Goal: Task Accomplishment & Management: Complete application form

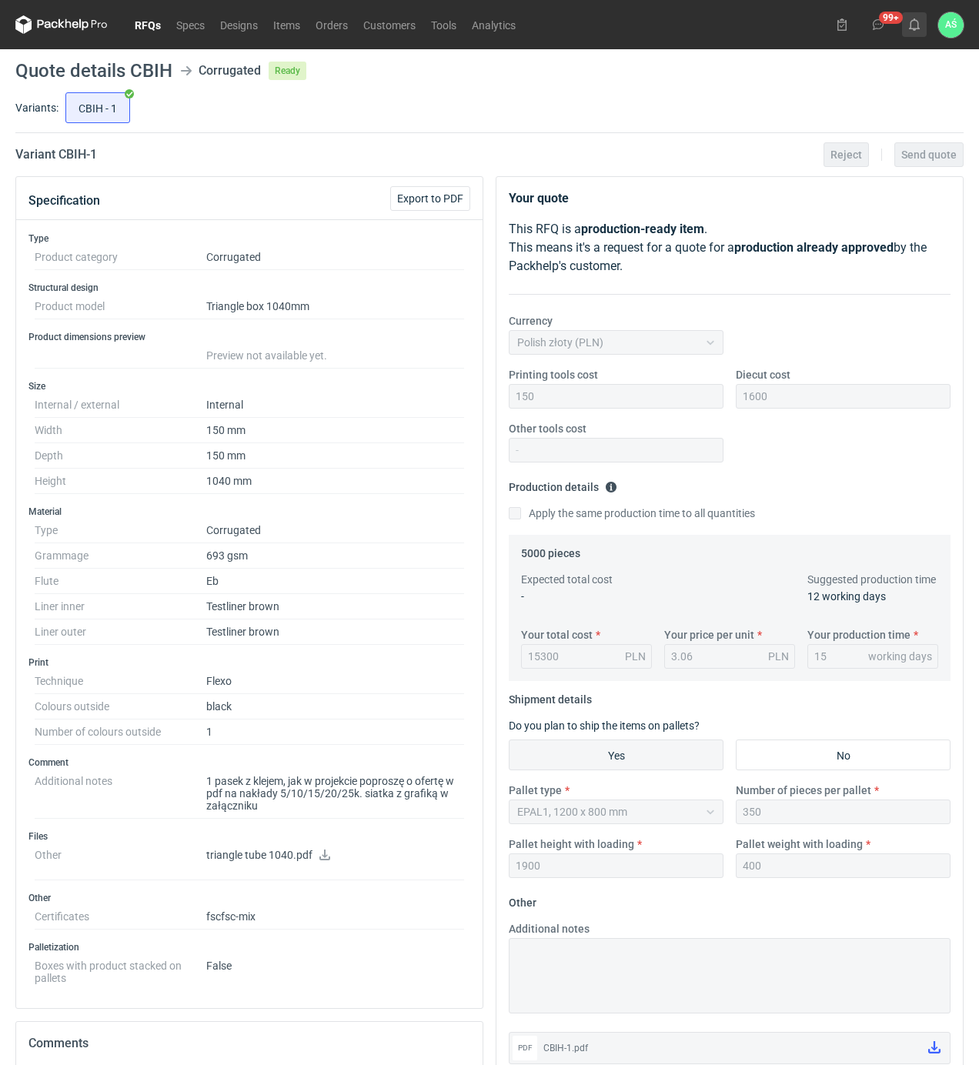
click at [906, 23] on button at bounding box center [914, 24] width 25 height 25
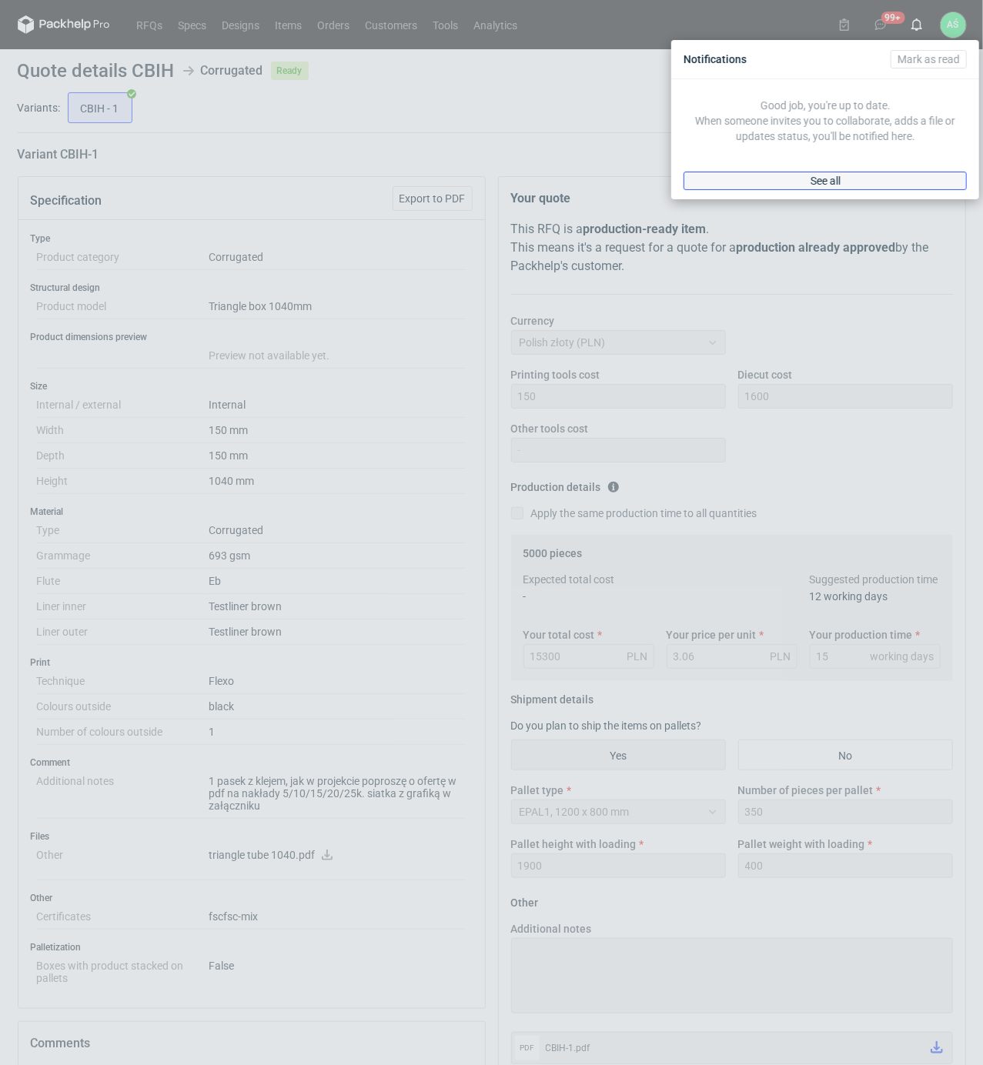
click at [829, 175] on span "See all" at bounding box center [825, 180] width 30 height 11
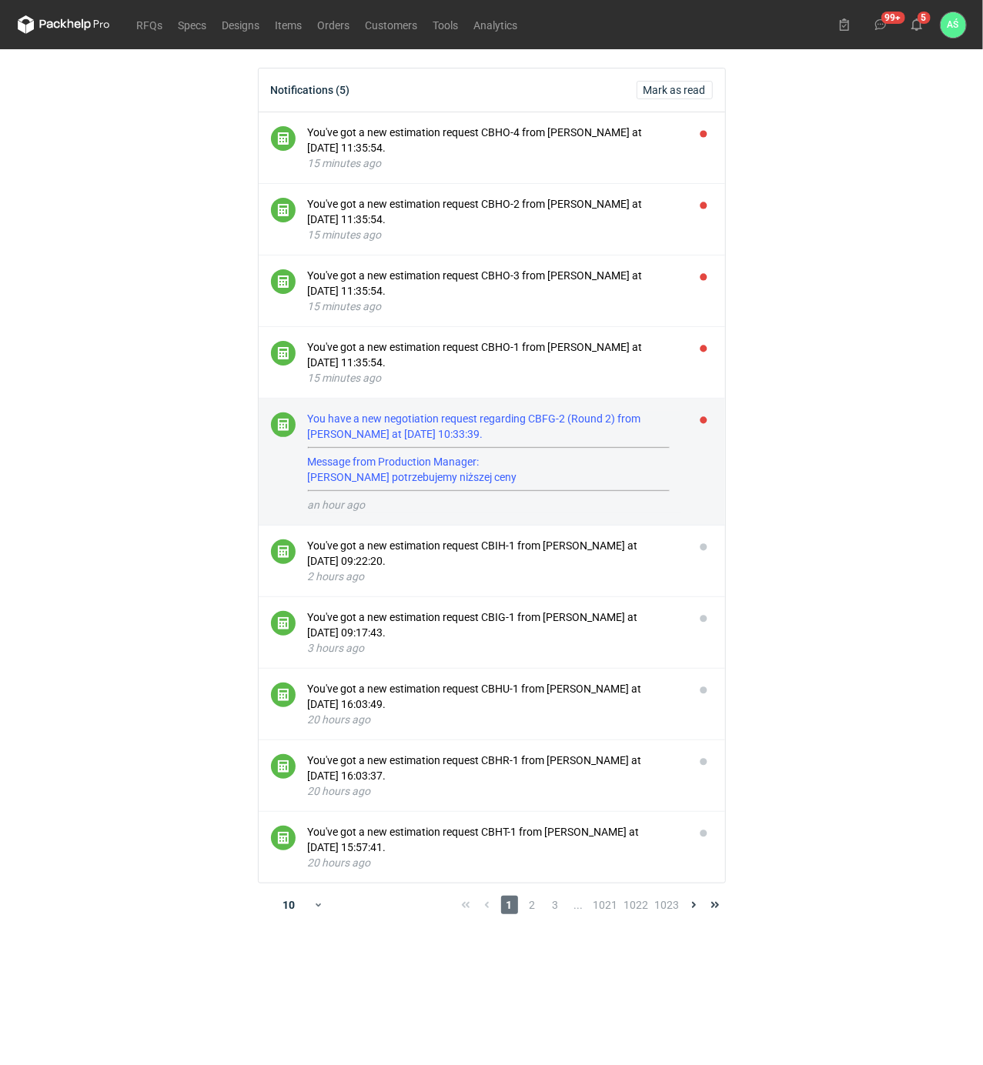
click at [592, 440] on div "You have a new negotiation request regarding CBFG-2 (Round 2) from [PERSON_NAME…" at bounding box center [495, 451] width 374 height 81
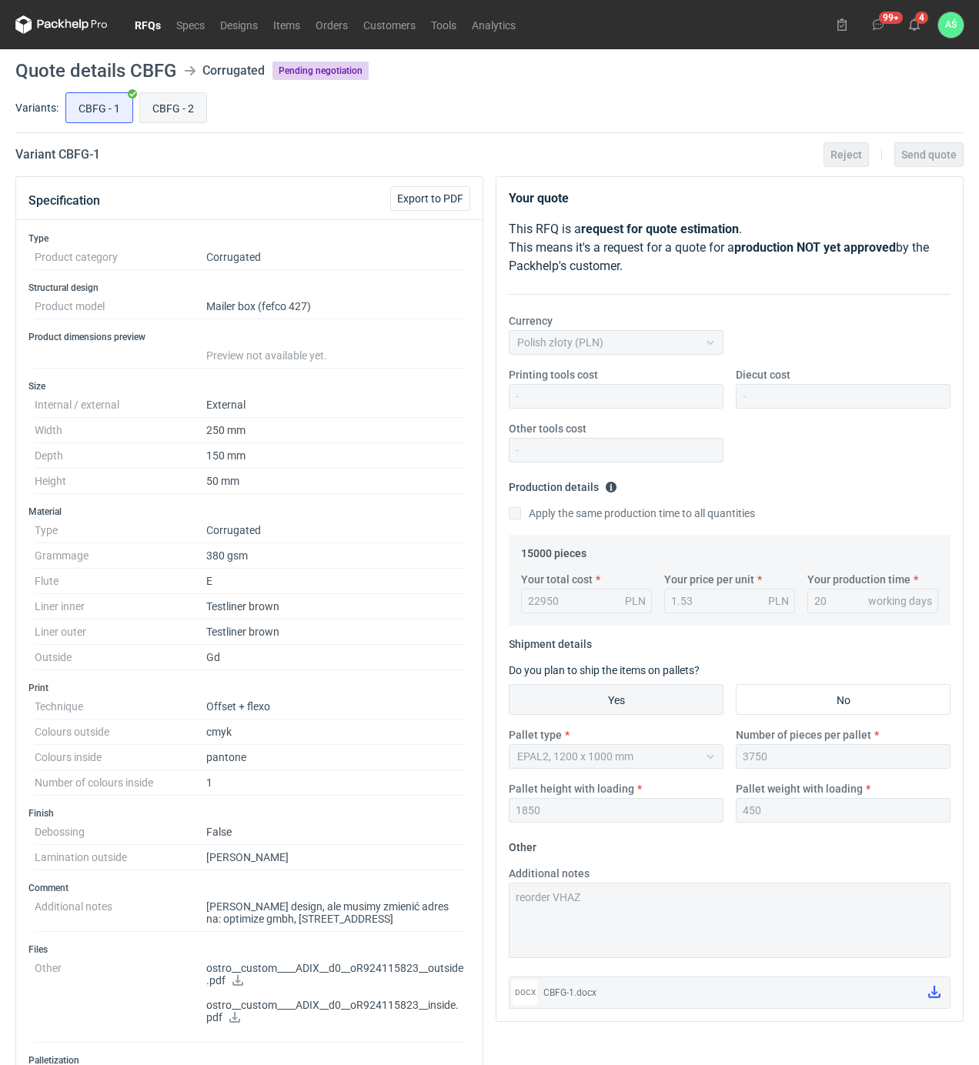
click at [192, 112] on input "CBFG - 2" at bounding box center [173, 107] width 66 height 29
radio input "true"
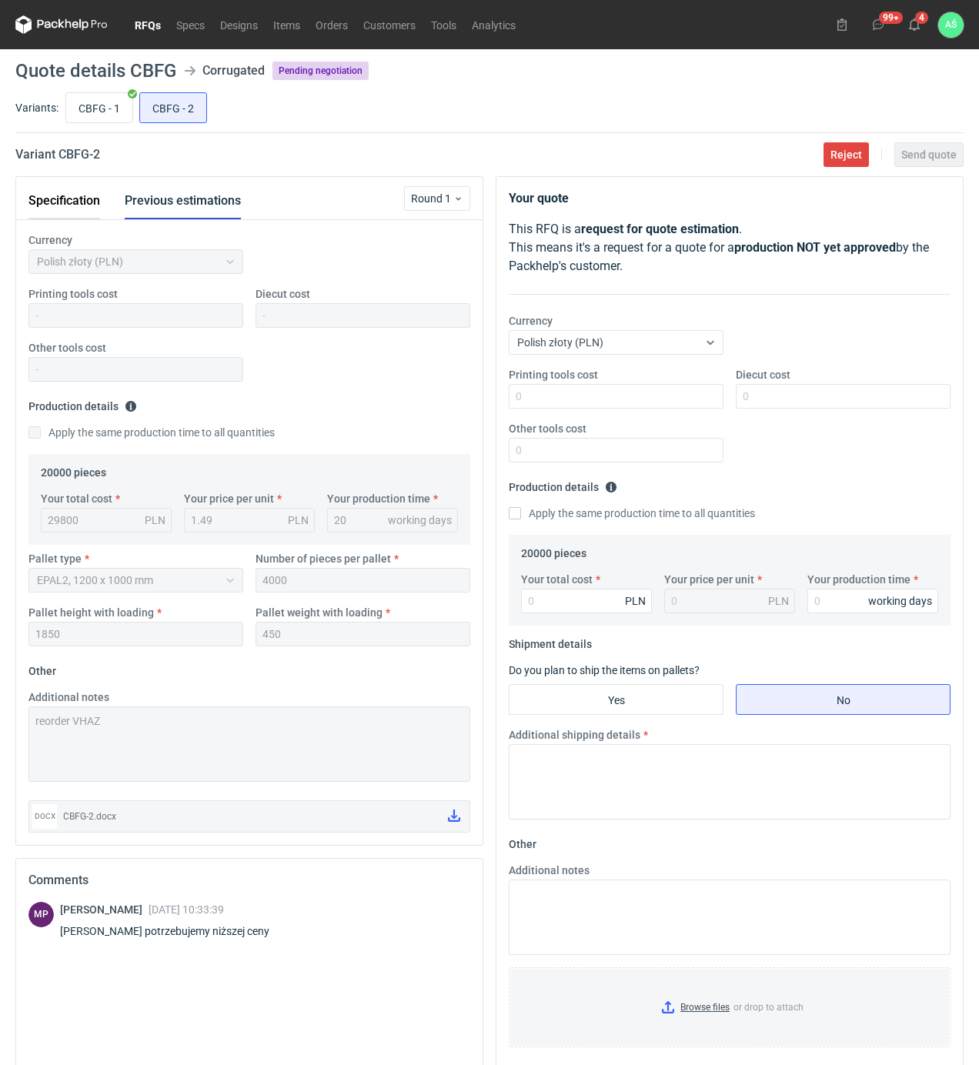
click at [78, 208] on button "Specification" at bounding box center [64, 200] width 72 height 37
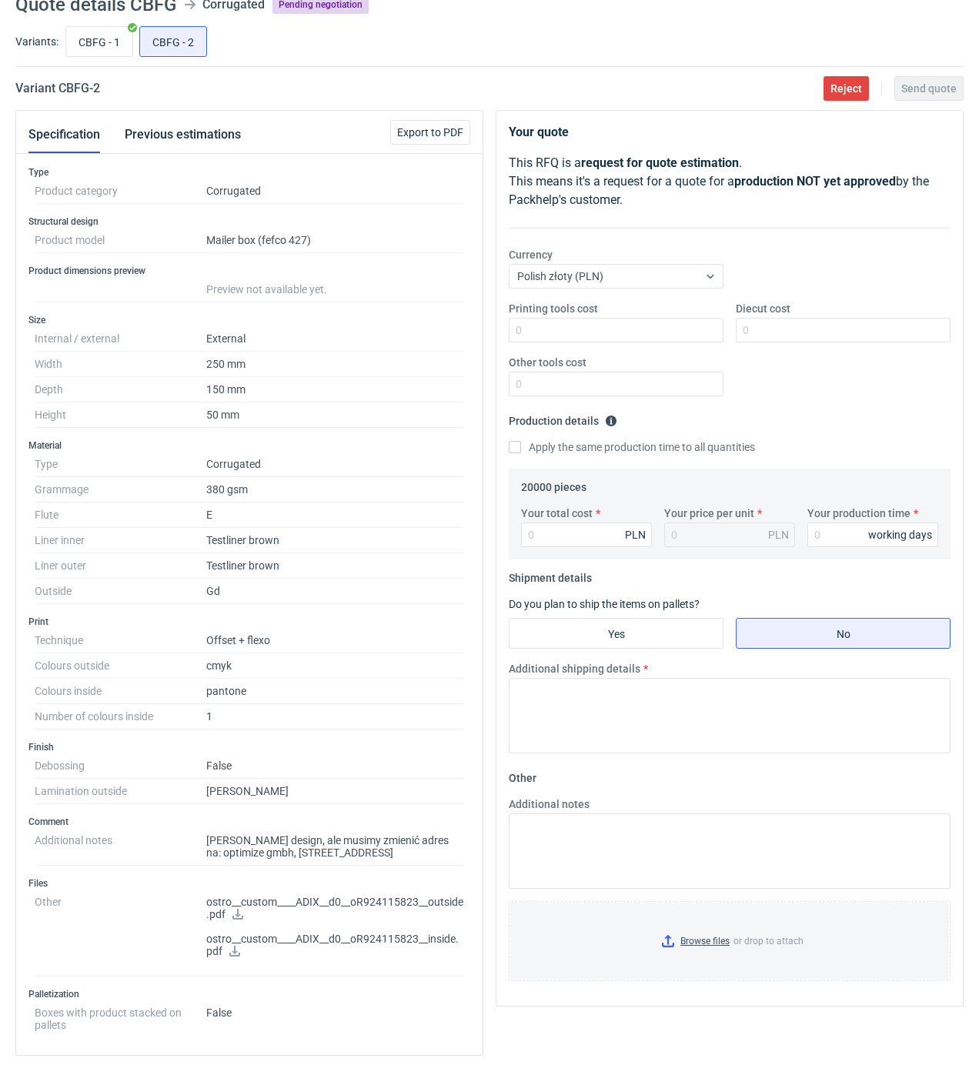
scroll to position [102, 0]
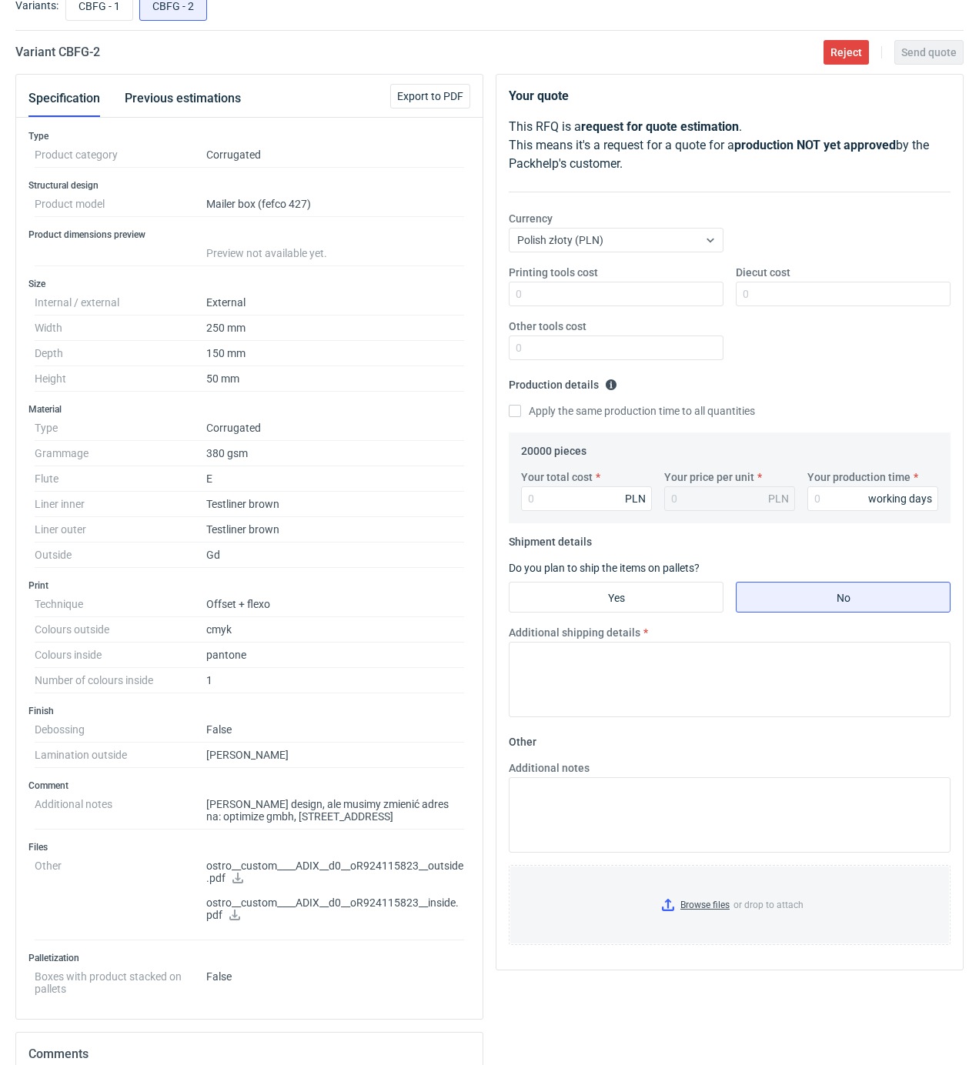
click at [242, 883] on icon at bounding box center [237, 878] width 11 height 11
click at [169, 98] on button "Previous estimations" at bounding box center [183, 98] width 116 height 37
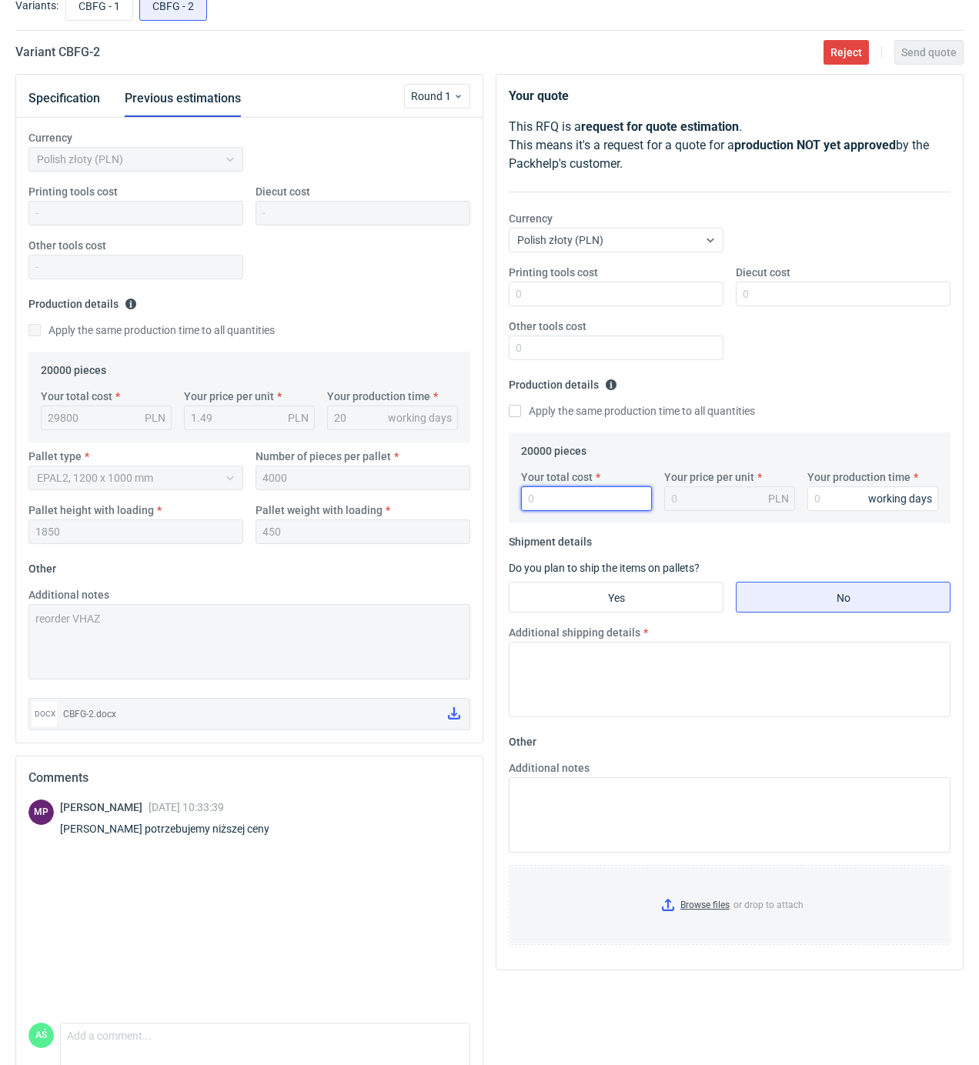
click at [576, 503] on input "Your total cost" at bounding box center [586, 498] width 131 height 25
type input "28600"
type input "1.43"
type input "20"
click at [642, 609] on input "Yes" at bounding box center [615, 596] width 213 height 29
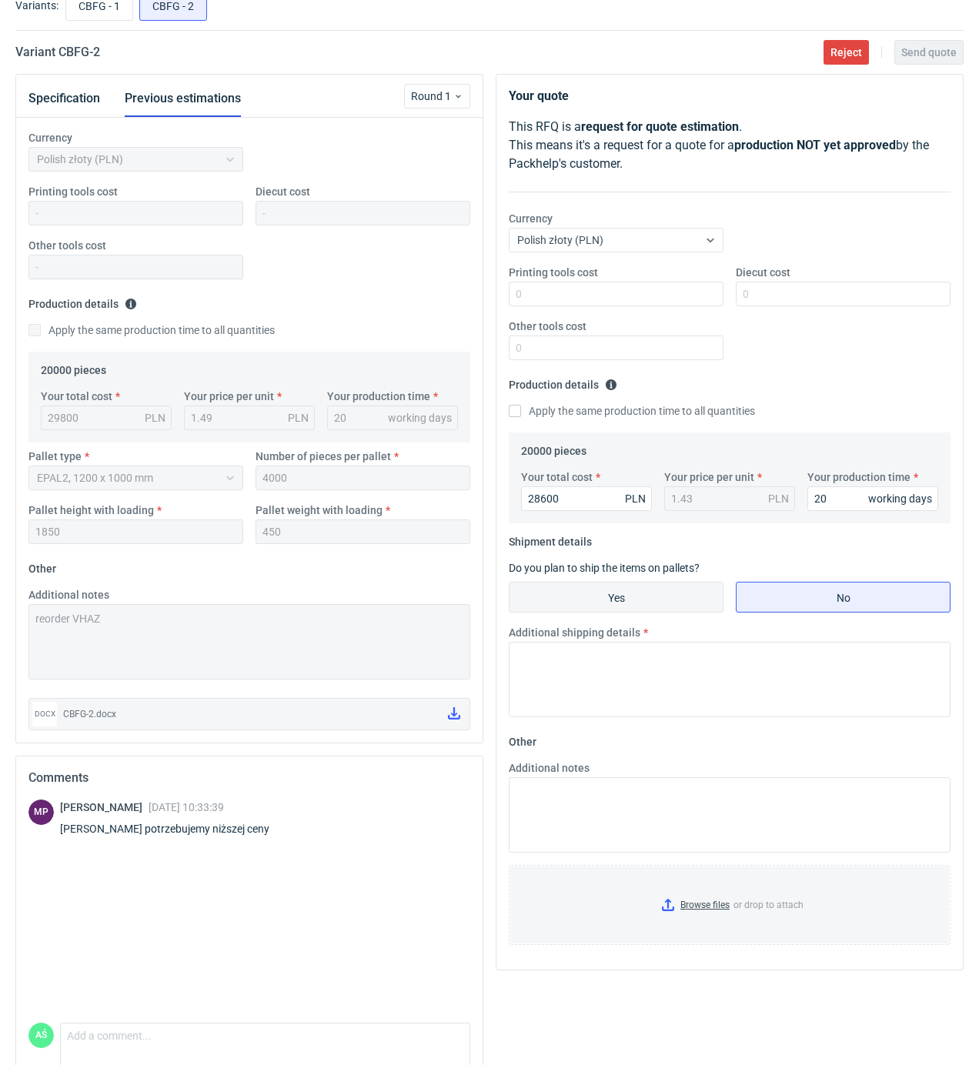
radio input "true"
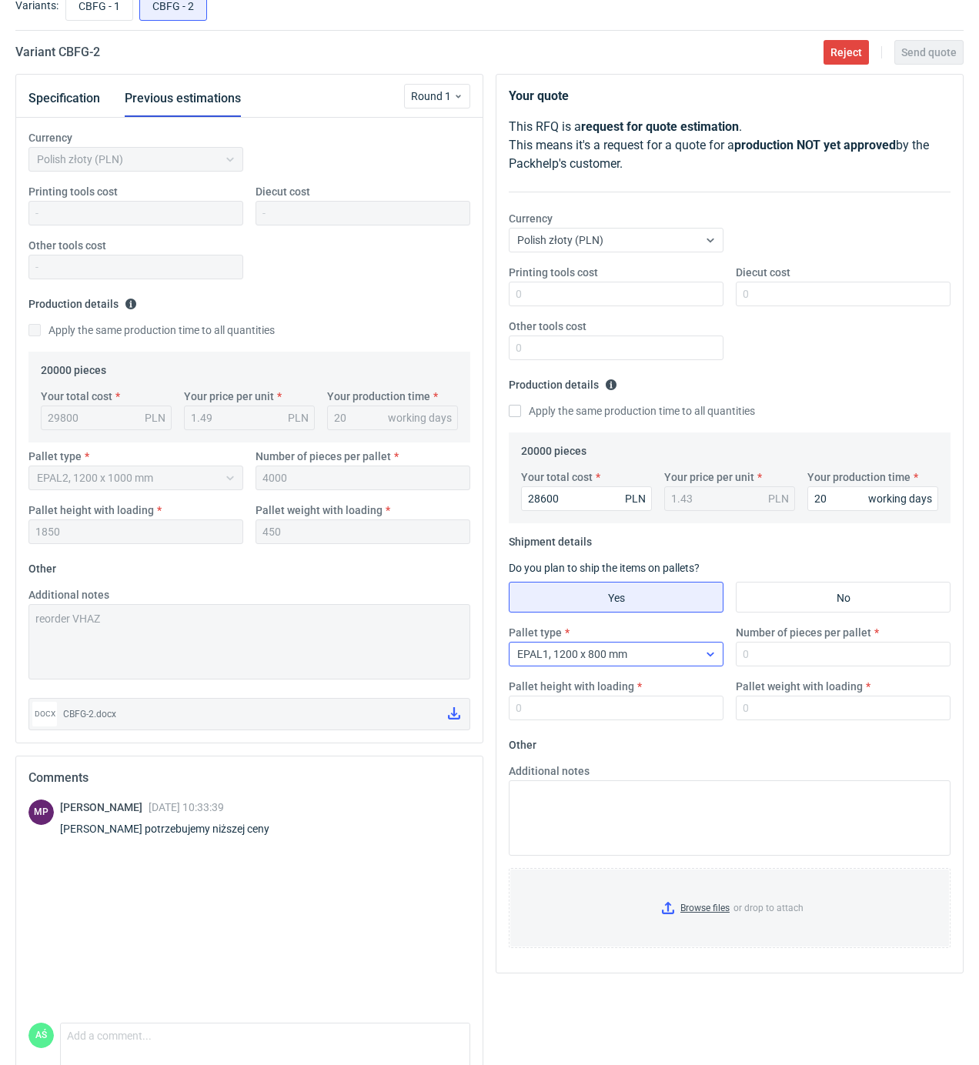
click at [616, 662] on div "EPAL1, 1200 x 800 mm" at bounding box center [572, 653] width 110 height 15
drag, startPoint x: 607, startPoint y: 715, endPoint x: 706, endPoint y: 705, distance: 99.8
click at [606, 716] on span "EPAL2, 1200 x 1000 mm" at bounding box center [579, 715] width 116 height 15
click at [789, 663] on input "Number of pieces per pallet" at bounding box center [843, 654] width 215 height 25
type input "4000"
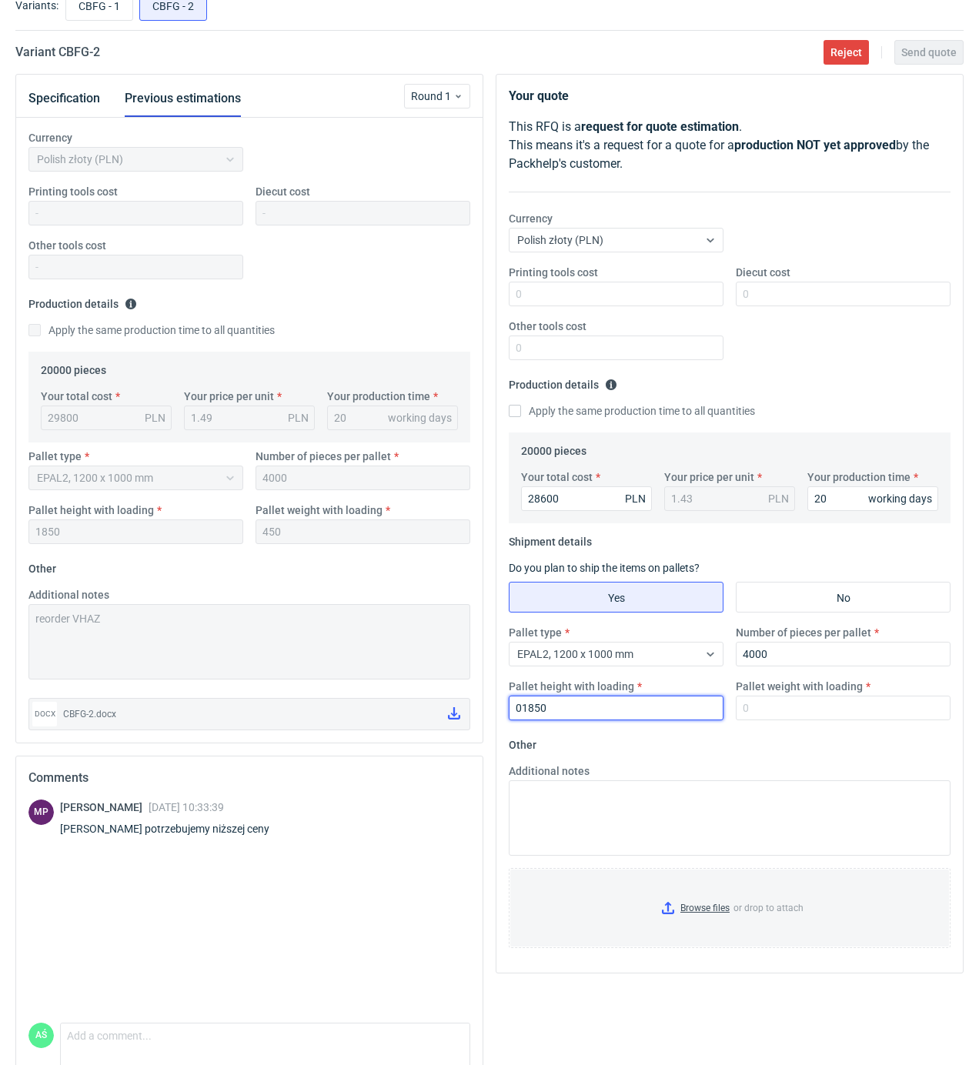
drag, startPoint x: 523, startPoint y: 713, endPoint x: 508, endPoint y: 713, distance: 15.4
click at [508, 713] on div "Pallet height with loading 01850" at bounding box center [615, 700] width 227 height 42
type input "1850"
type input "450"
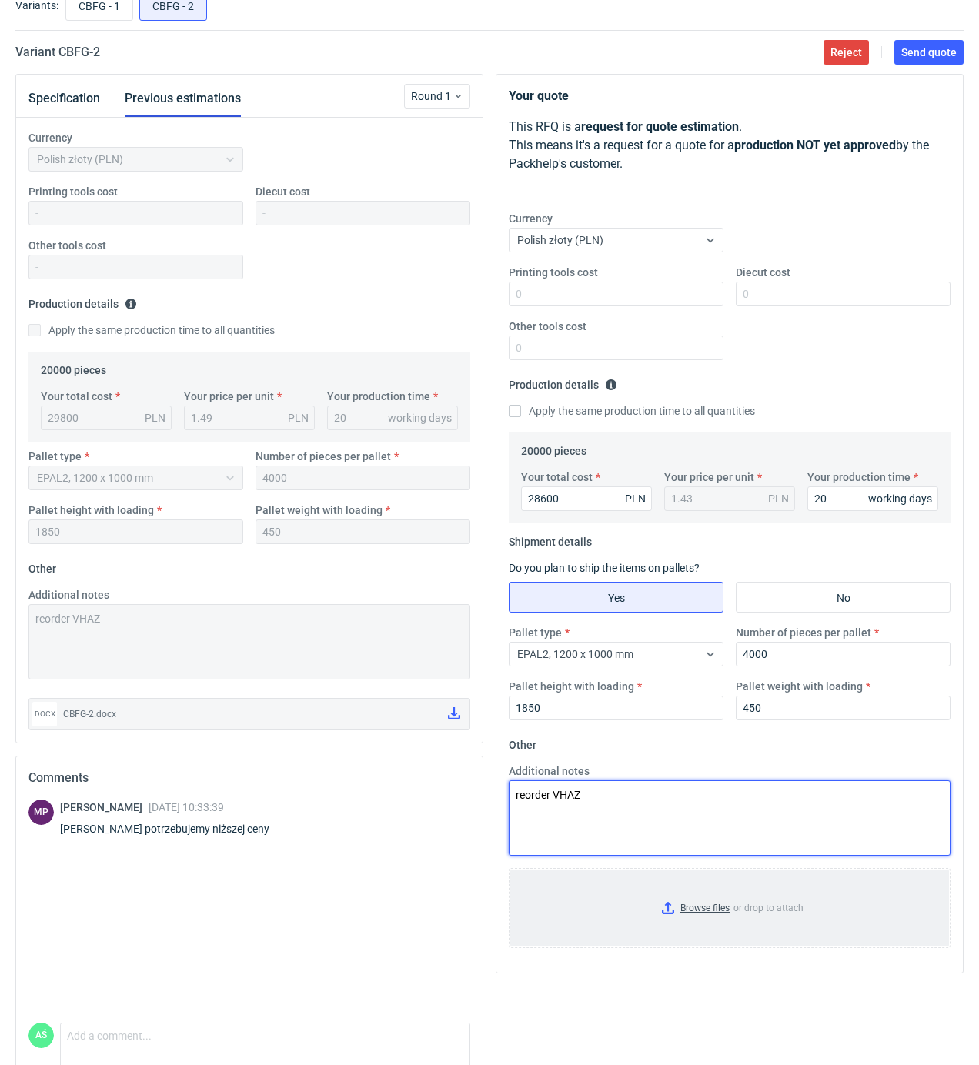
type textarea "reorder VHAZ"
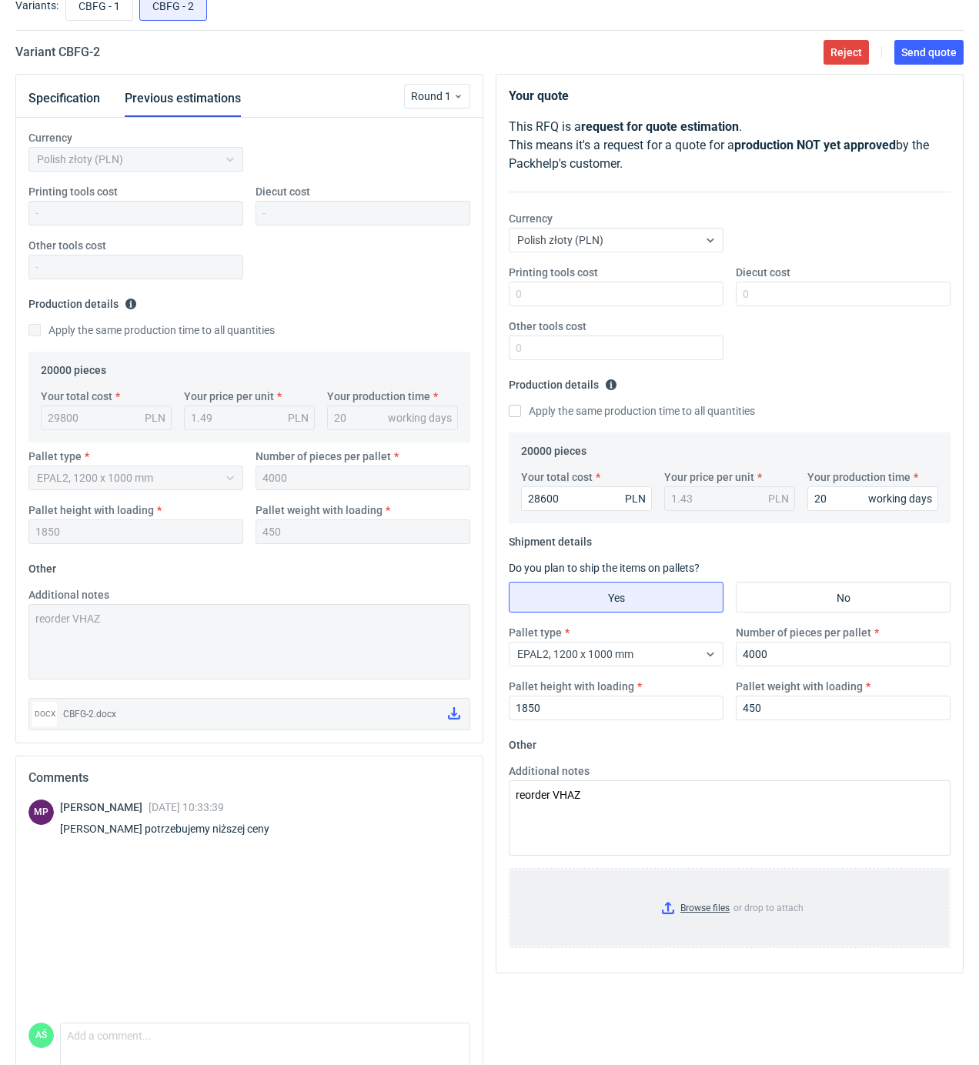
click at [694, 909] on input "Browse files or drop to attach" at bounding box center [729, 908] width 439 height 77
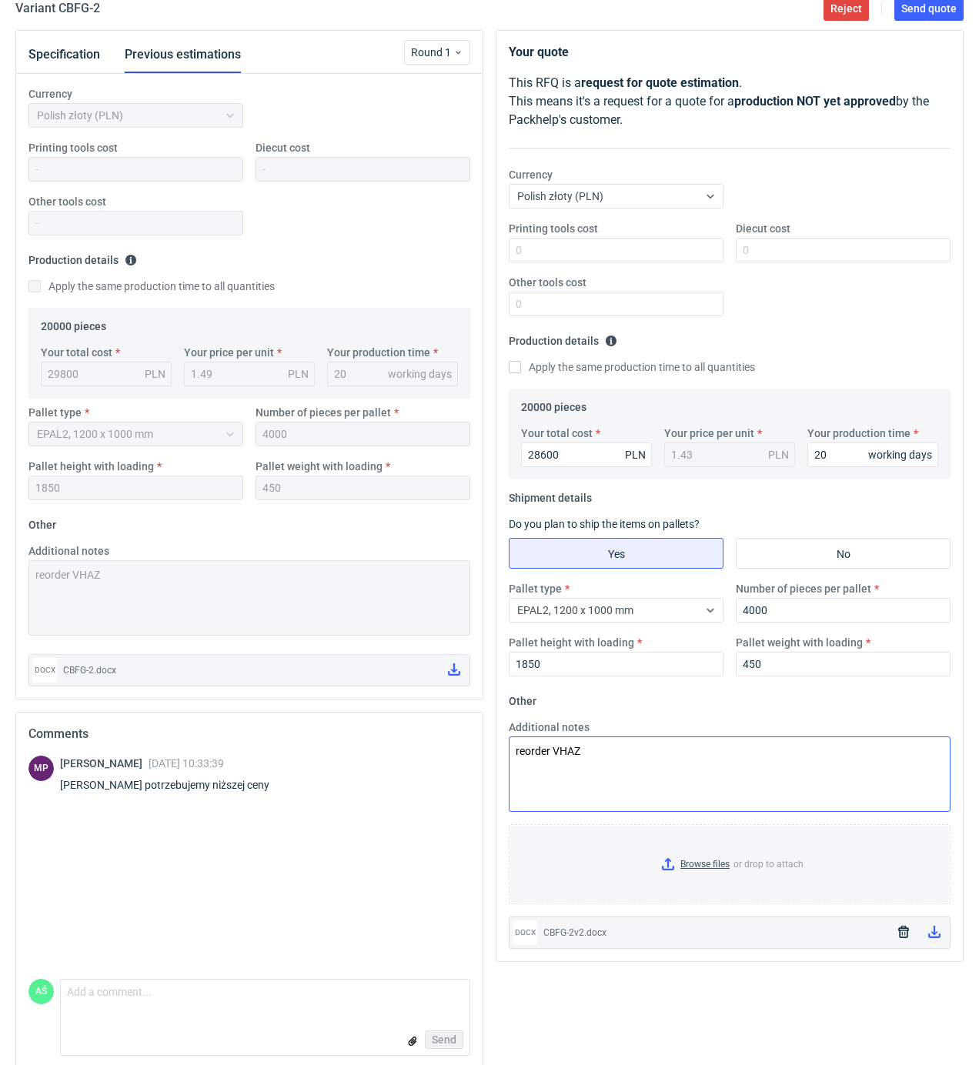
scroll to position [165, 0]
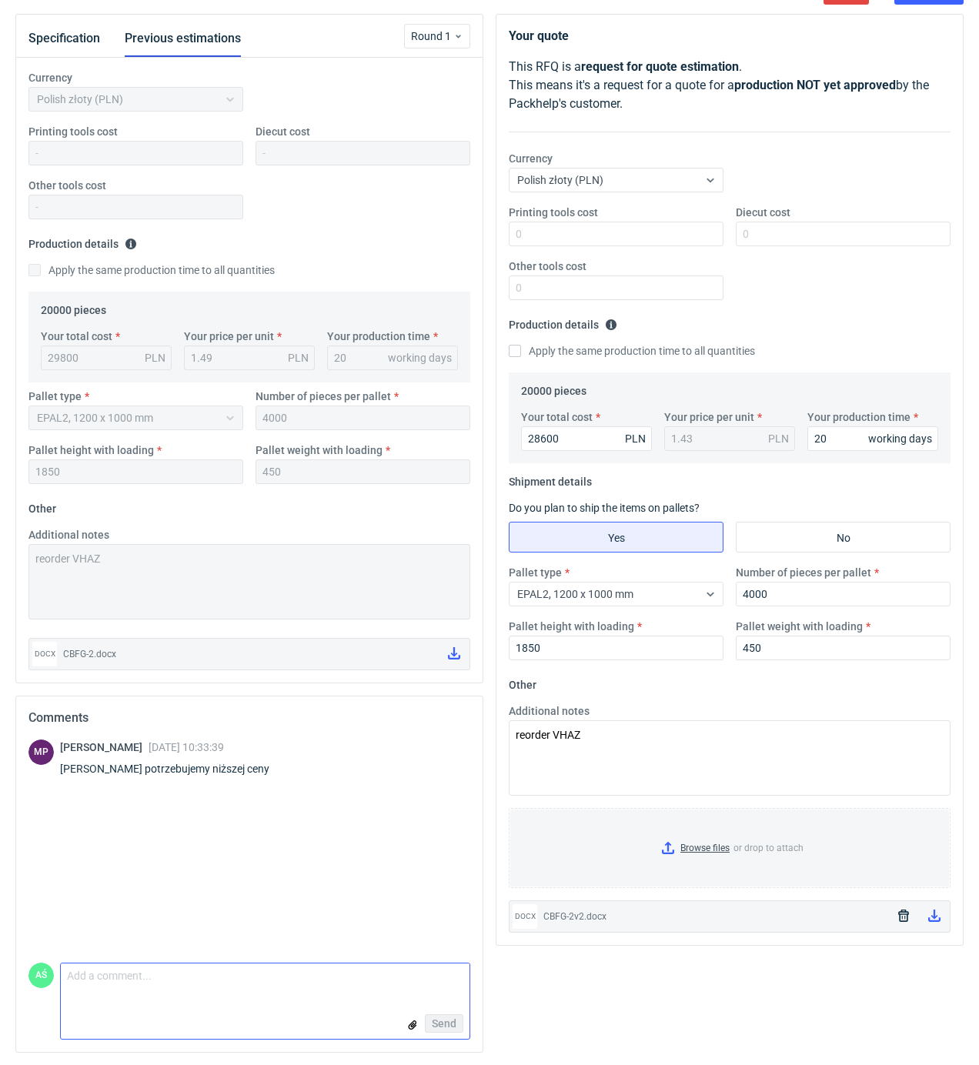
click at [197, 994] on textarea "Comment message" at bounding box center [265, 979] width 409 height 32
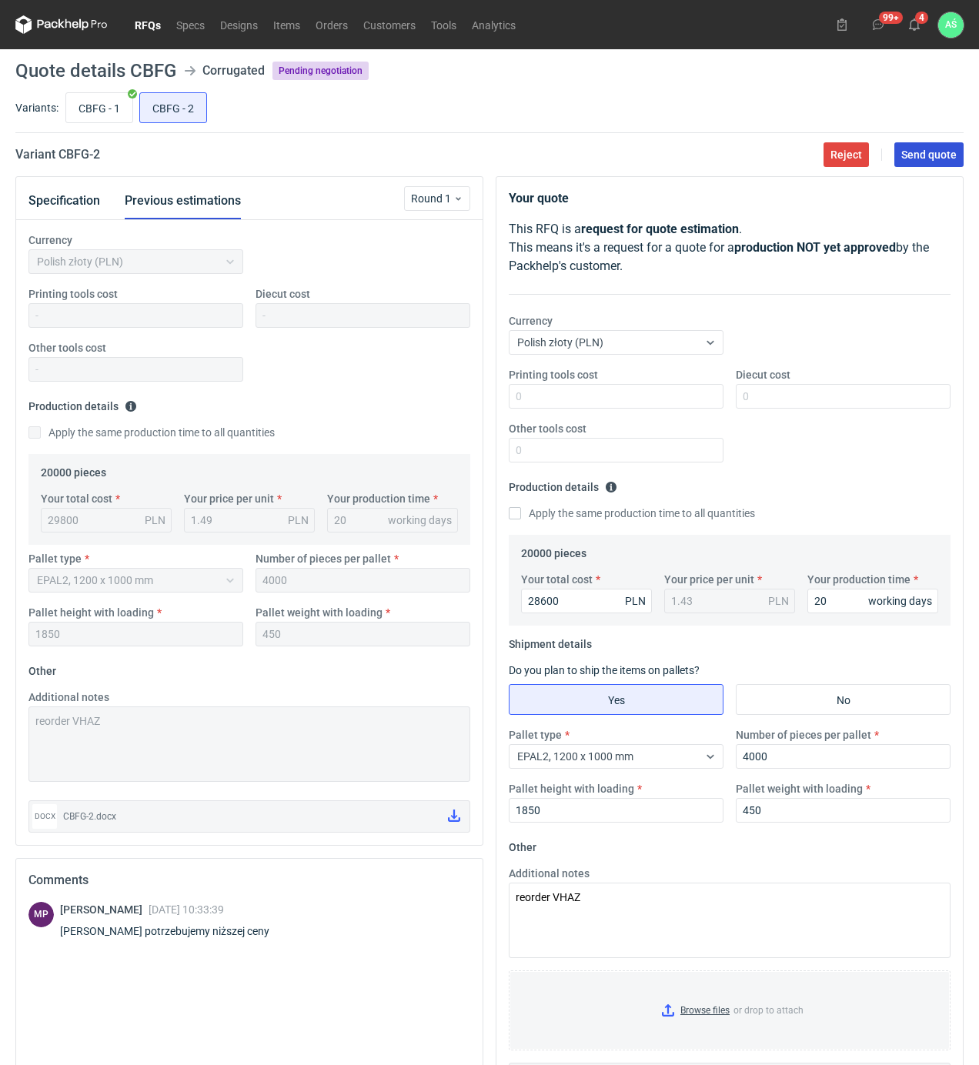
click at [917, 152] on span "Send quote" at bounding box center [928, 154] width 55 height 11
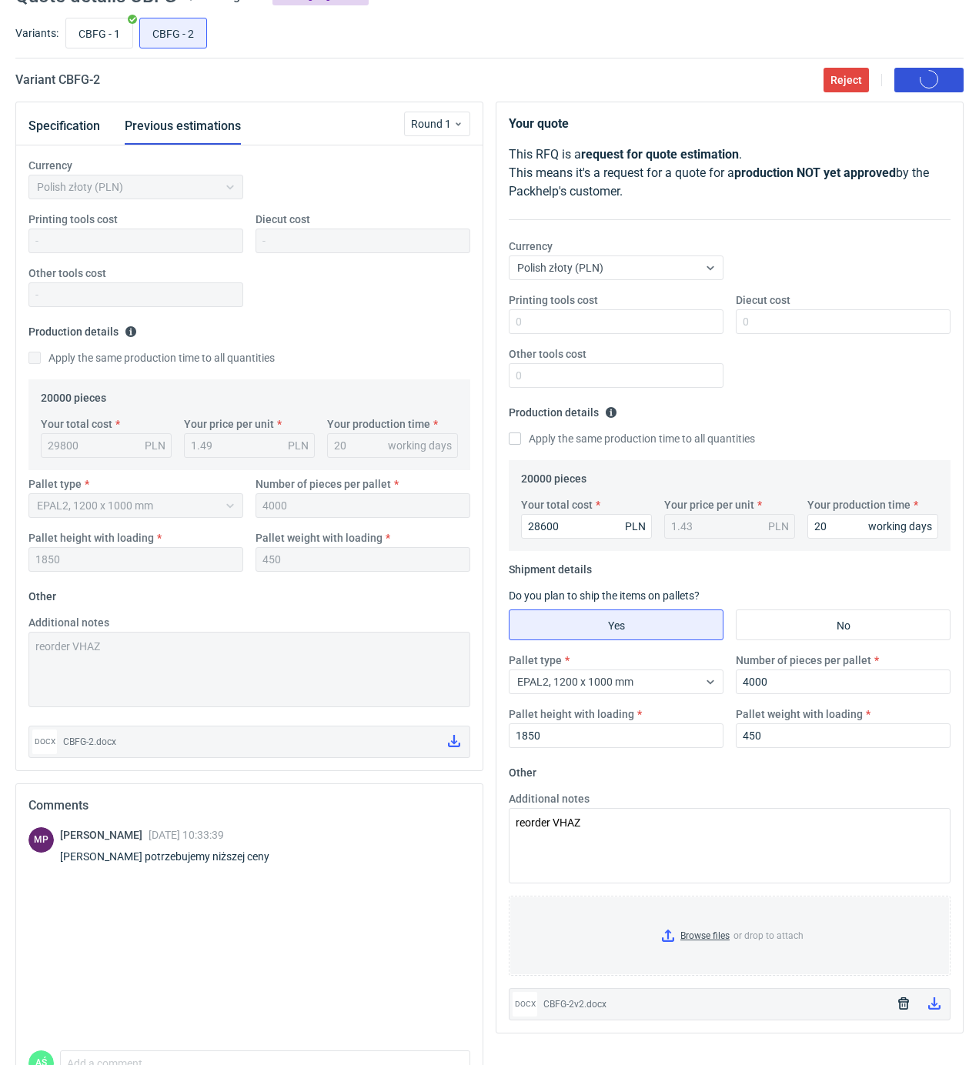
scroll to position [165, 0]
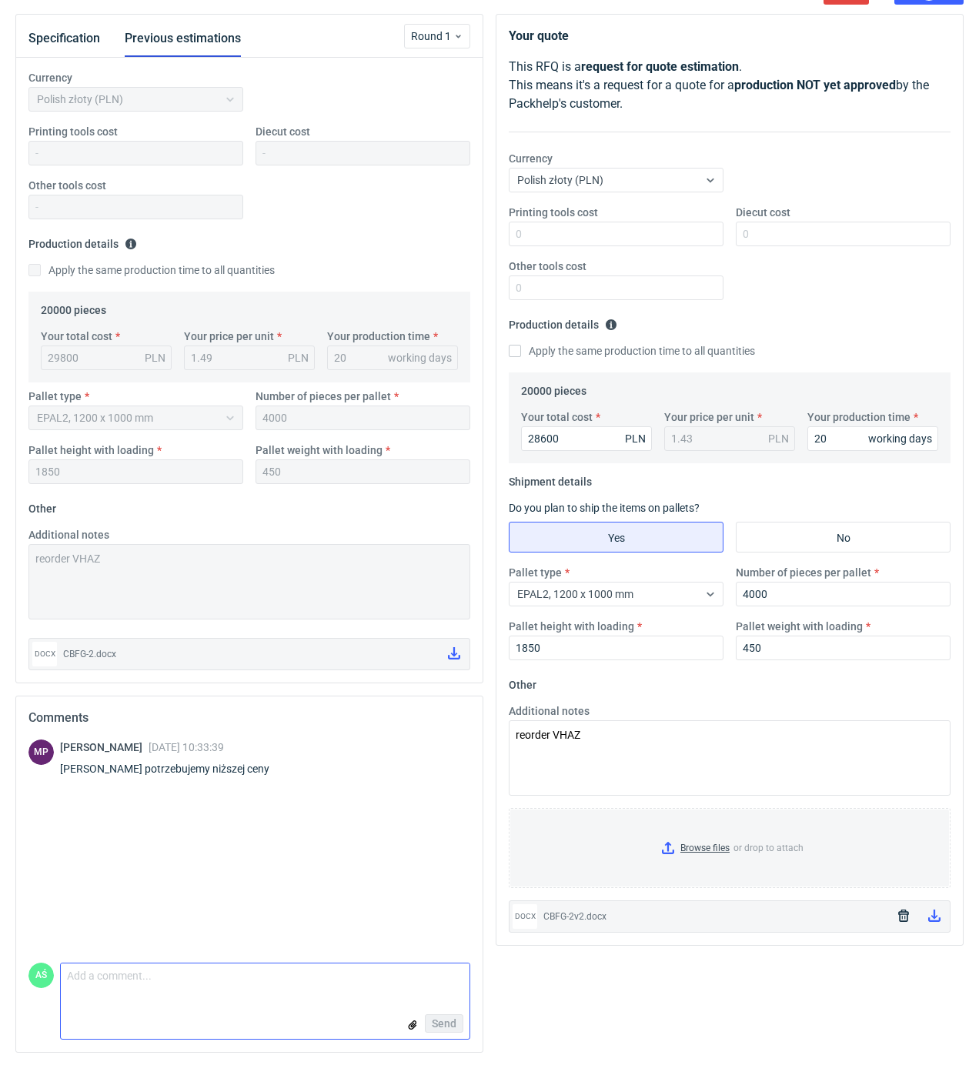
click at [108, 970] on textarea "Comment message" at bounding box center [265, 979] width 409 height 32
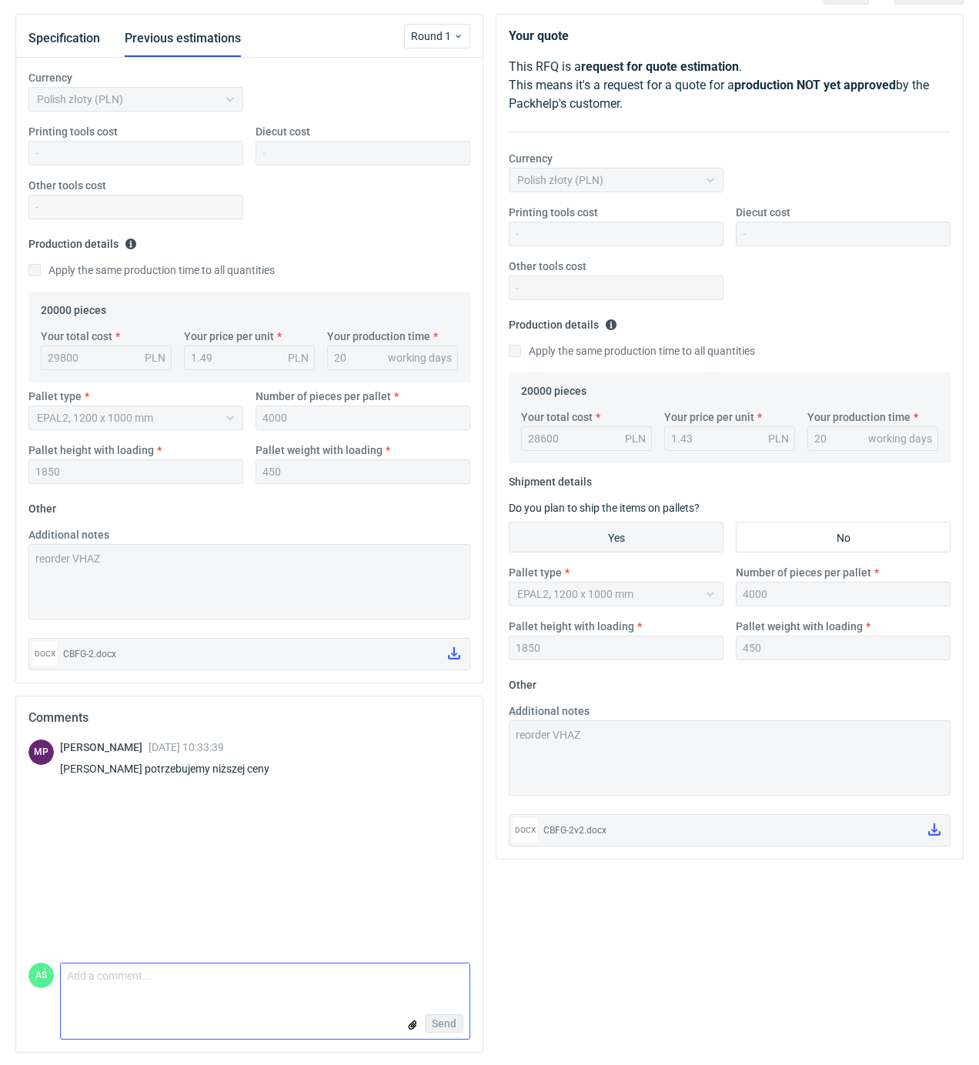
click at [145, 966] on textarea "Comment message" at bounding box center [265, 979] width 409 height 32
type textarea "juz mniej nie mogę zejść"
click at [447, 1023] on span "Send" at bounding box center [444, 1023] width 25 height 11
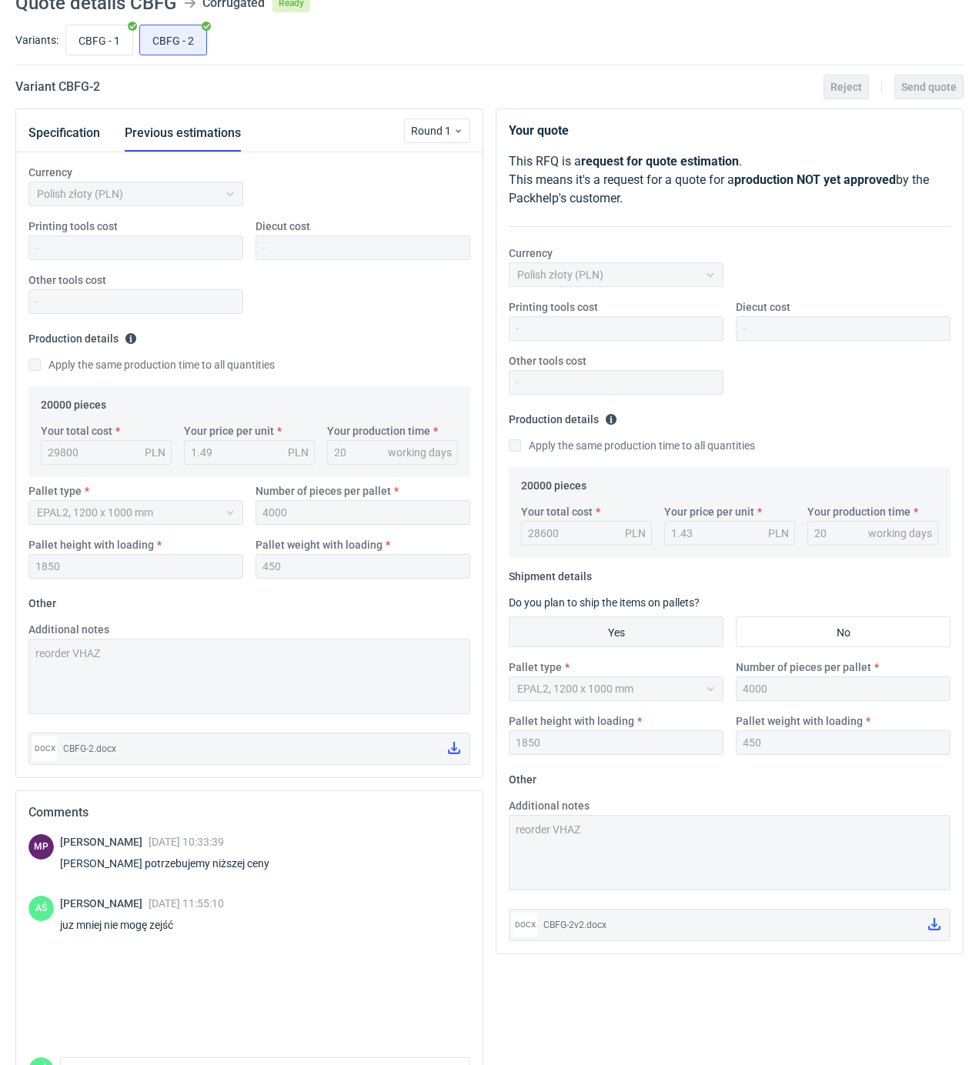
scroll to position [0, 0]
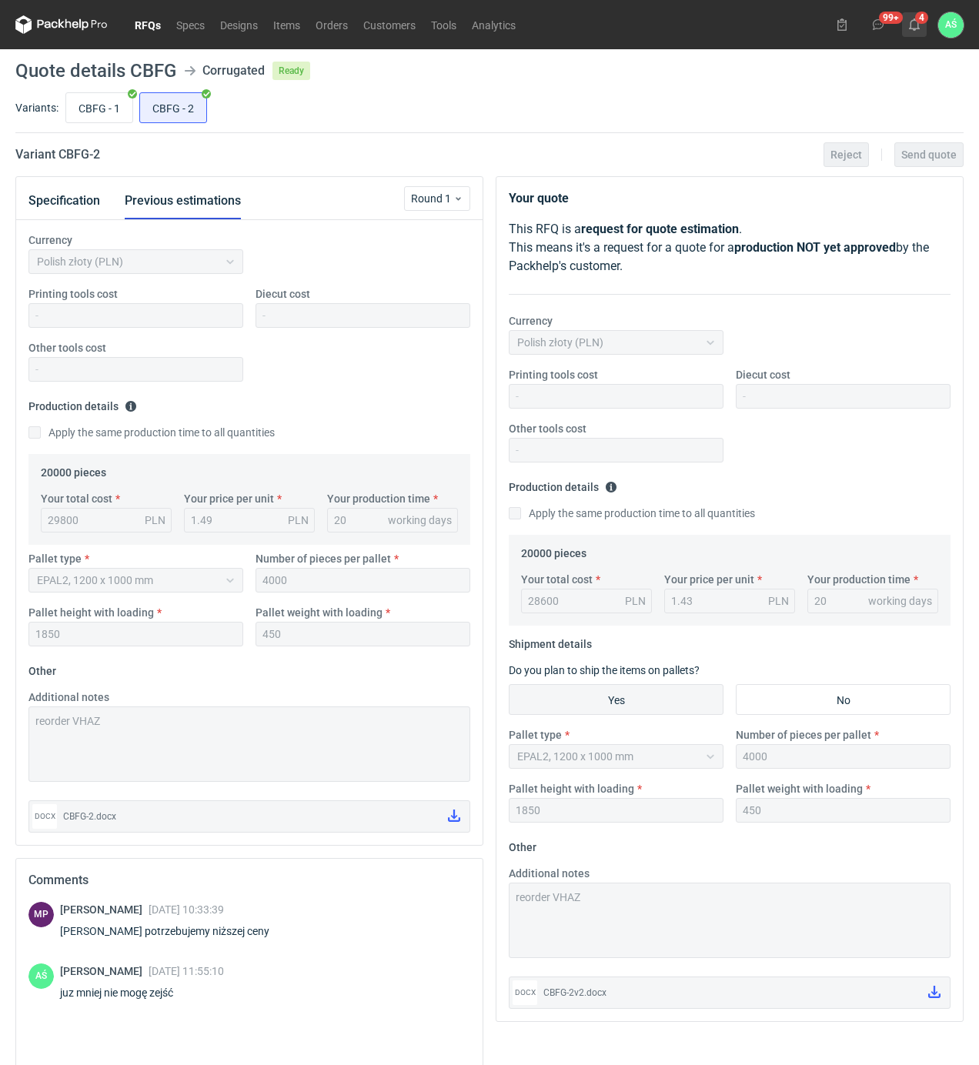
click at [913, 22] on icon at bounding box center [914, 24] width 12 height 12
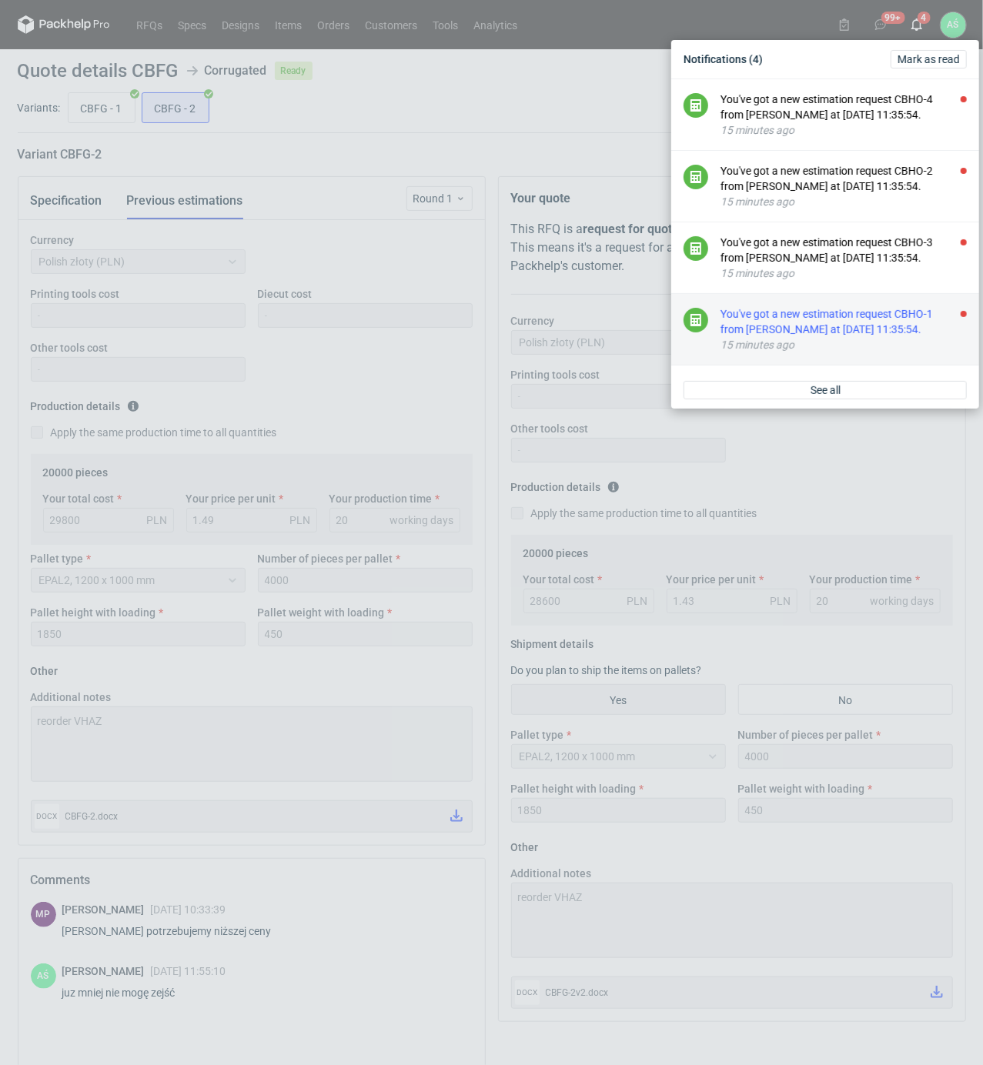
click at [894, 326] on div "You've got a new estimation request CBHO-1 from [PERSON_NAME] at [DATE] 11:35:5…" at bounding box center [843, 321] width 246 height 31
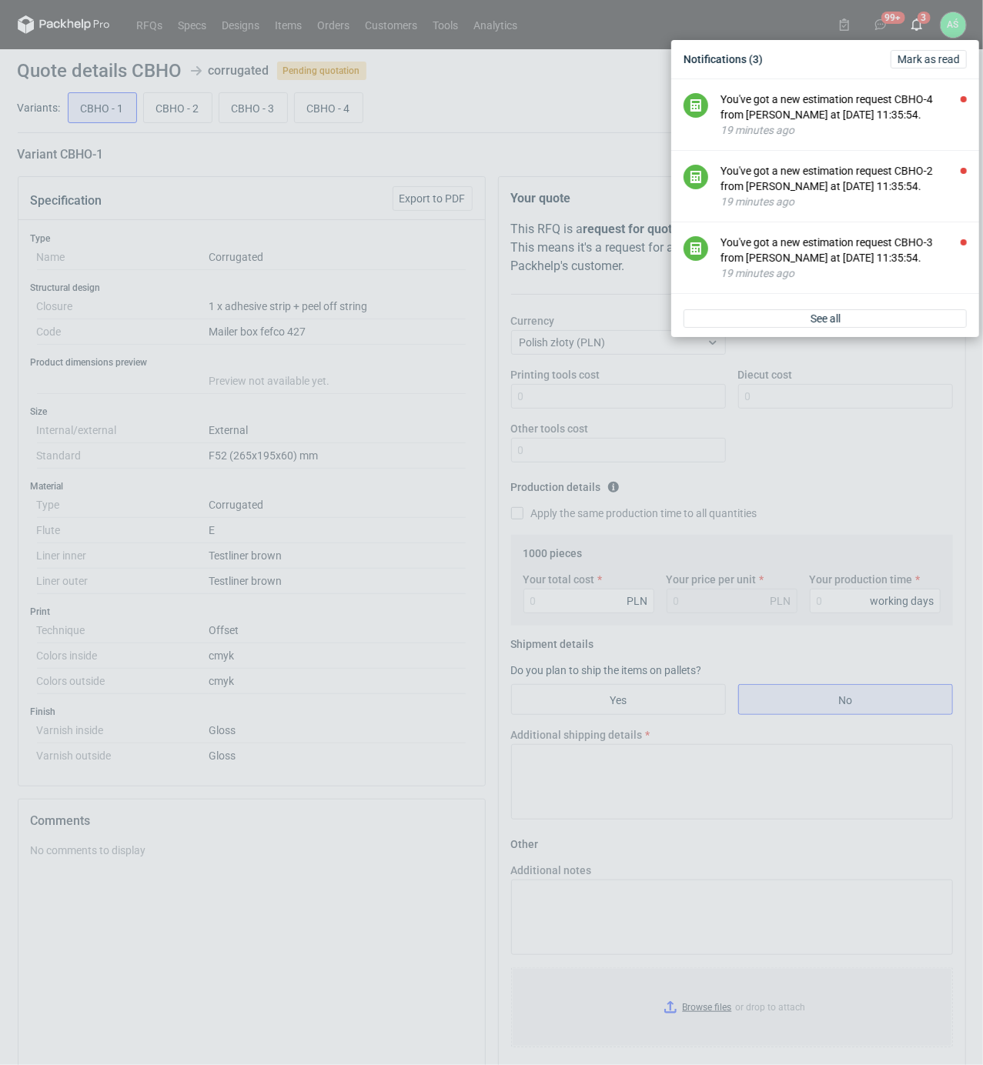
click at [435, 601] on div "Notifications (3) [PERSON_NAME] as read You've got a new estimation request CBH…" at bounding box center [491, 532] width 983 height 1065
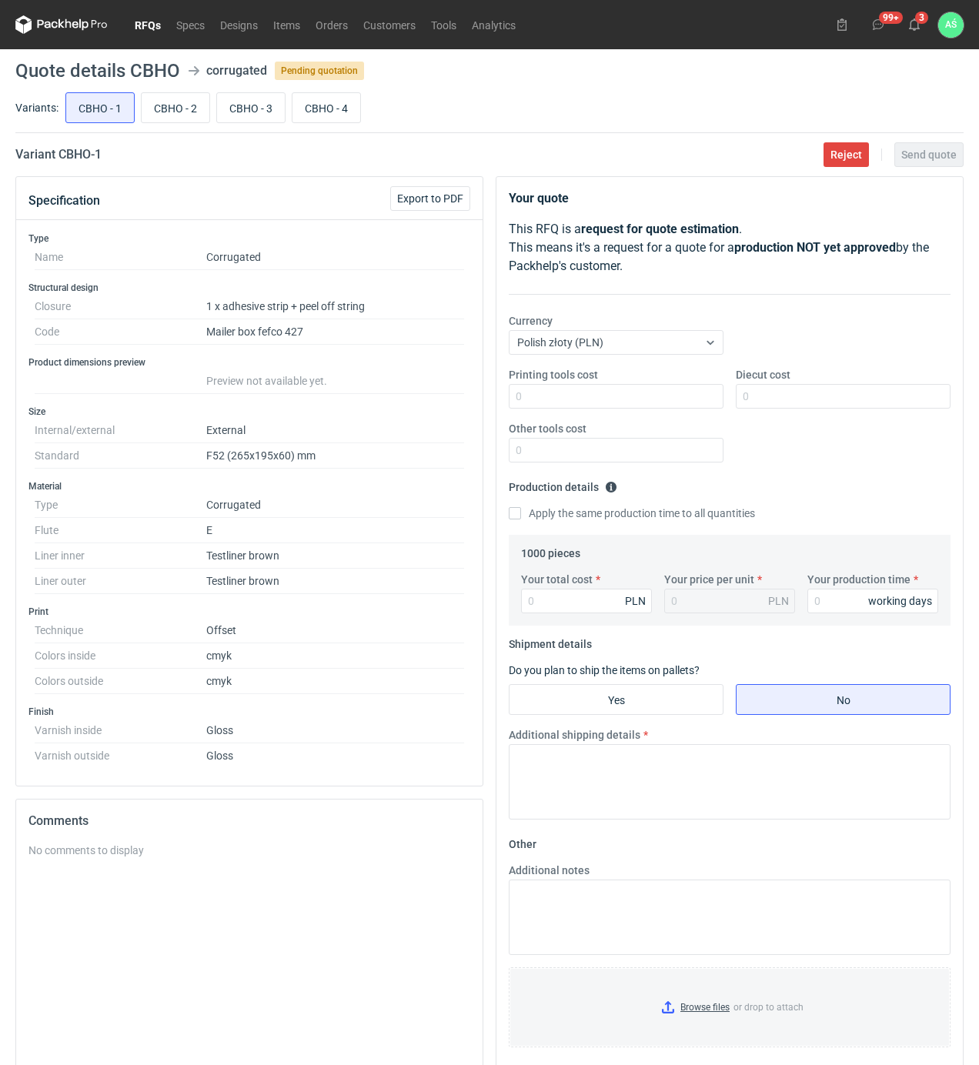
click at [143, 91] on div "CBHO - 1 CBHO - 2 CBHO - 3 CBHO - 4" at bounding box center [512, 107] width 901 height 37
click at [167, 103] on input "CBHO - 2" at bounding box center [176, 107] width 68 height 29
radio input "true"
click at [245, 112] on input "CBHO - 3" at bounding box center [251, 107] width 68 height 29
radio input "true"
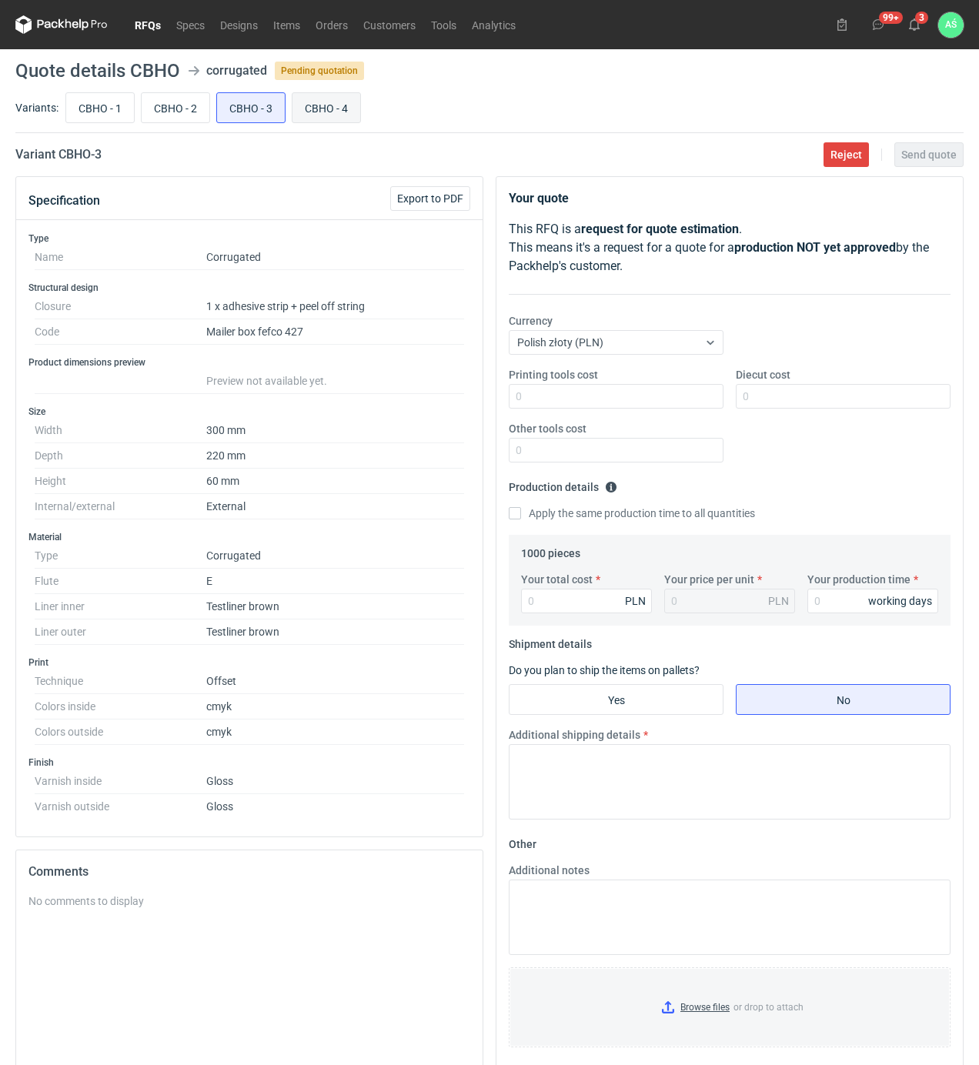
click at [326, 102] on input "CBHO - 4" at bounding box center [326, 107] width 68 height 29
radio input "true"
click at [99, 105] on input "CBHO - 1" at bounding box center [100, 107] width 68 height 29
radio input "true"
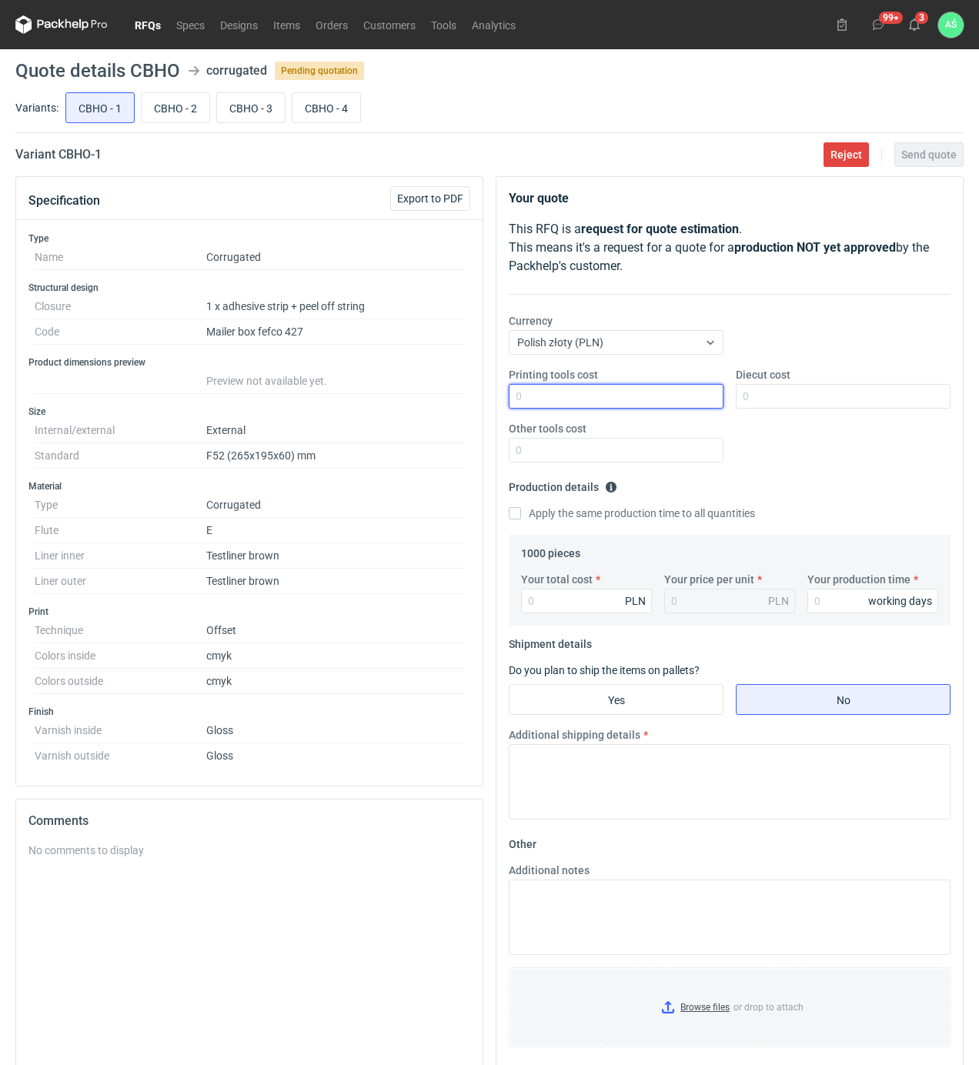
click at [688, 407] on input "Printing tools cost" at bounding box center [616, 396] width 215 height 25
type input "5480"
type input "5.48"
type input "18"
drag, startPoint x: 594, startPoint y: 706, endPoint x: 649, endPoint y: 706, distance: 55.4
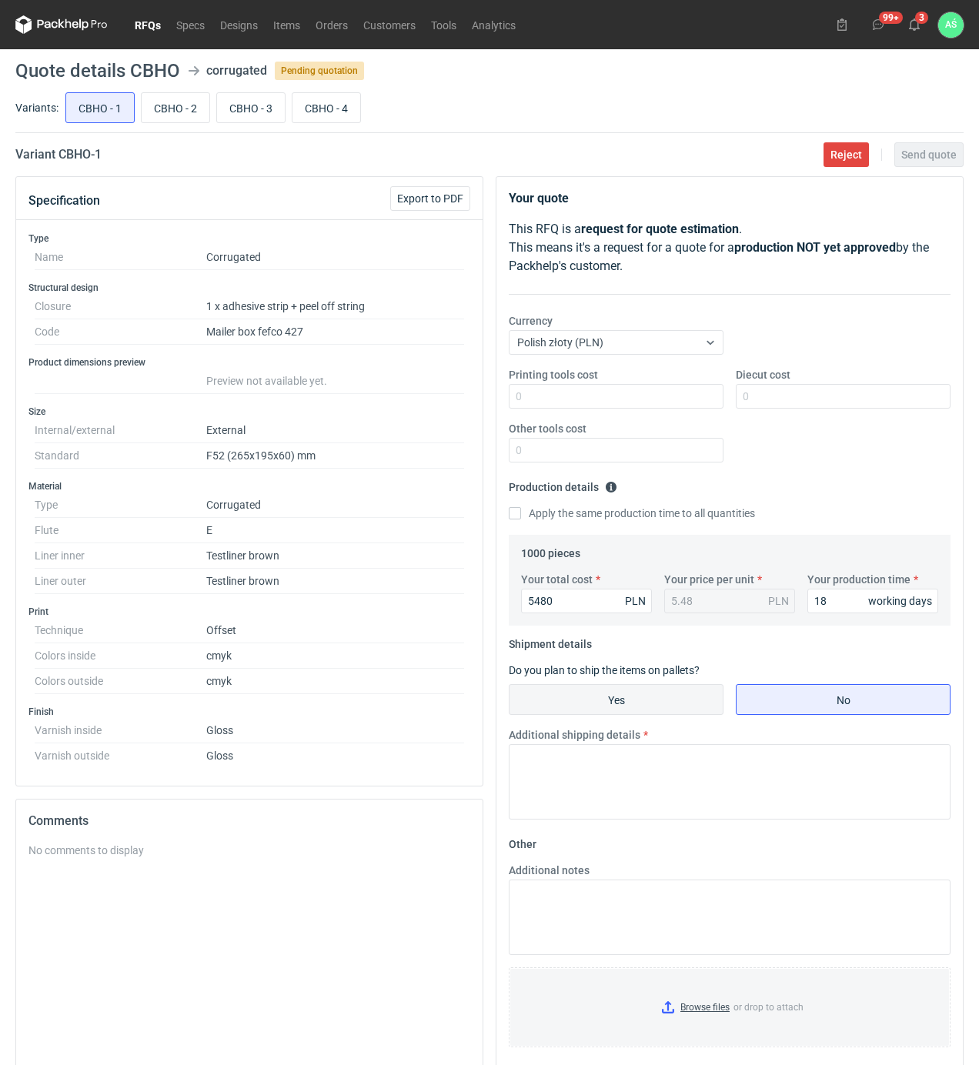
click at [598, 706] on input "Yes" at bounding box center [615, 699] width 213 height 29
radio input "true"
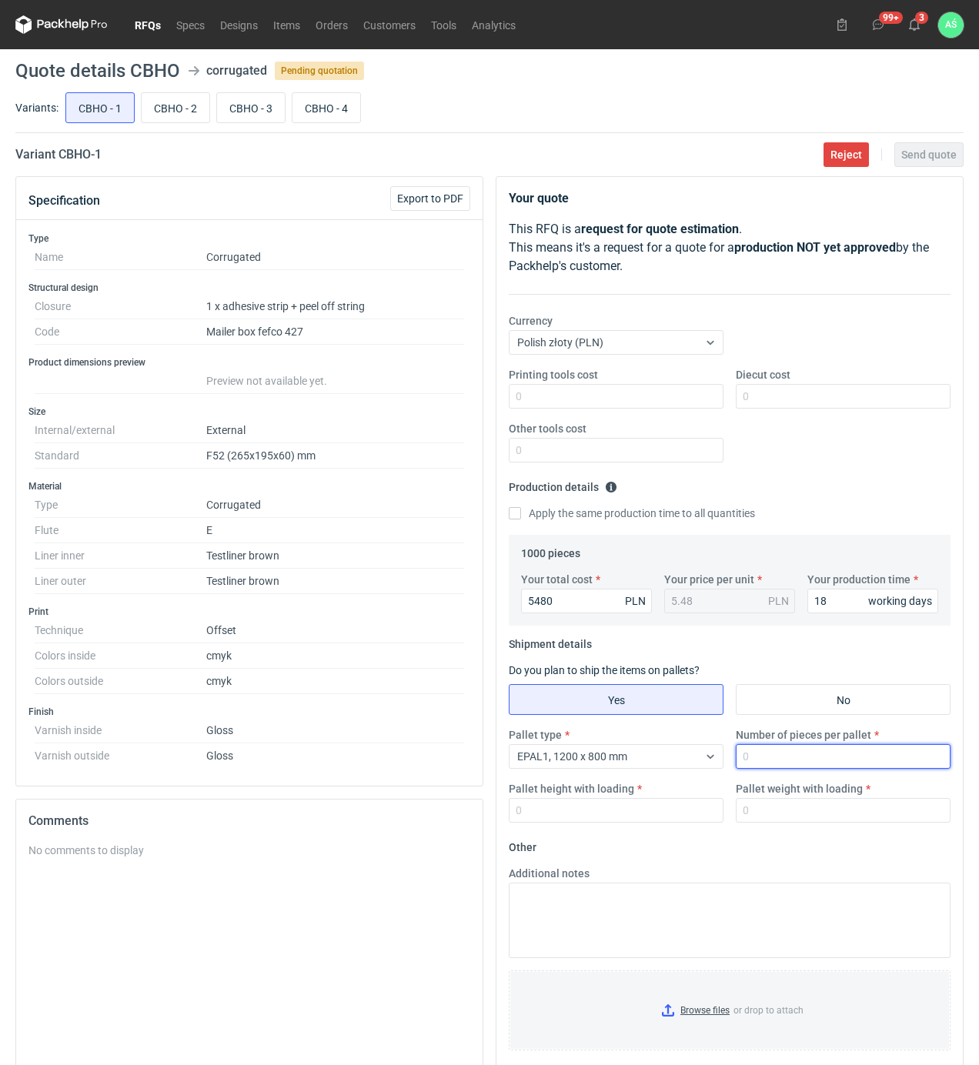
click at [766, 760] on input "Number of pieces per pallet" at bounding box center [843, 756] width 215 height 25
type input "1000"
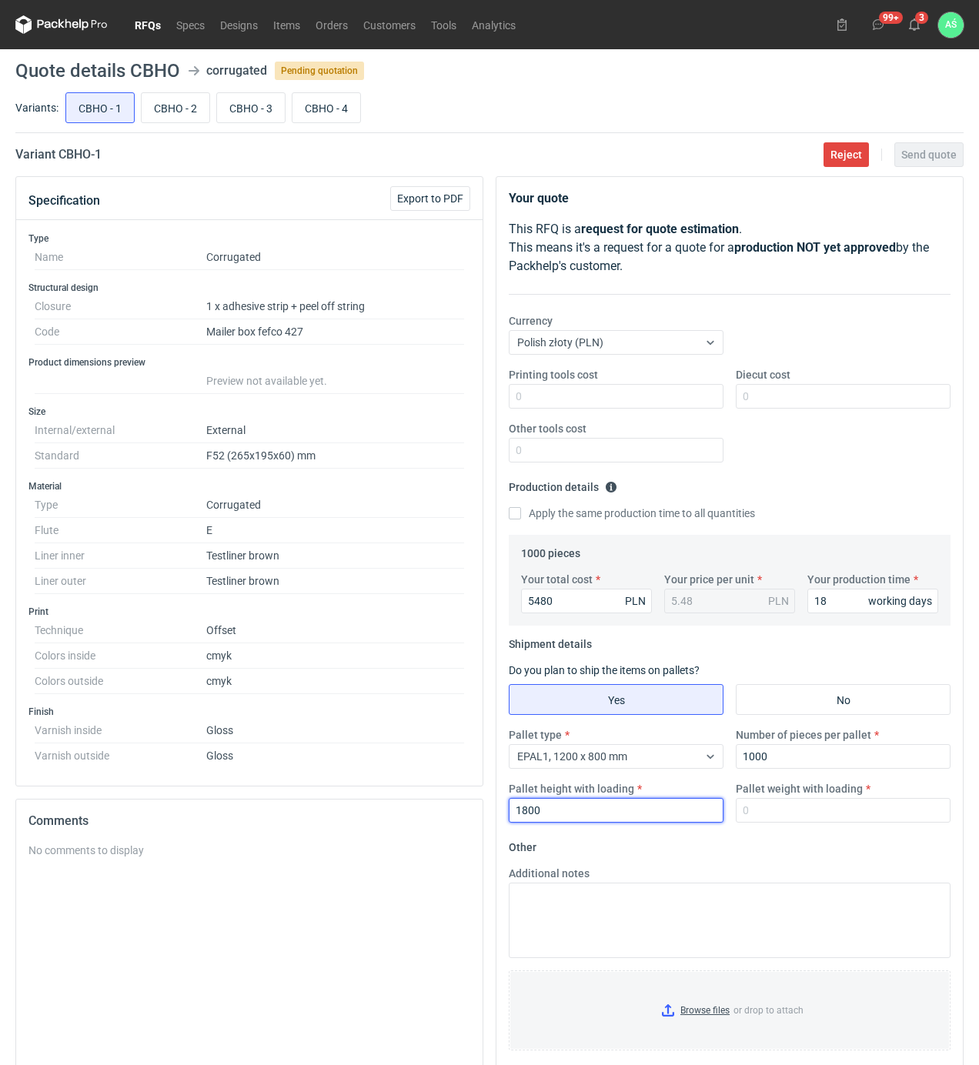
type input "1800"
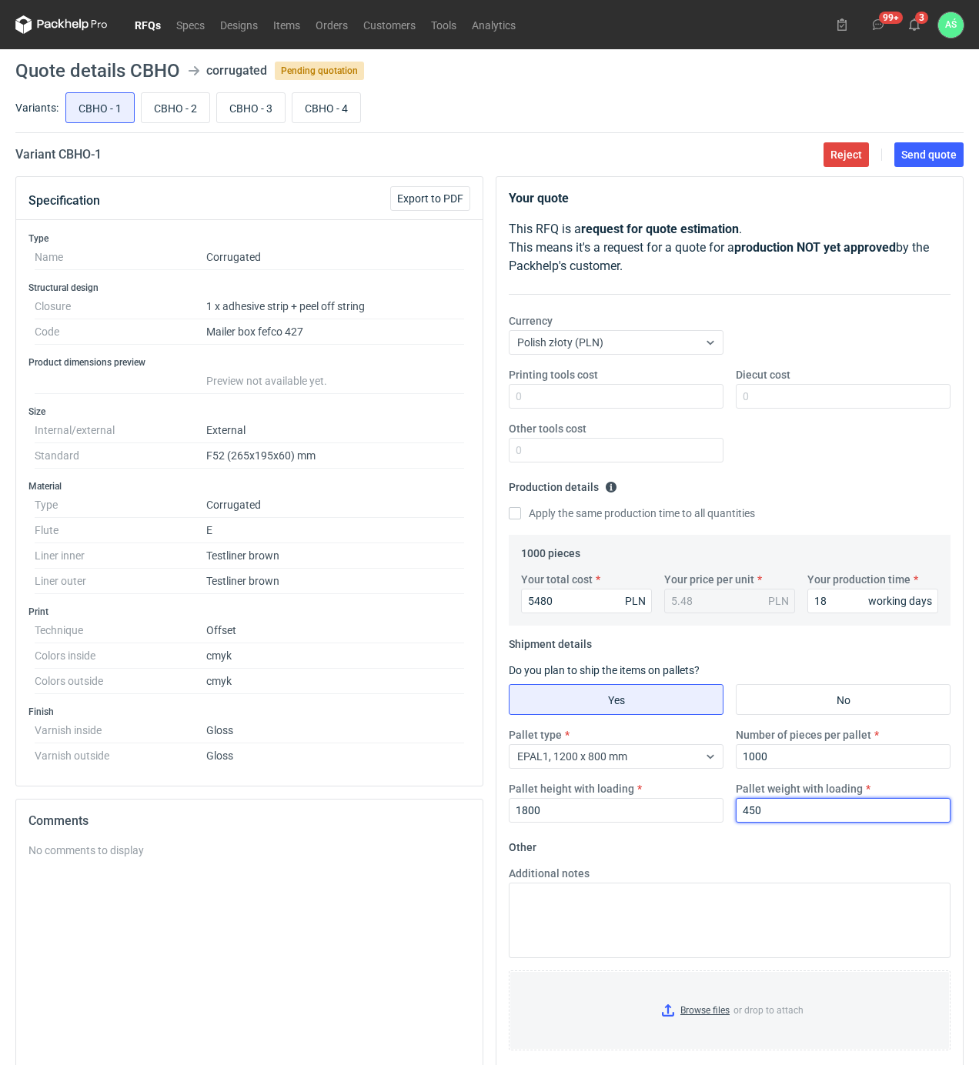
type input "450"
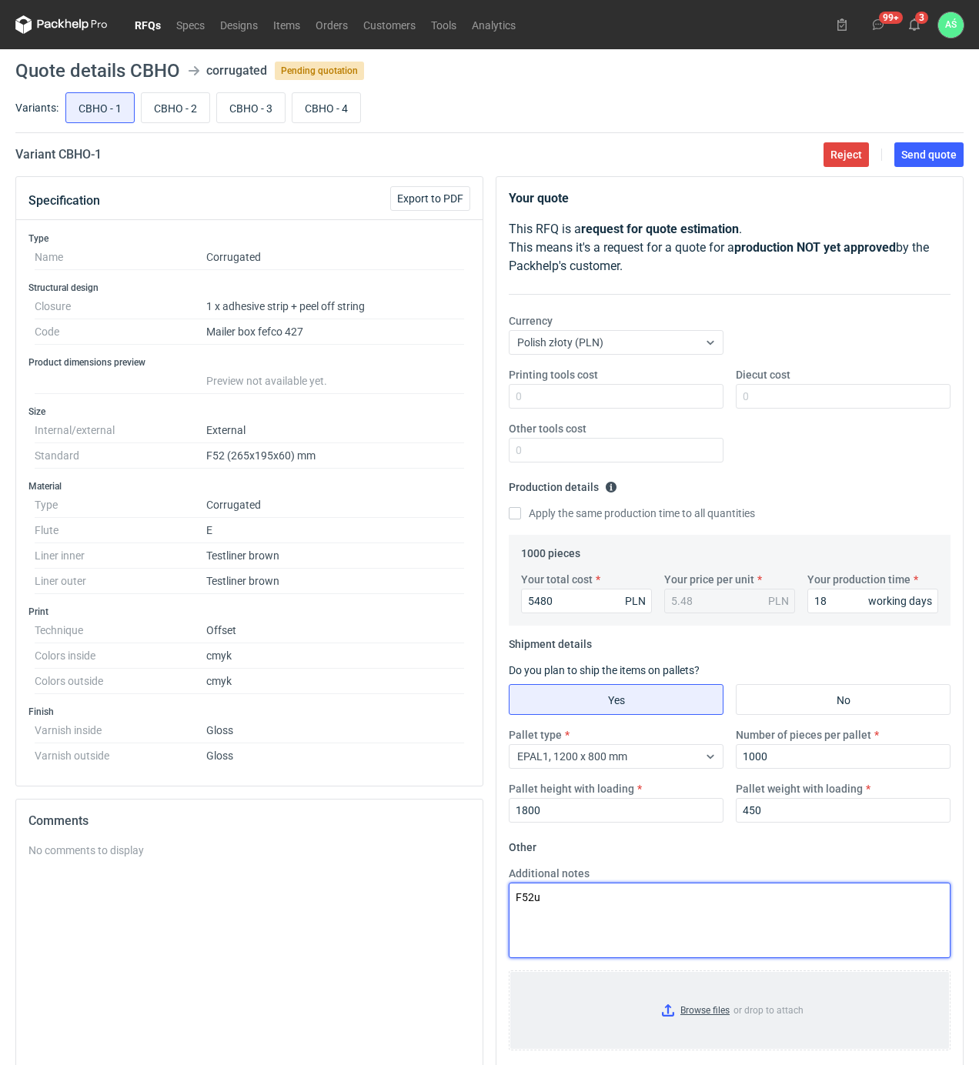
type textarea "F52u"
click at [715, 1020] on input "Browse files or drop to attach" at bounding box center [729, 1010] width 439 height 77
click at [925, 157] on span "Send quote" at bounding box center [928, 154] width 55 height 11
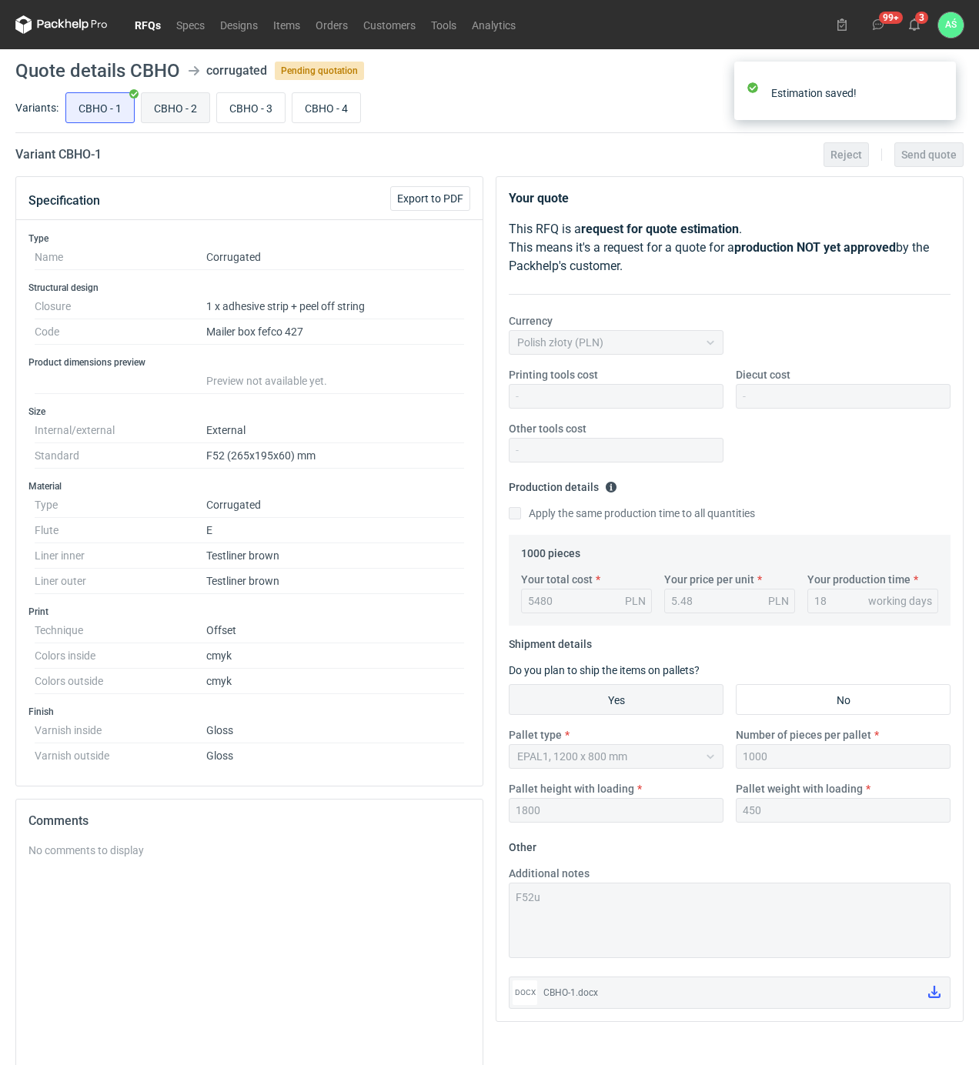
click at [170, 109] on input "CBHO - 2" at bounding box center [176, 107] width 68 height 29
radio input "true"
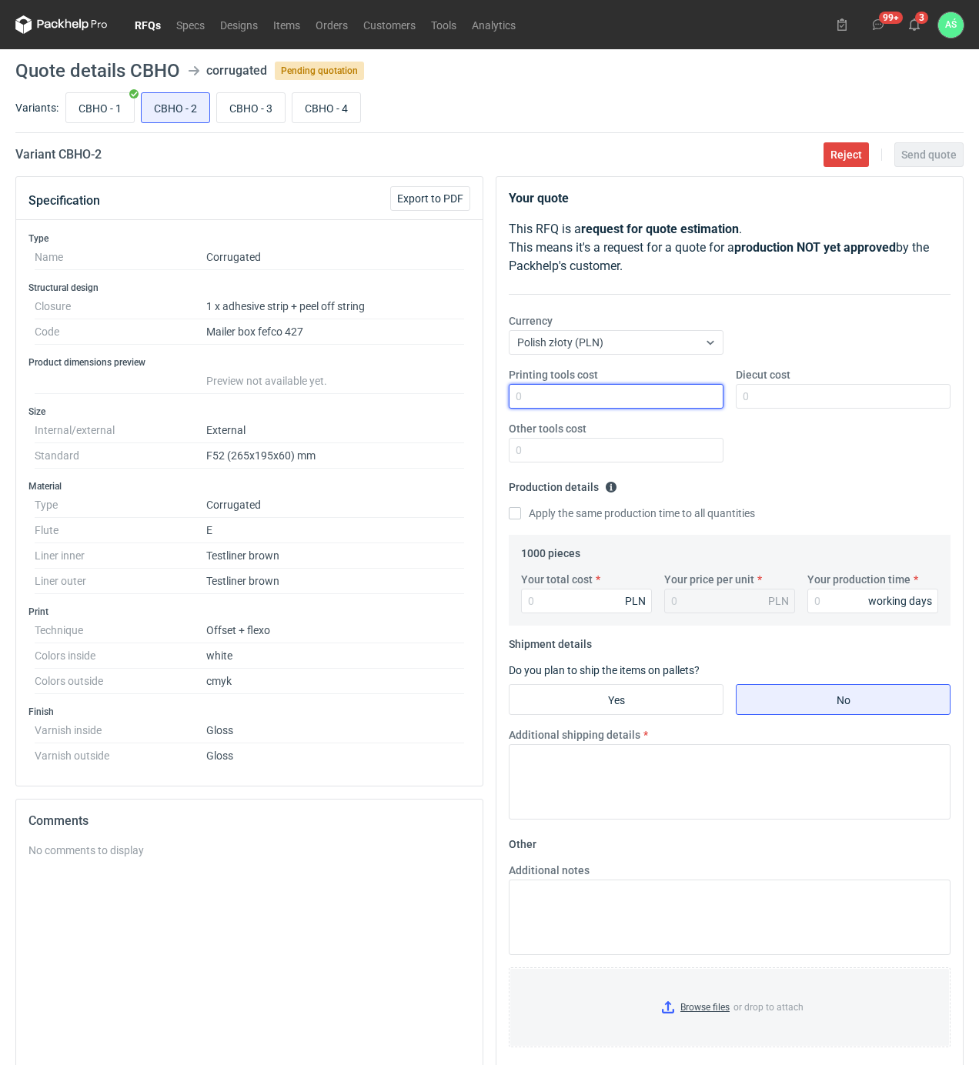
drag, startPoint x: 688, startPoint y: 394, endPoint x: 678, endPoint y: 389, distance: 11.4
click at [688, 394] on input "Printing tools cost" at bounding box center [616, 396] width 215 height 25
type input "900"
type input "4800"
type input "4.8"
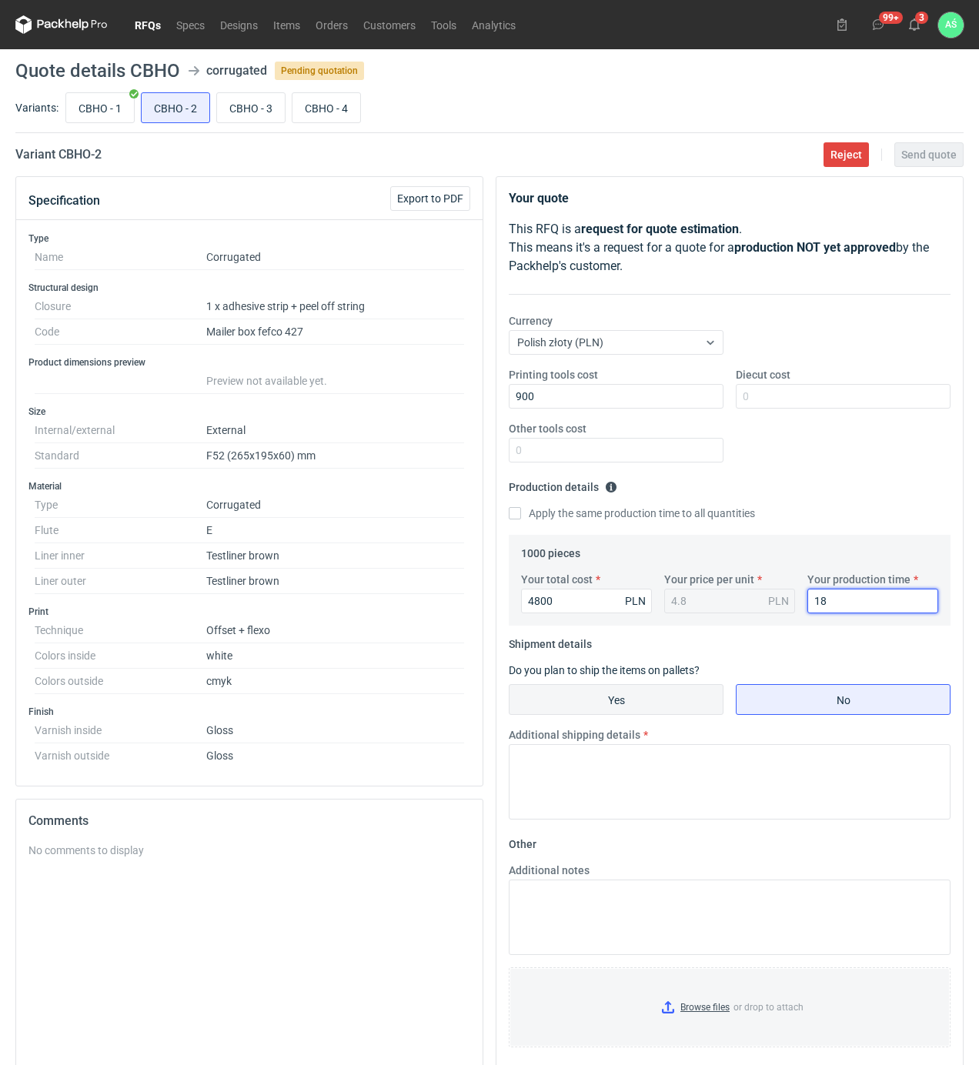
type input "18"
click at [545, 690] on input "Yes" at bounding box center [615, 699] width 213 height 29
radio input "true"
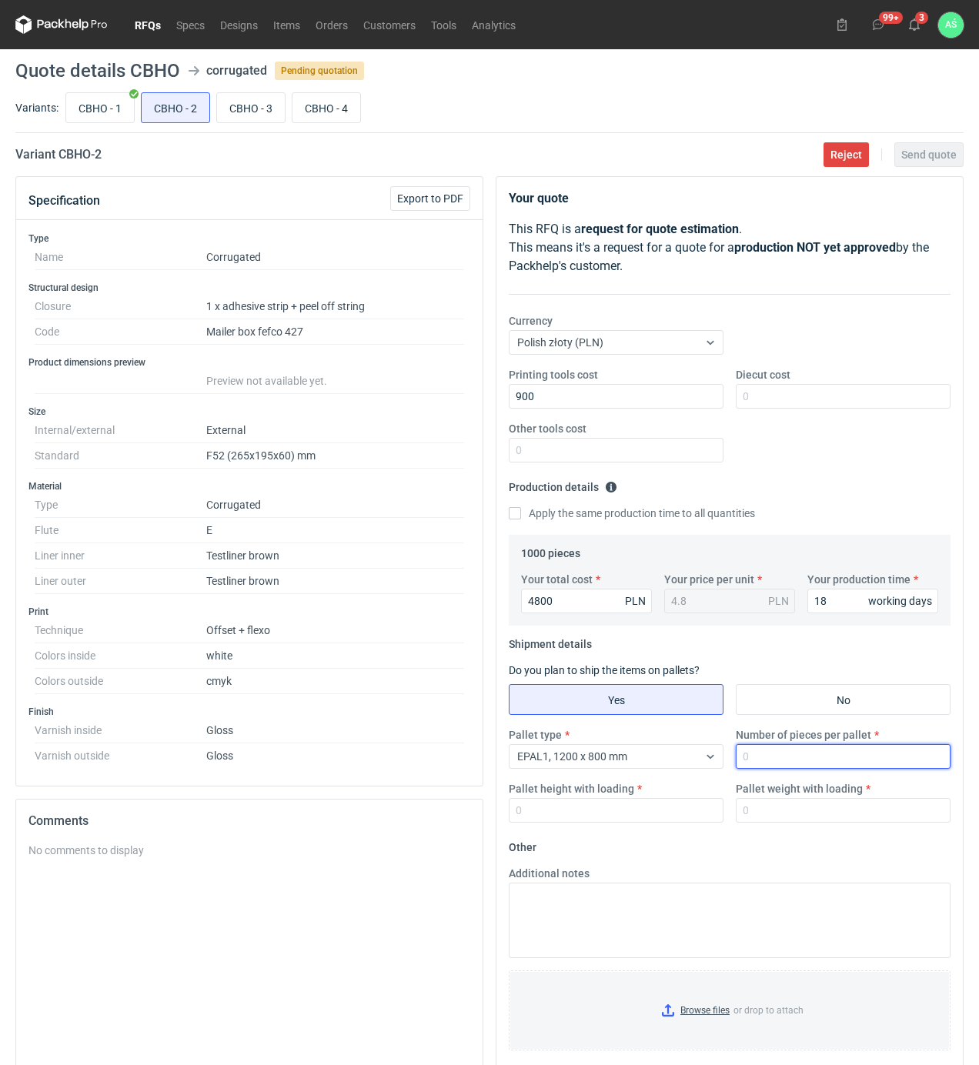
click at [805, 749] on input "Number of pieces per pallet" at bounding box center [843, 756] width 215 height 25
type input "1000"
type input "1800"
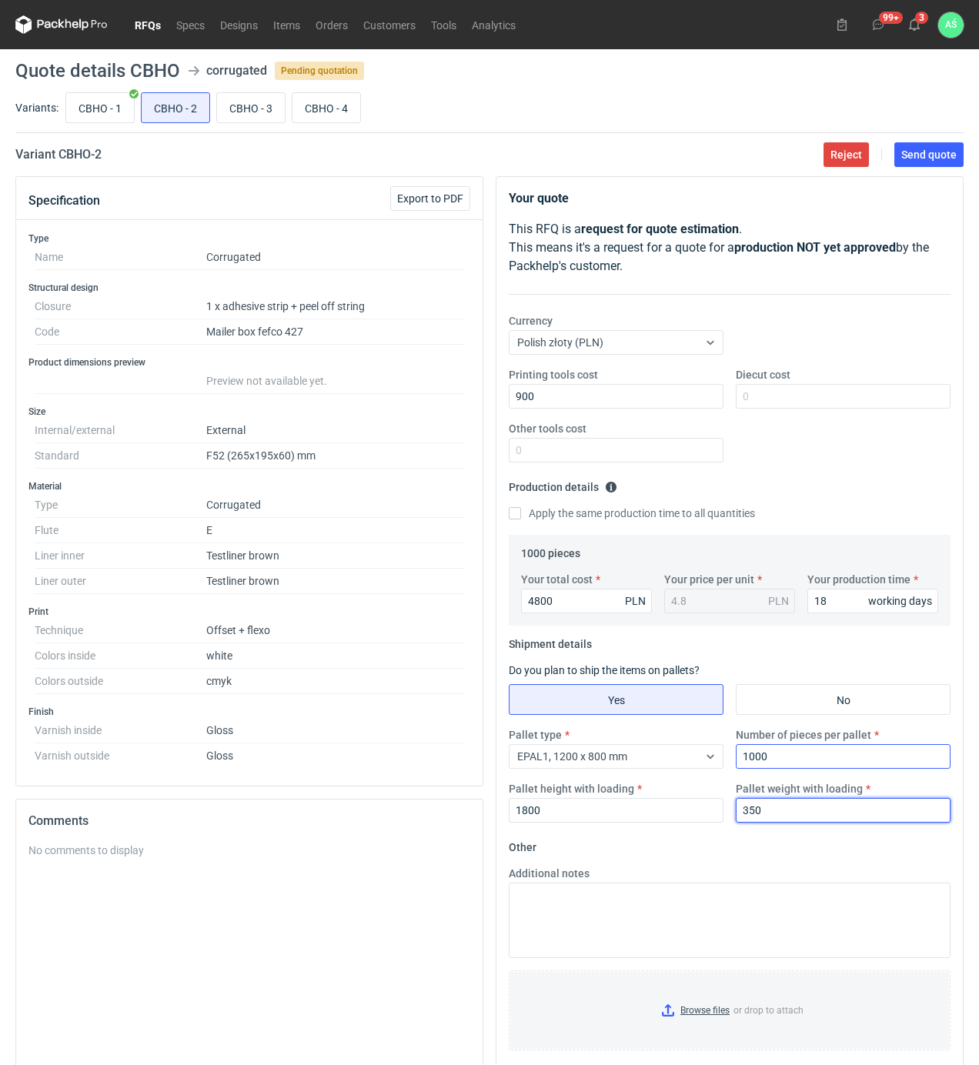
type input "350"
click at [721, 1007] on input "Browse files or drop to attach" at bounding box center [729, 1010] width 439 height 77
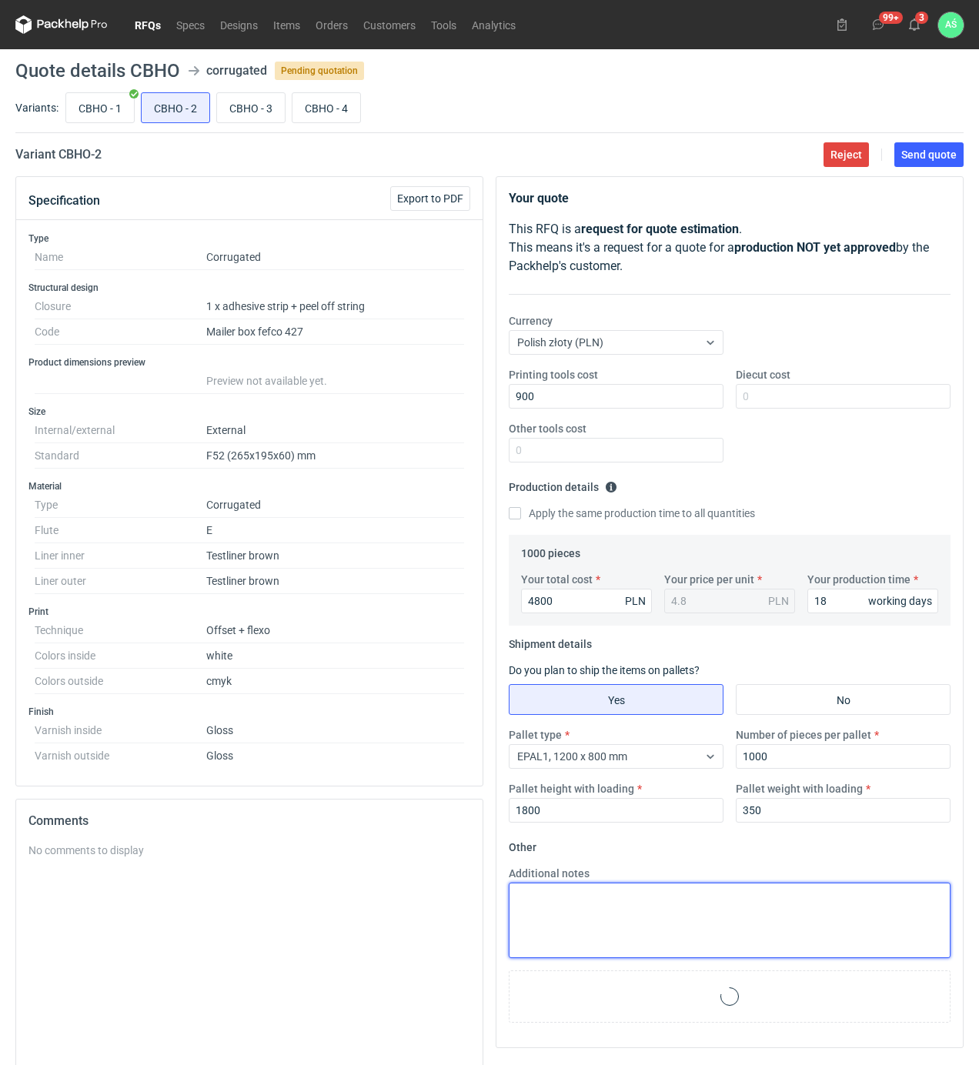
click at [569, 922] on textarea "Additional notes" at bounding box center [730, 920] width 442 height 75
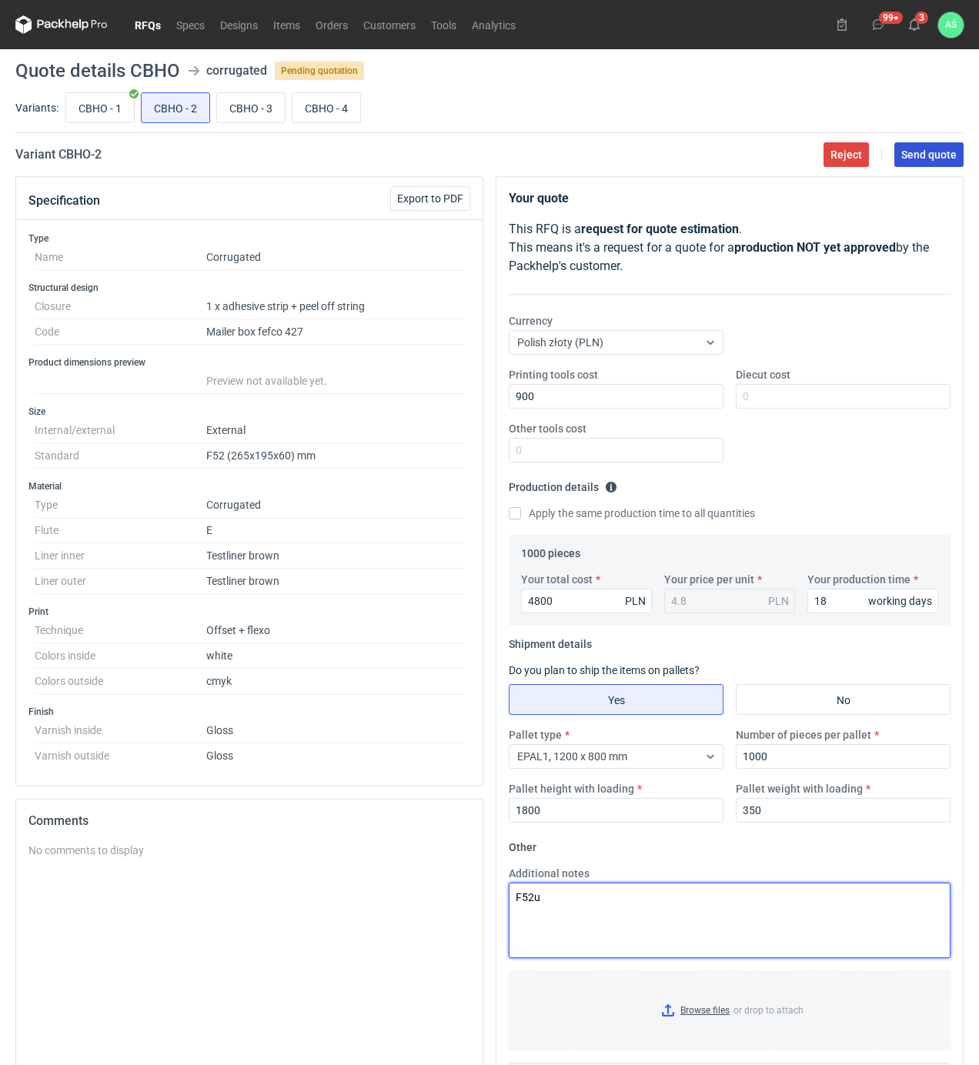
type textarea "F52u"
drag, startPoint x: 912, startPoint y: 159, endPoint x: 934, endPoint y: 189, distance: 38.0
click at [914, 159] on span "Send quote" at bounding box center [928, 154] width 55 height 11
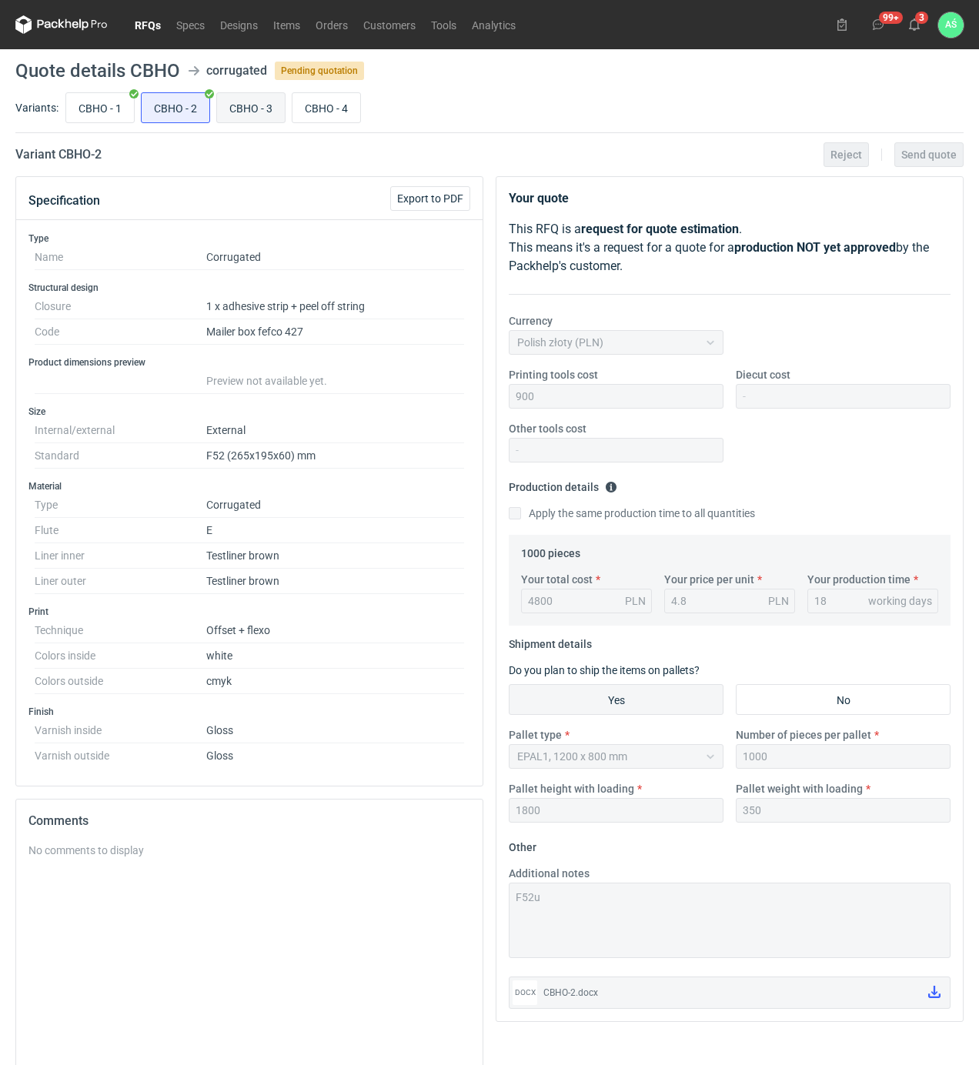
click at [241, 108] on input "CBHO - 3" at bounding box center [251, 107] width 68 height 29
radio input "true"
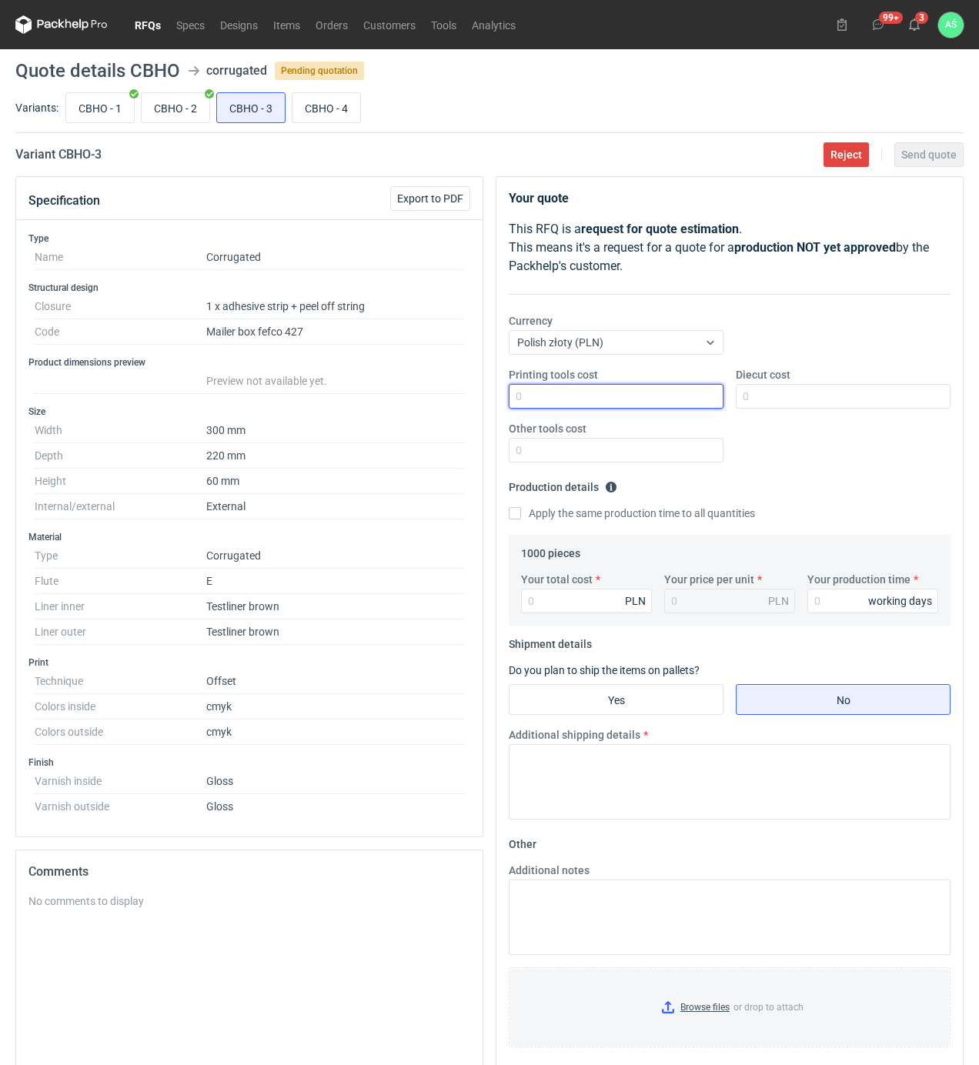
click at [675, 391] on input "Printing tools cost" at bounding box center [616, 396] width 215 height 25
type input "700"
type input "5730"
type input "5.73"
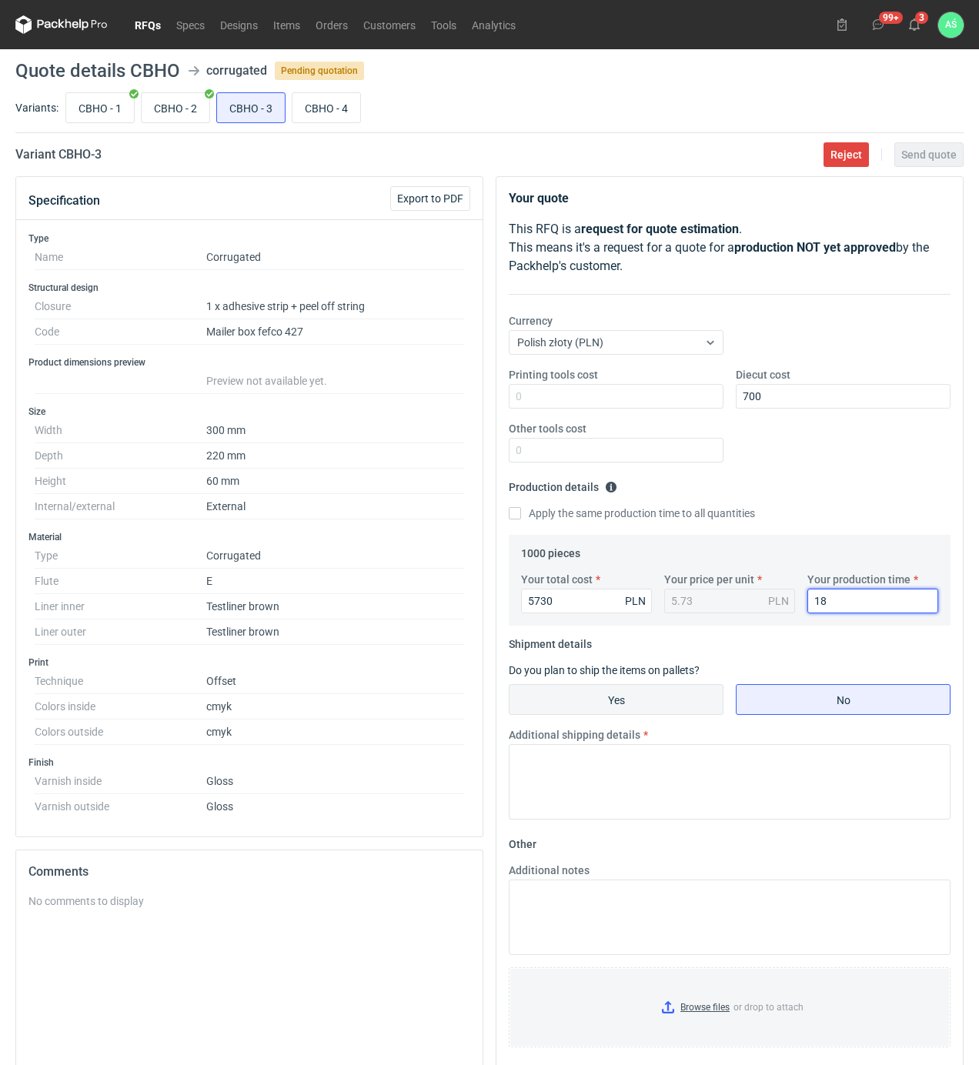
type input "18"
drag, startPoint x: 648, startPoint y: 700, endPoint x: 691, endPoint y: 714, distance: 45.3
click at [649, 700] on input "Yes" at bounding box center [615, 699] width 213 height 29
radio input "true"
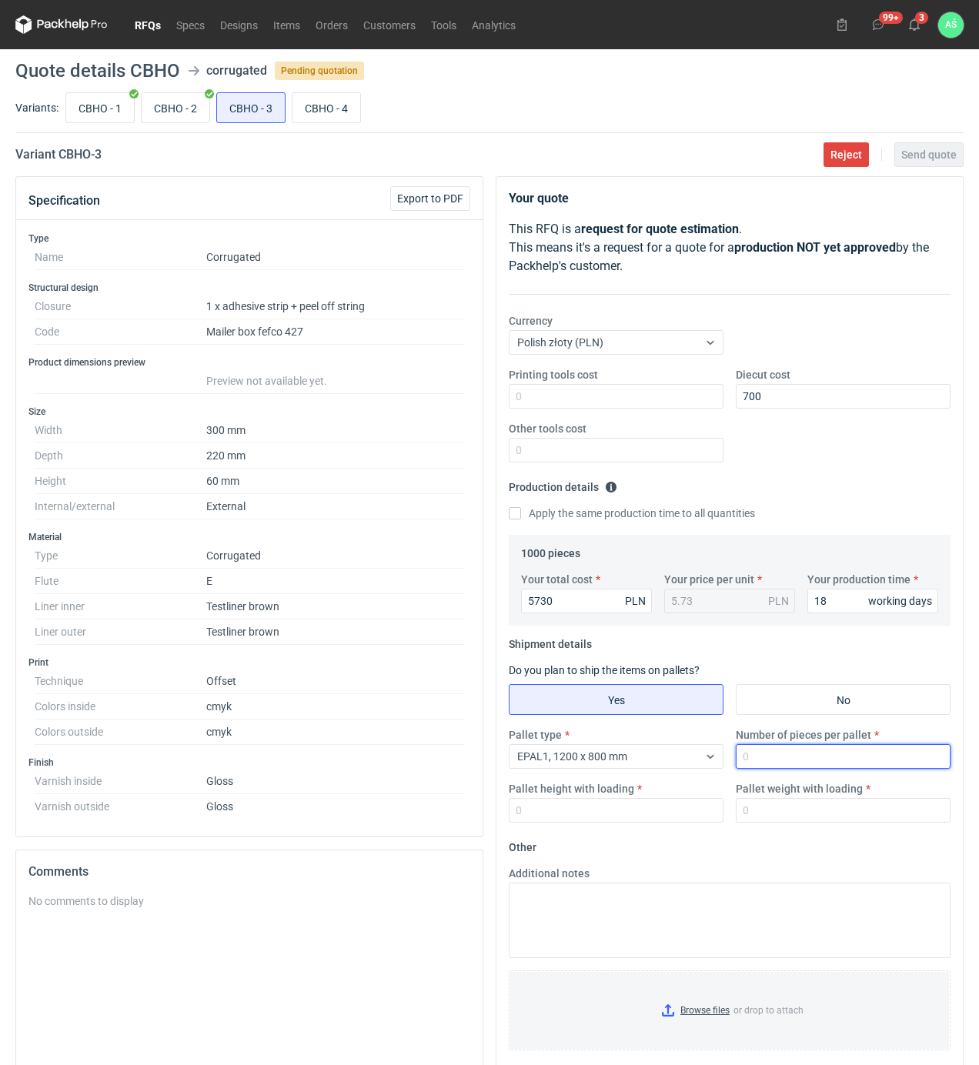
click at [813, 762] on input "Number of pieces per pallet" at bounding box center [843, 756] width 215 height 25
type input "1000"
type input "1900"
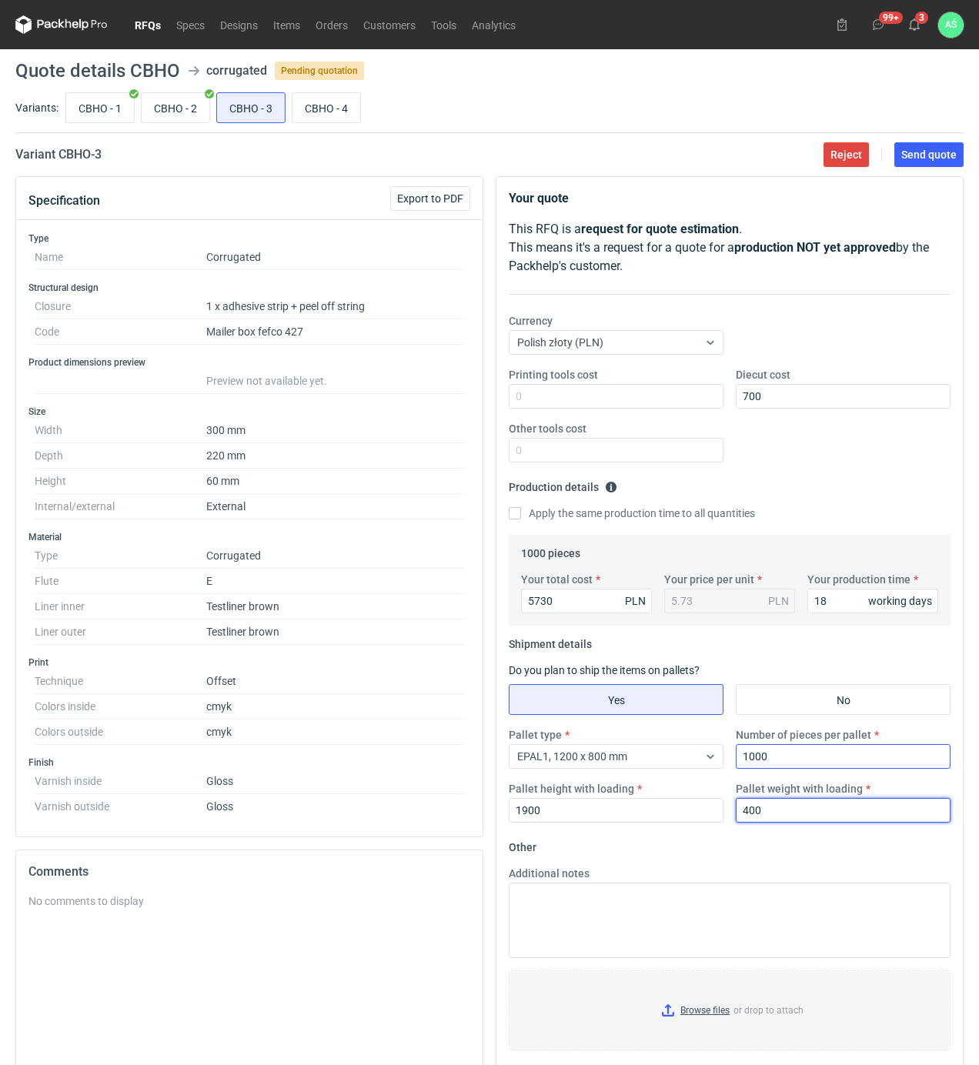
type input "400"
click at [711, 1010] on input "Browse files or drop to attach" at bounding box center [729, 1010] width 439 height 77
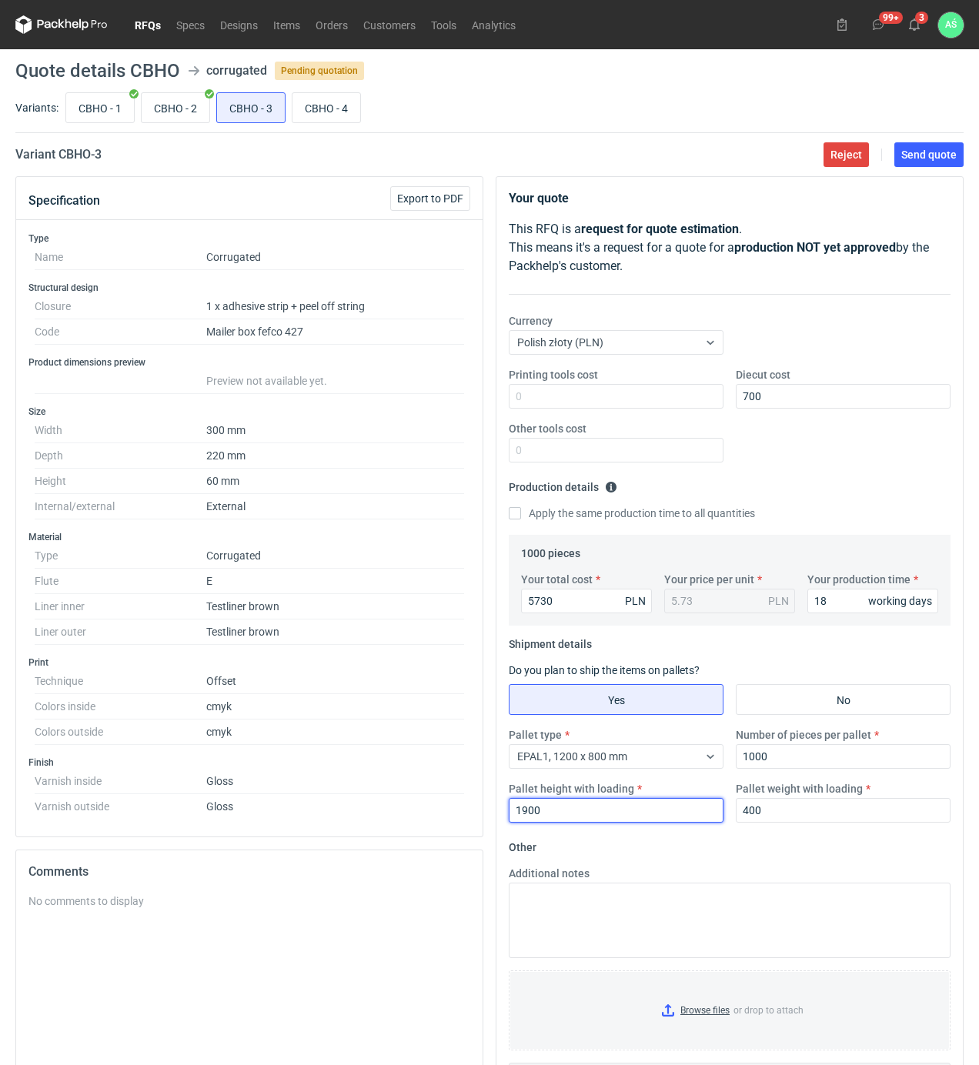
drag, startPoint x: 563, startPoint y: 814, endPoint x: 511, endPoint y: 813, distance: 52.3
click at [511, 813] on input "1900" at bounding box center [616, 810] width 215 height 25
type input "1800"
click at [663, 883] on div "Additional notes" at bounding box center [729, 912] width 454 height 92
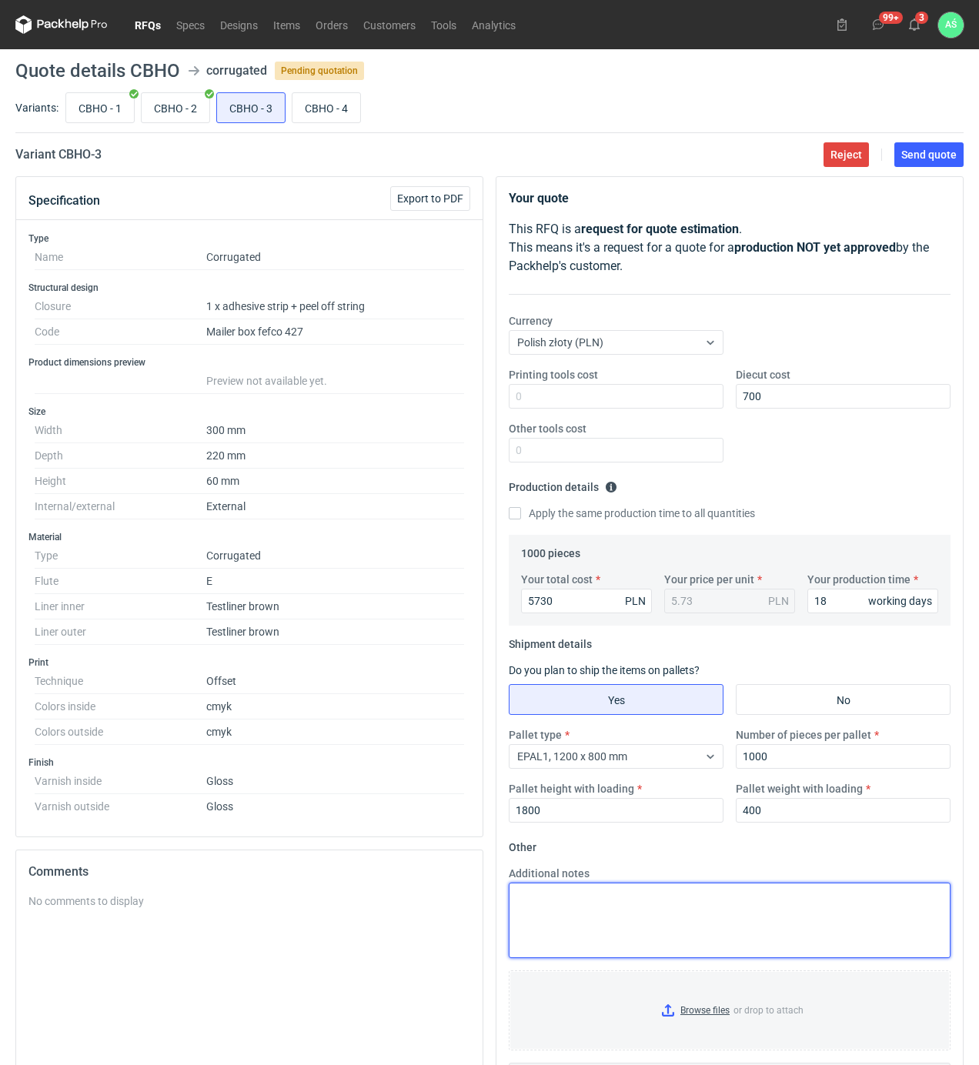
click at [705, 930] on textarea "Additional notes" at bounding box center [730, 920] width 442 height 75
click at [914, 161] on button "Send quote" at bounding box center [928, 154] width 69 height 25
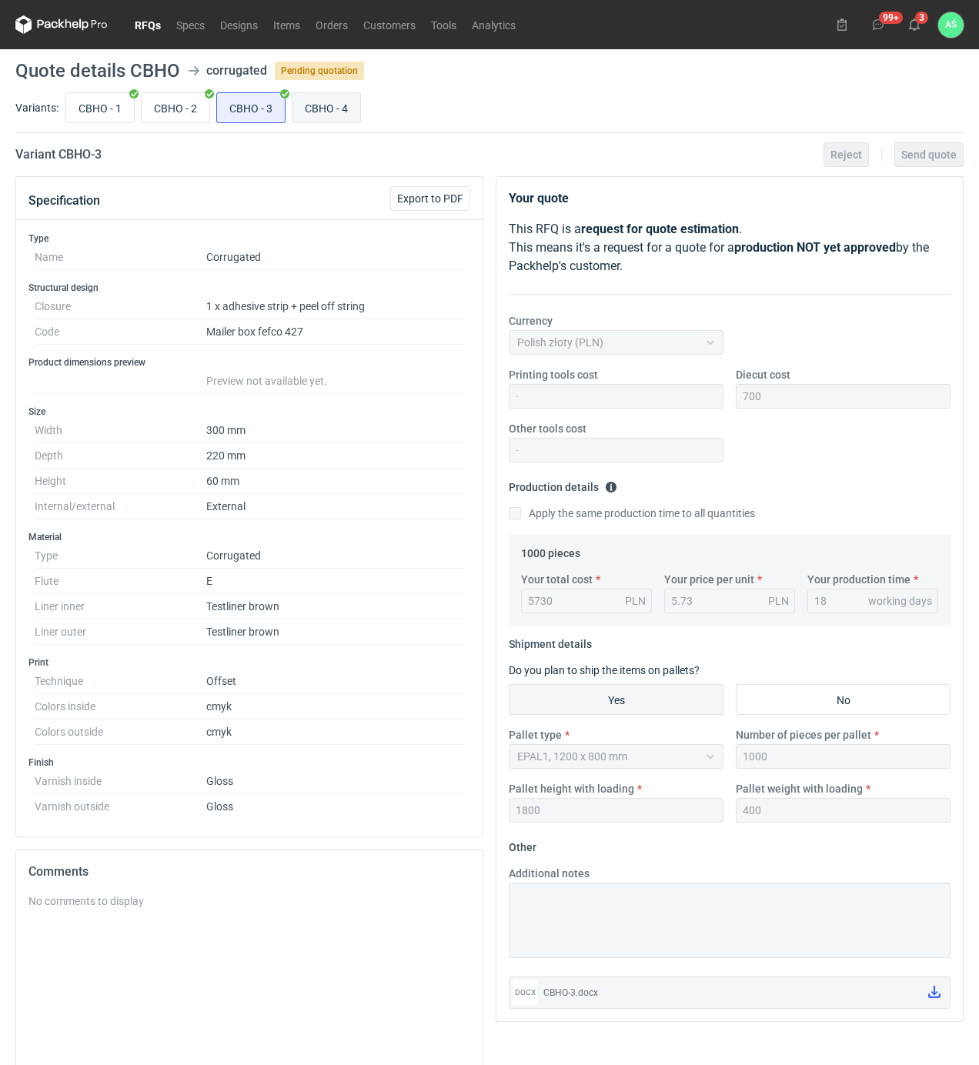
click at [327, 112] on input "CBHO - 4" at bounding box center [326, 107] width 68 height 29
radio input "true"
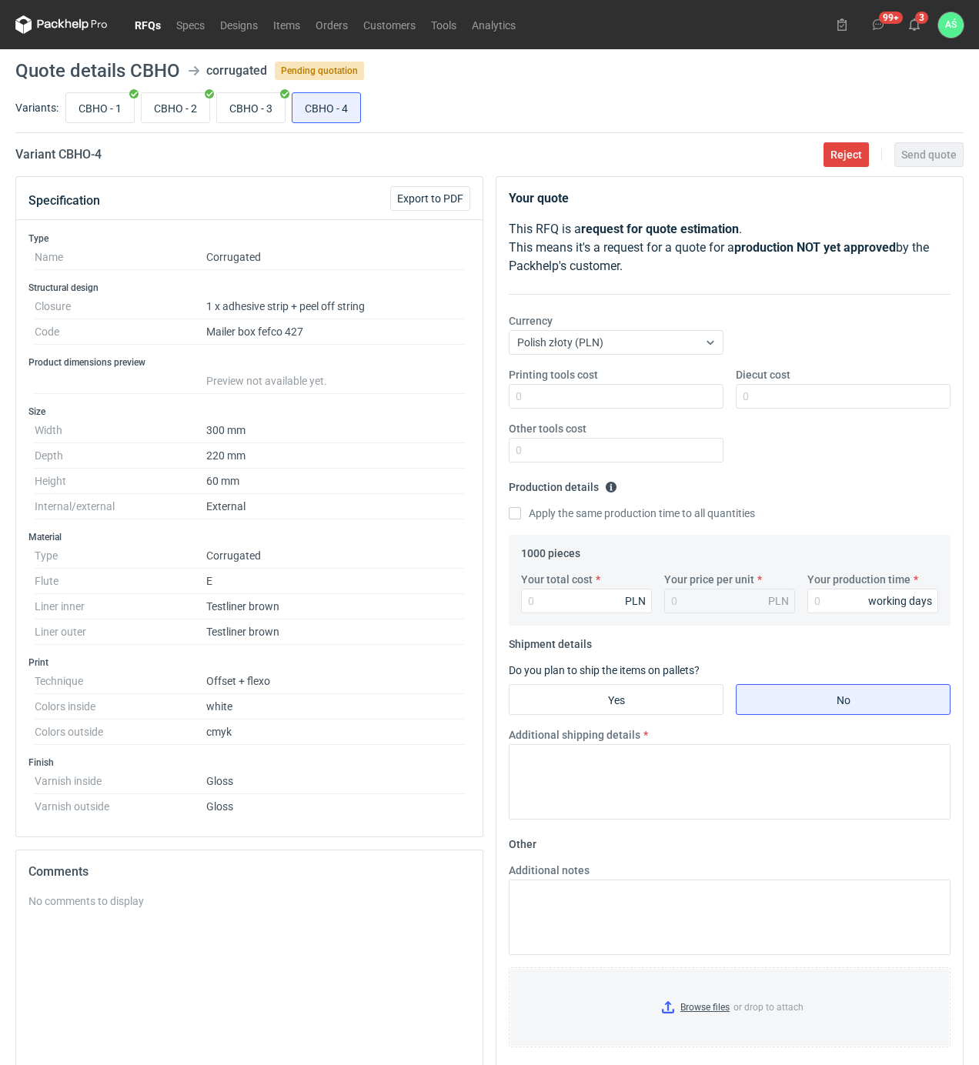
click at [820, 474] on div "Printing tools cost Diecut cost Other tools cost" at bounding box center [729, 421] width 454 height 108
click at [680, 395] on input "Printing tools cost" at bounding box center [616, 396] width 215 height 25
type input "500"
type input "700"
type input "5440"
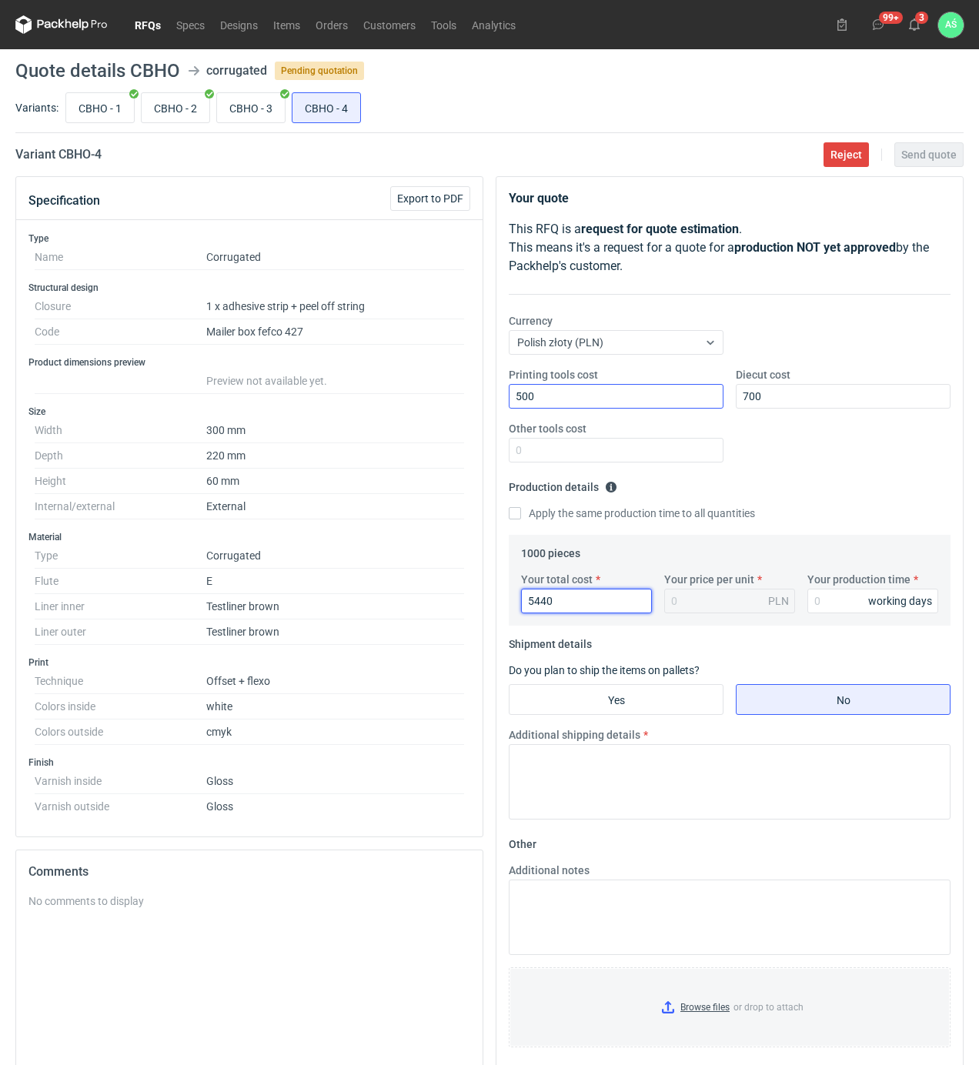
type input "5.44"
type input "5440"
type input "18"
click at [566, 681] on fieldset "Shipment details Do you plan to ship the items on pallets? Yes No Additional sh…" at bounding box center [730, 732] width 442 height 200
drag, startPoint x: 588, startPoint y: 690, endPoint x: 668, endPoint y: 712, distance: 82.9
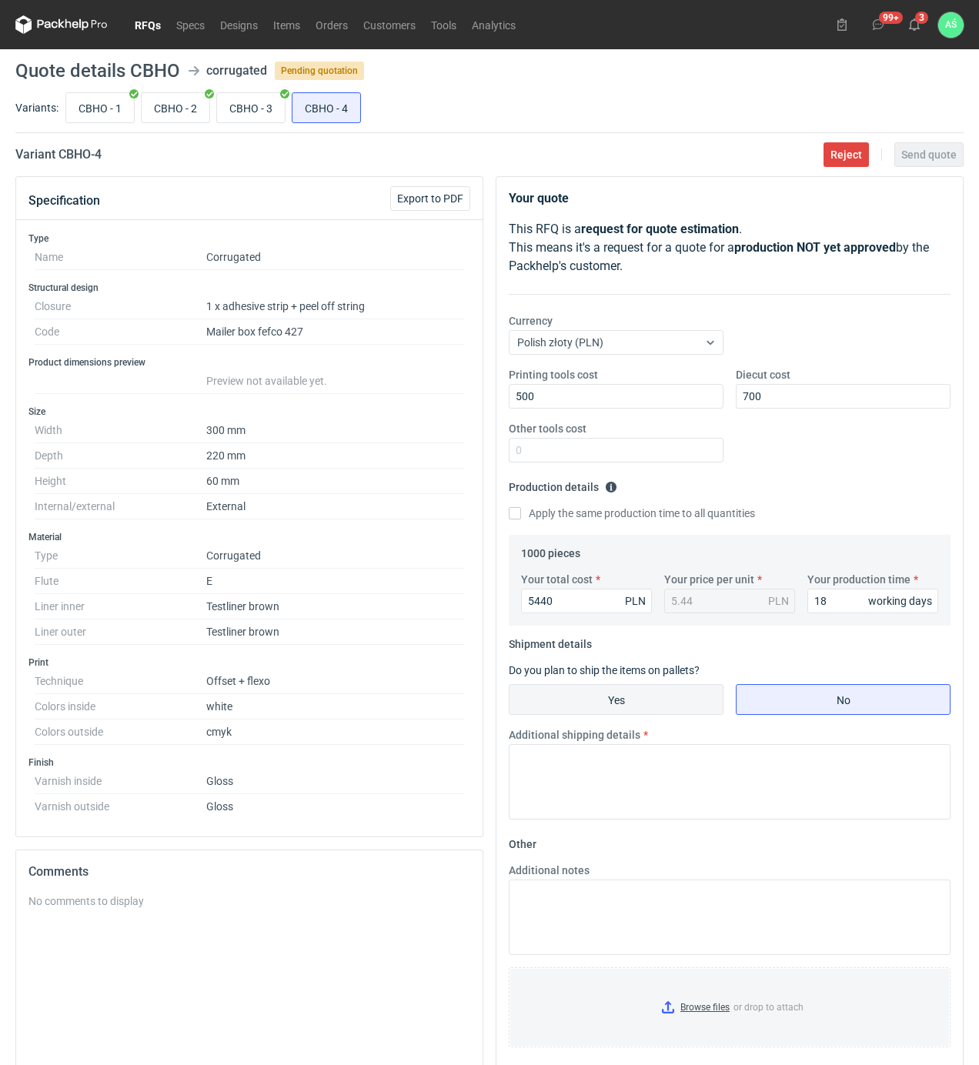
click at [589, 690] on input "Yes" at bounding box center [615, 699] width 213 height 29
radio input "true"
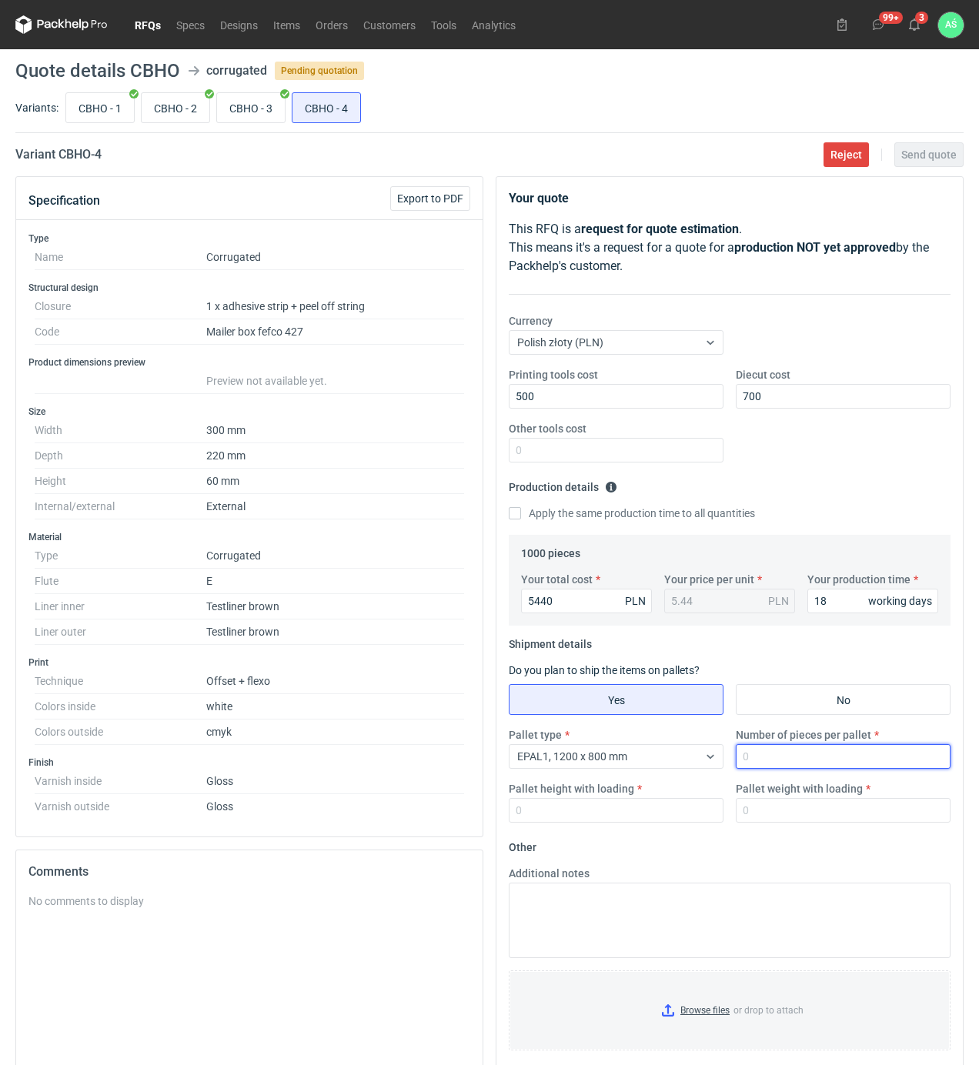
click at [769, 758] on input "Number of pieces per pallet" at bounding box center [843, 756] width 215 height 25
type input "1000"
type input "1800"
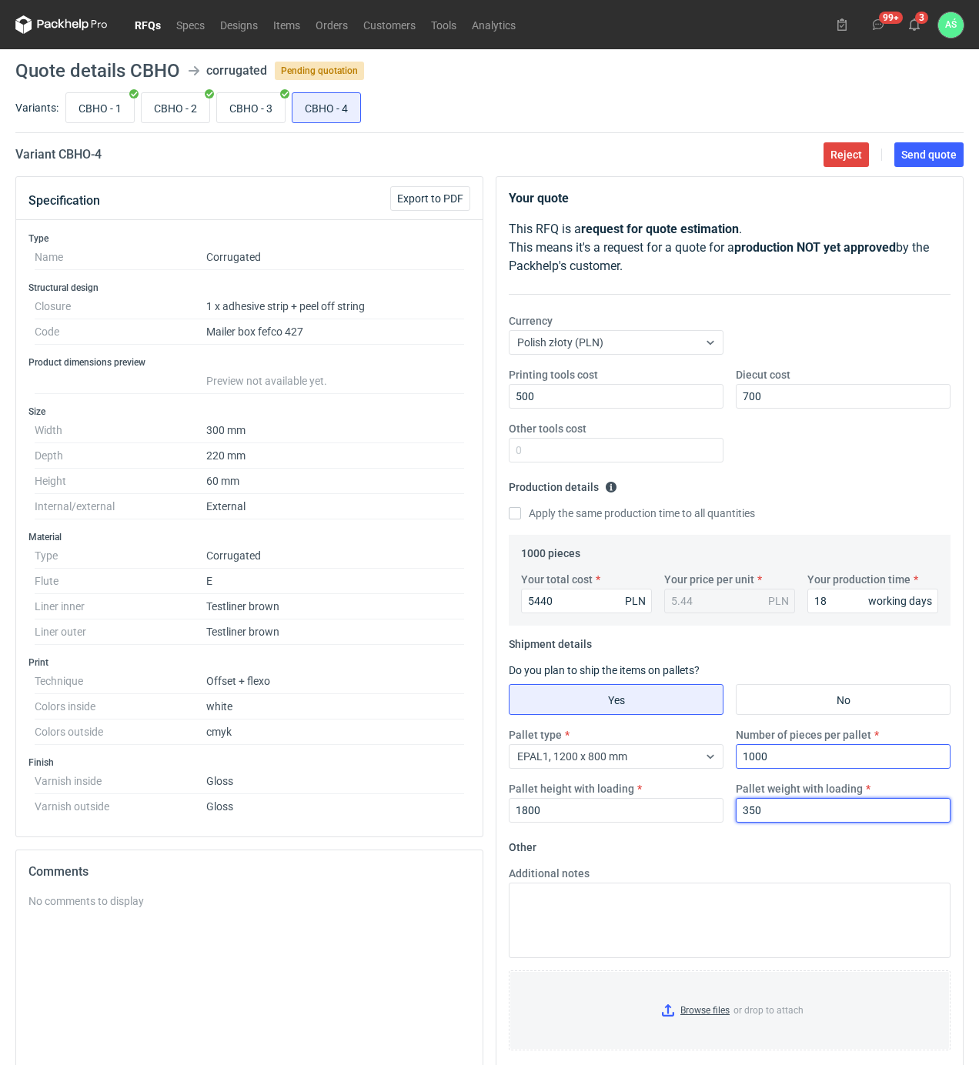
type input "350"
drag, startPoint x: 676, startPoint y: 1011, endPoint x: 691, endPoint y: 1011, distance: 15.4
click at [691, 1011] on input "Browse files or drop to attach" at bounding box center [729, 1010] width 439 height 77
click at [703, 1019] on input "Browse files or drop to attach" at bounding box center [729, 1010] width 439 height 77
click at [931, 155] on span "Send quote" at bounding box center [928, 154] width 55 height 11
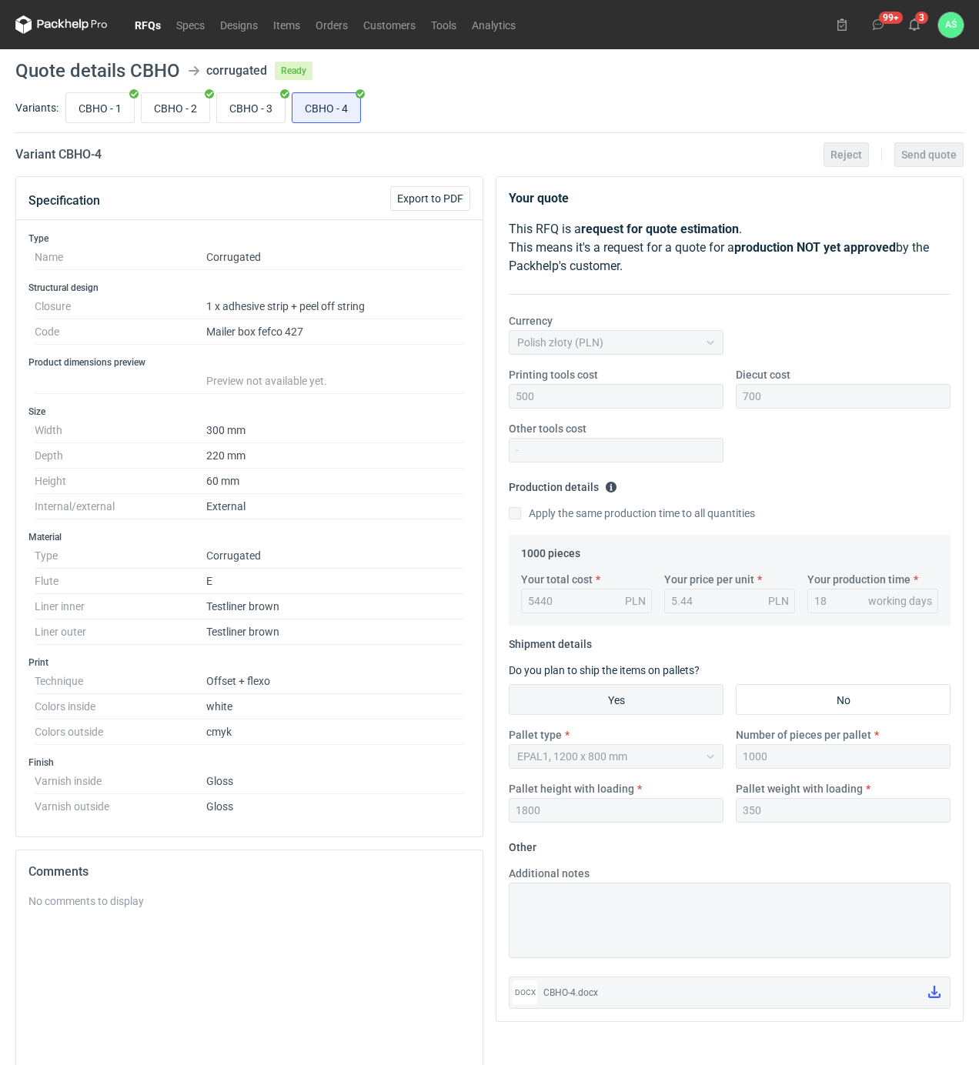
click at [500, 151] on div "Variant CBHO - 4 Reject Send quote" at bounding box center [489, 154] width 948 height 18
click at [917, 25] on use at bounding box center [914, 24] width 11 height 12
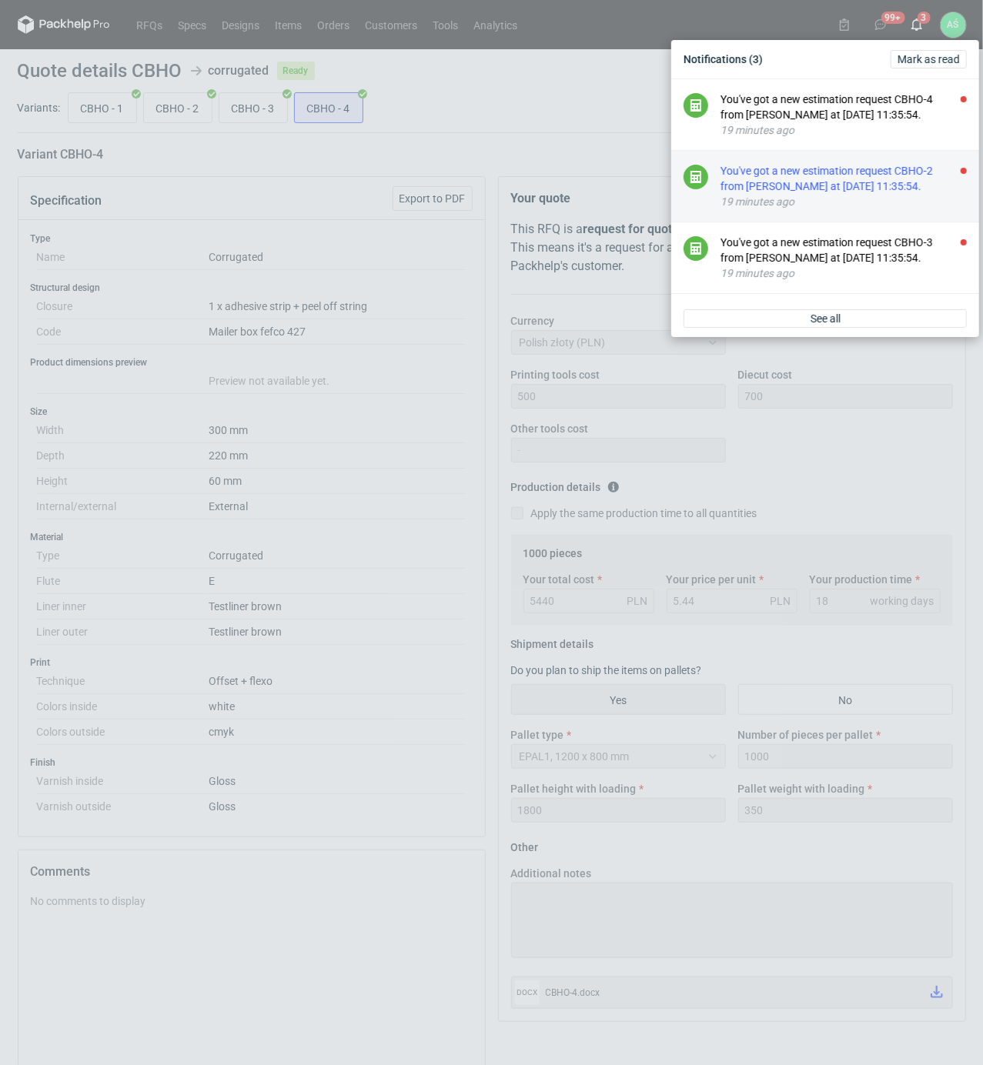
click at [862, 179] on div "You've got a new estimation request CBHO-2 from [PERSON_NAME] at [DATE] 11:35:5…" at bounding box center [843, 178] width 246 height 31
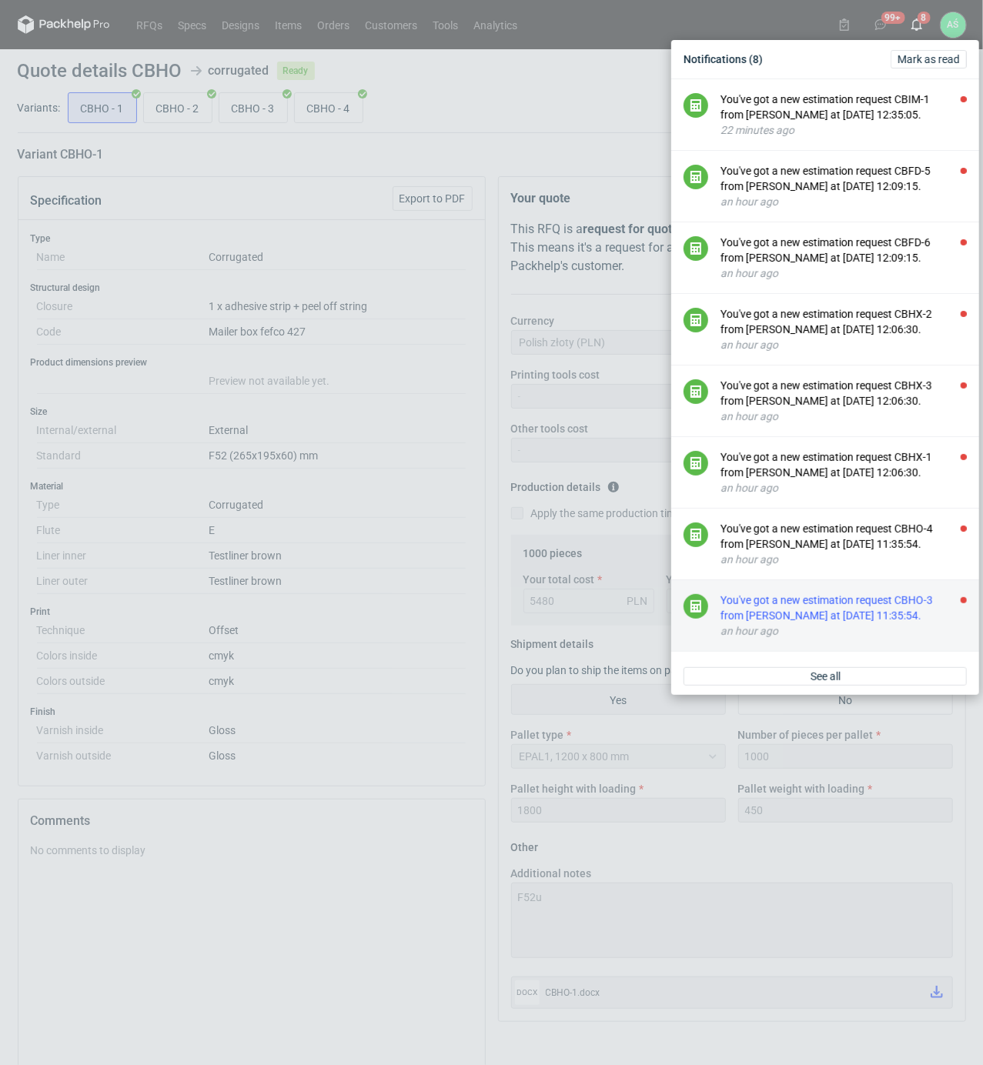
click at [860, 610] on div "You've got a new estimation request CBHO-3 from [PERSON_NAME] at [DATE] 11:35:5…" at bounding box center [843, 607] width 246 height 31
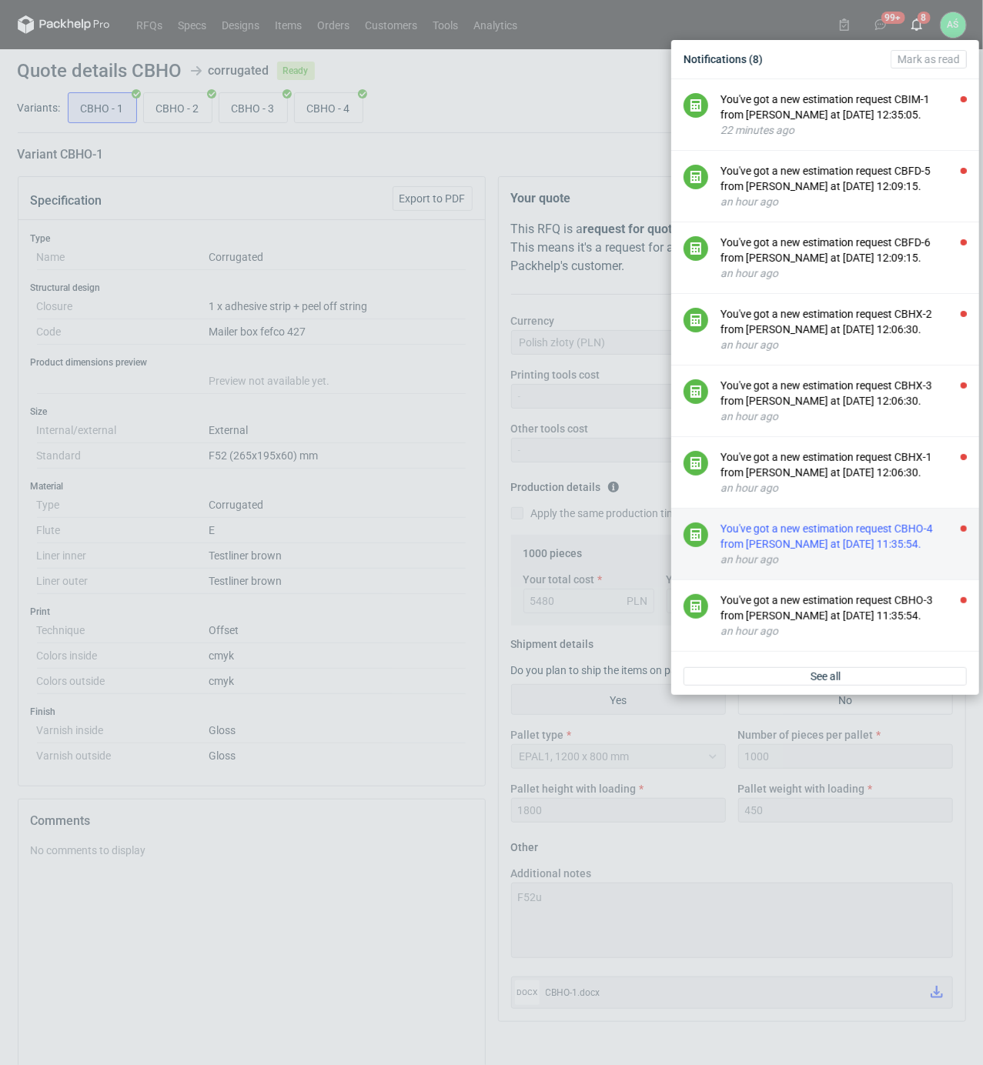
click at [885, 551] on div "You've got a new estimation request CBHO-4 from [PERSON_NAME] at [DATE] 11:35:5…" at bounding box center [843, 536] width 246 height 31
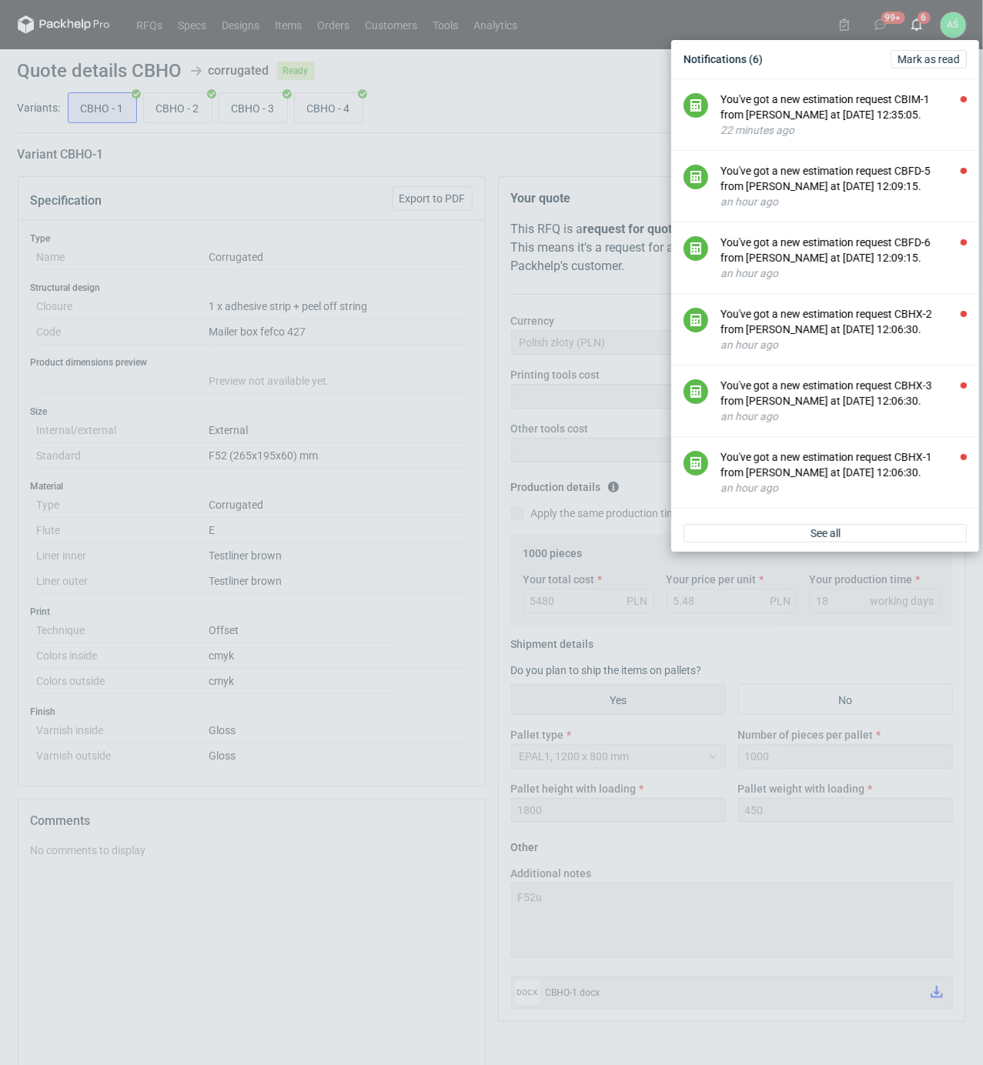
click at [576, 145] on div "Notifications (6) [PERSON_NAME] as read You've got a new estimation request CBI…" at bounding box center [491, 532] width 983 height 1065
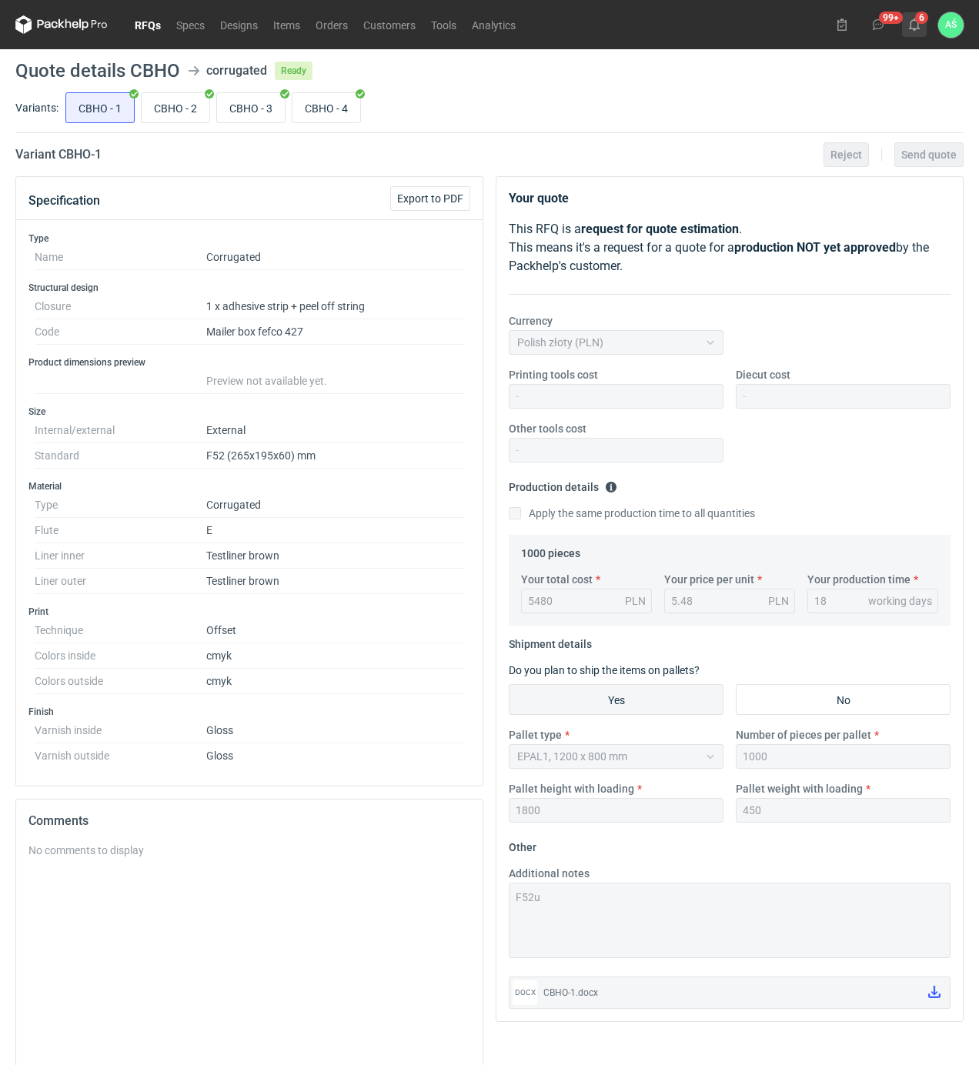
click at [920, 25] on button "6" at bounding box center [914, 24] width 25 height 25
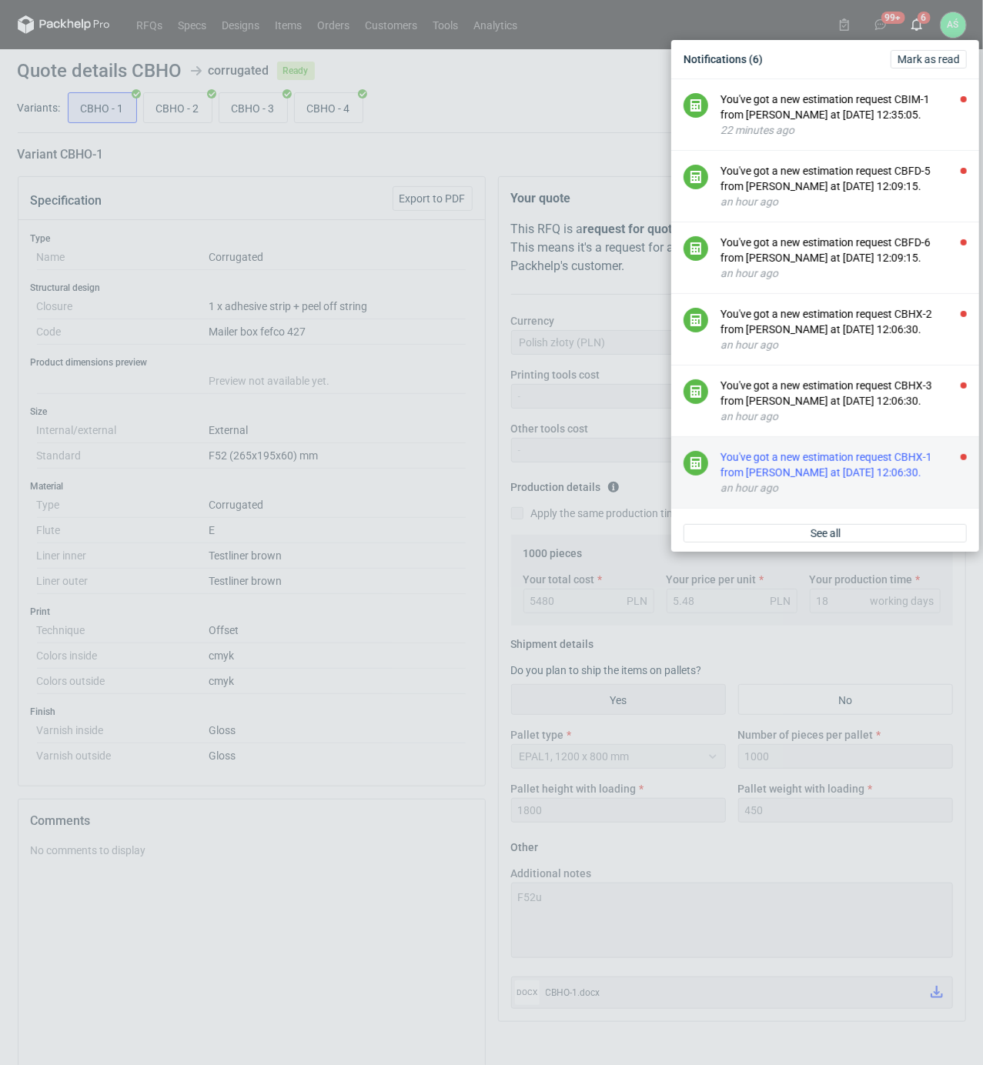
click at [875, 472] on div "You've got a new estimation request CBHX-1 from [PERSON_NAME] at [DATE] 12:06:3…" at bounding box center [843, 464] width 246 height 31
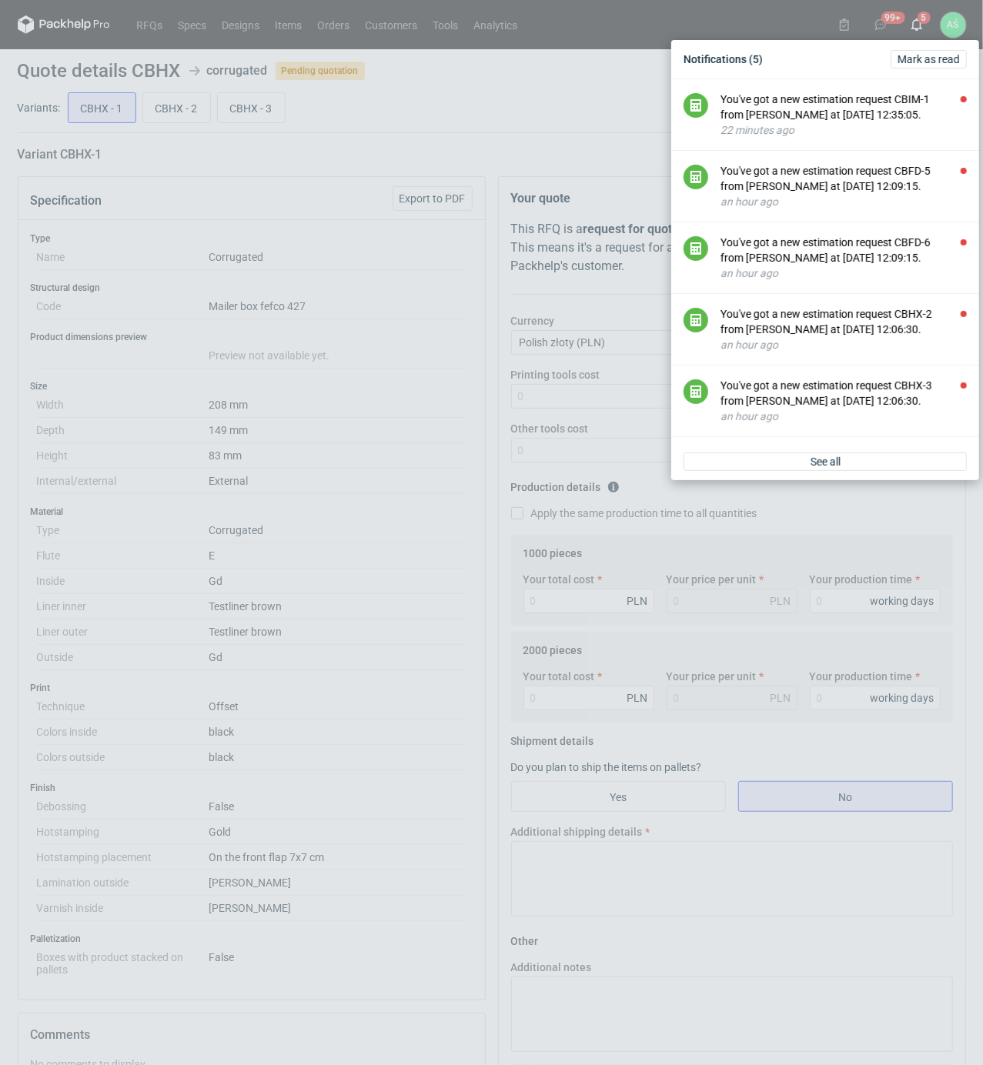
click at [379, 363] on div "Notifications (5) [PERSON_NAME] as read You've got a new estimation request CBI…" at bounding box center [491, 532] width 983 height 1065
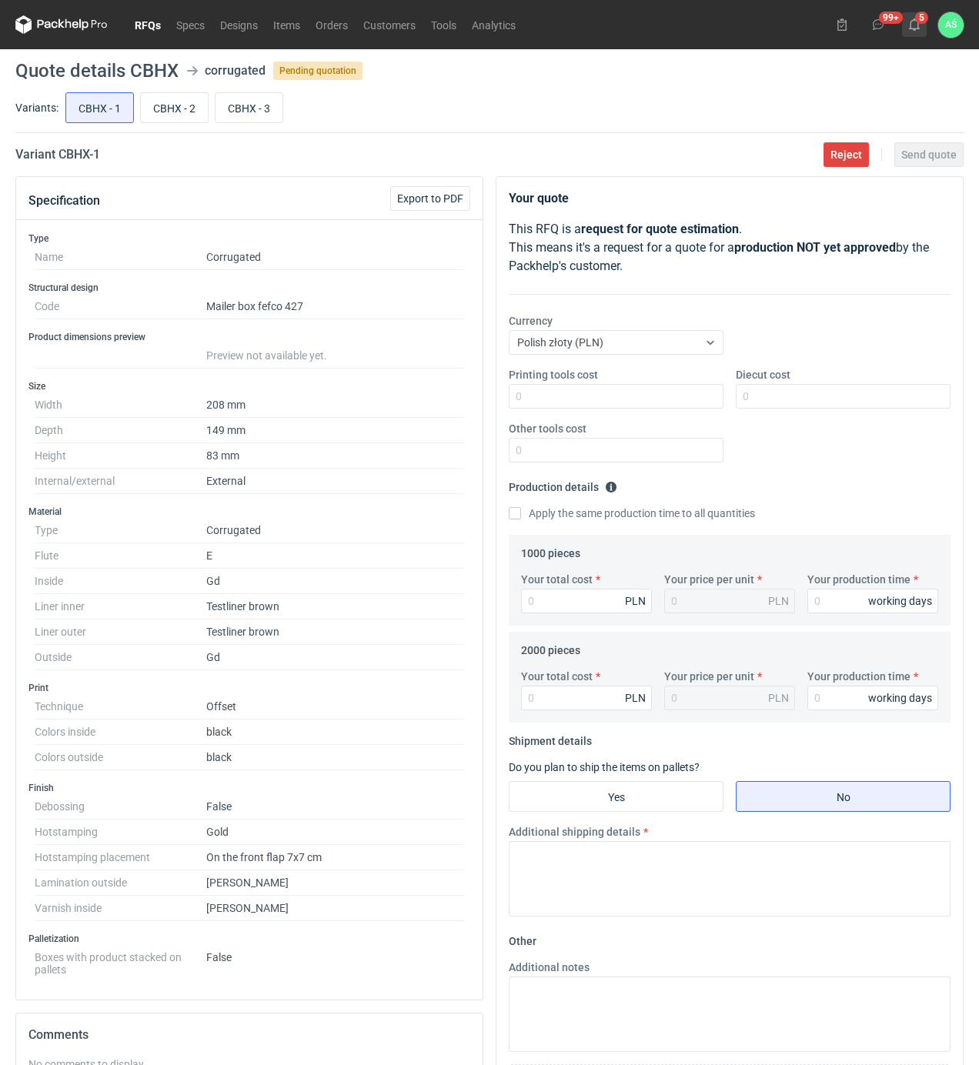
click at [910, 35] on button "5" at bounding box center [914, 24] width 25 height 25
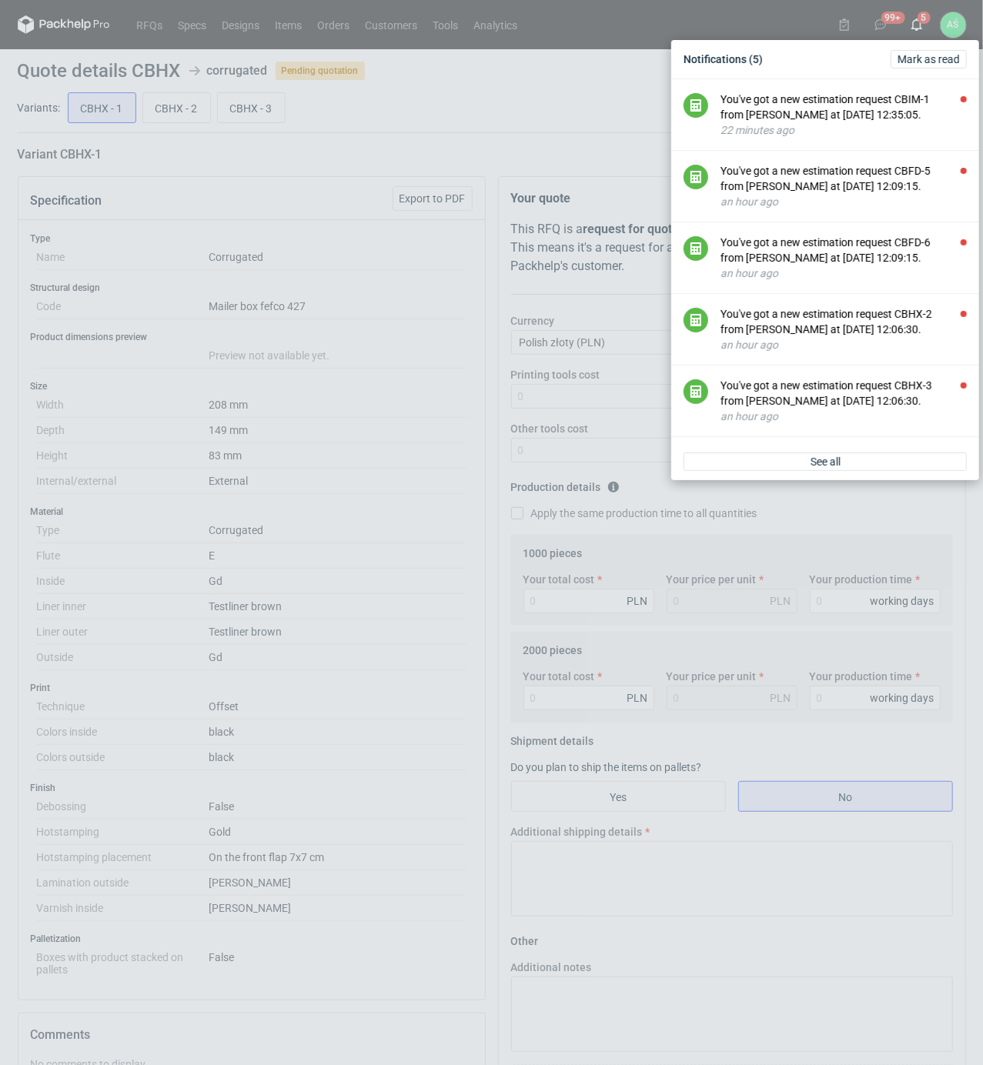
click at [910, 26] on div "Notifications (5) [PERSON_NAME] as read You've got a new estimation request CBI…" at bounding box center [491, 532] width 983 height 1065
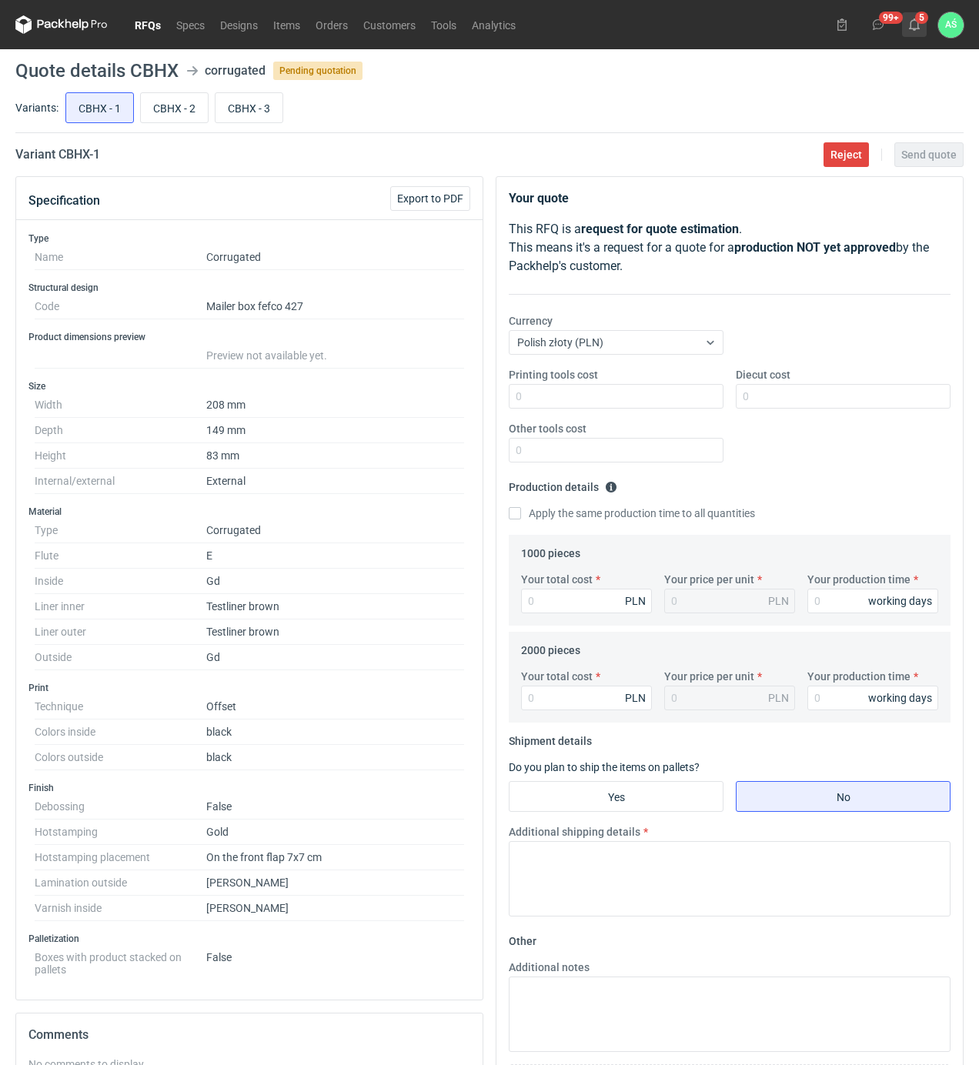
click at [916, 22] on icon at bounding box center [914, 24] width 12 height 12
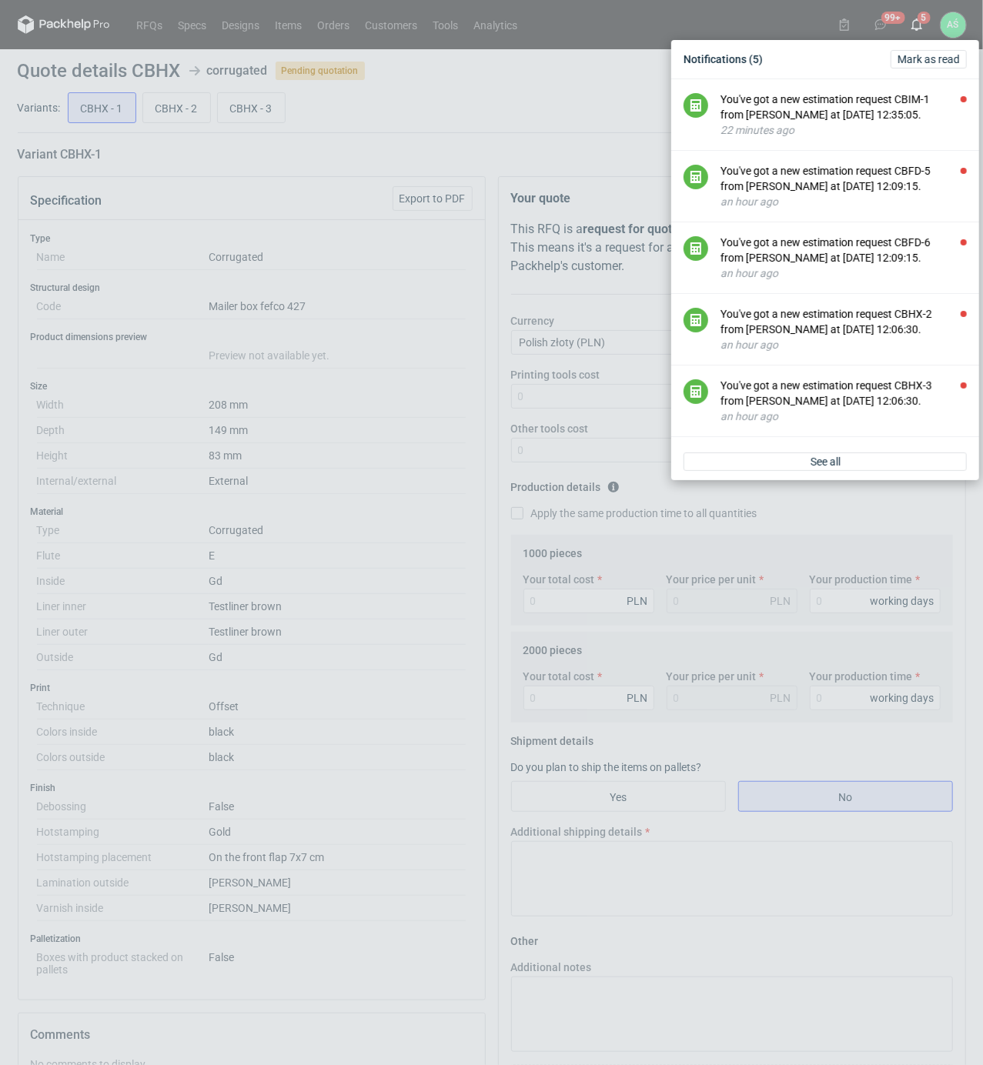
click at [863, 452] on div "See all" at bounding box center [825, 461] width 308 height 37
click at [847, 456] on link "See all" at bounding box center [824, 461] width 283 height 18
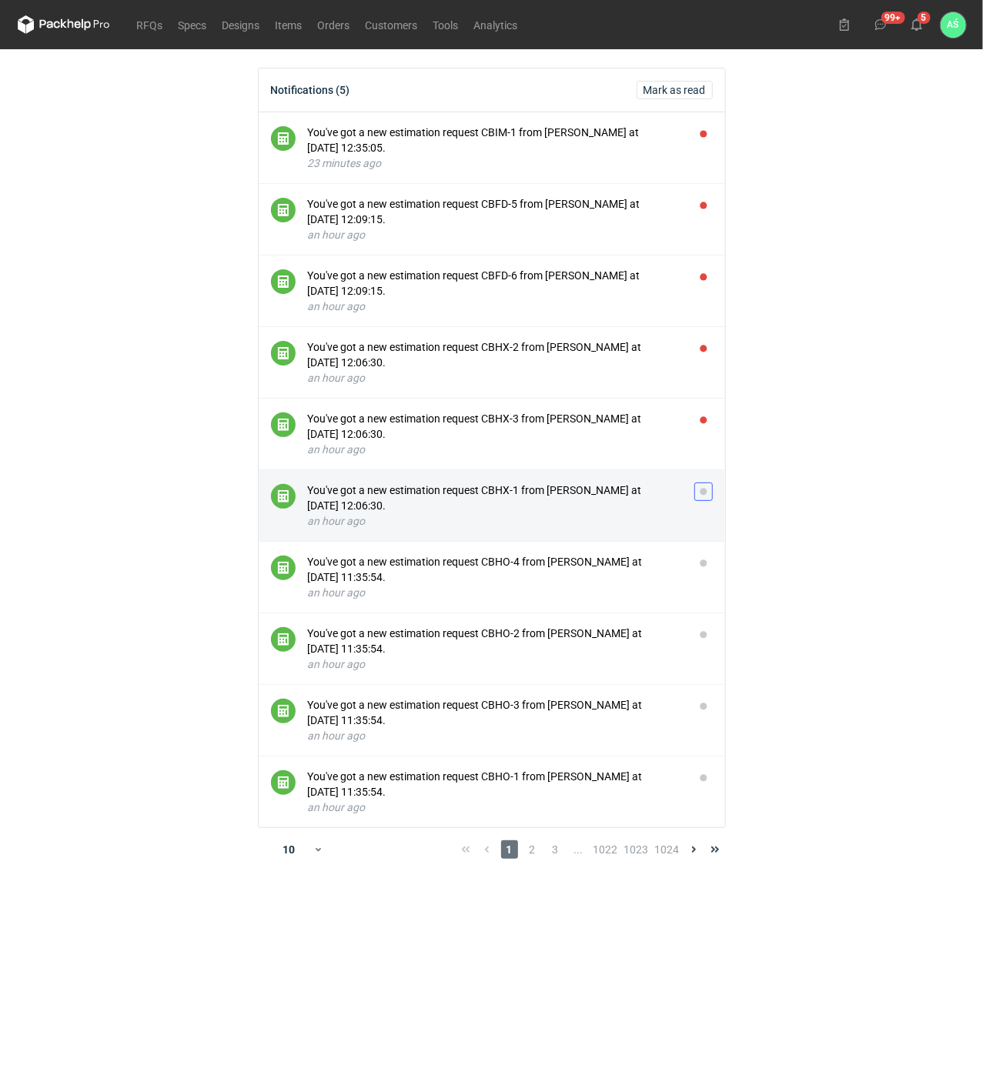
click at [706, 487] on button "button" at bounding box center [703, 491] width 18 height 18
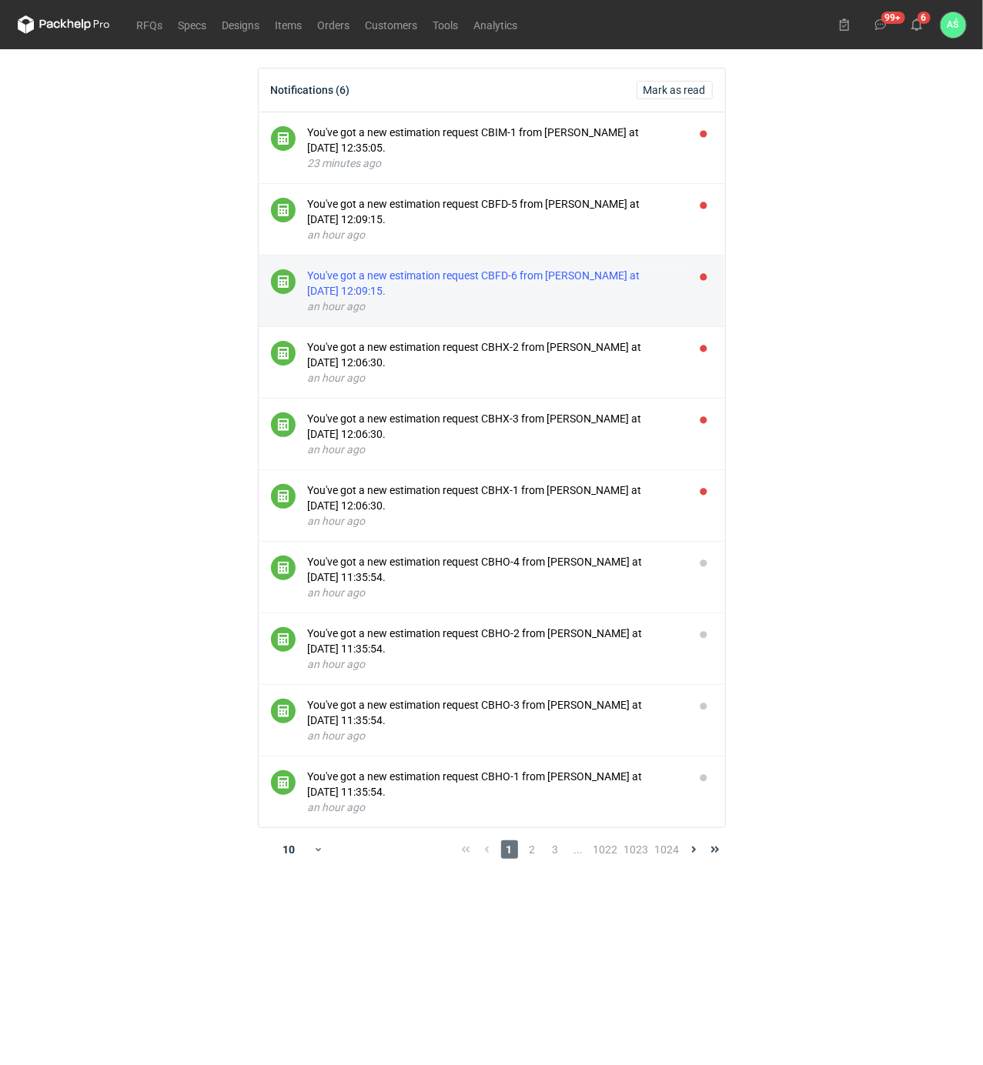
click at [543, 282] on div "You've got a new estimation request CBFD-6 from [PERSON_NAME] at [DATE] 12:09:1…" at bounding box center [495, 283] width 374 height 31
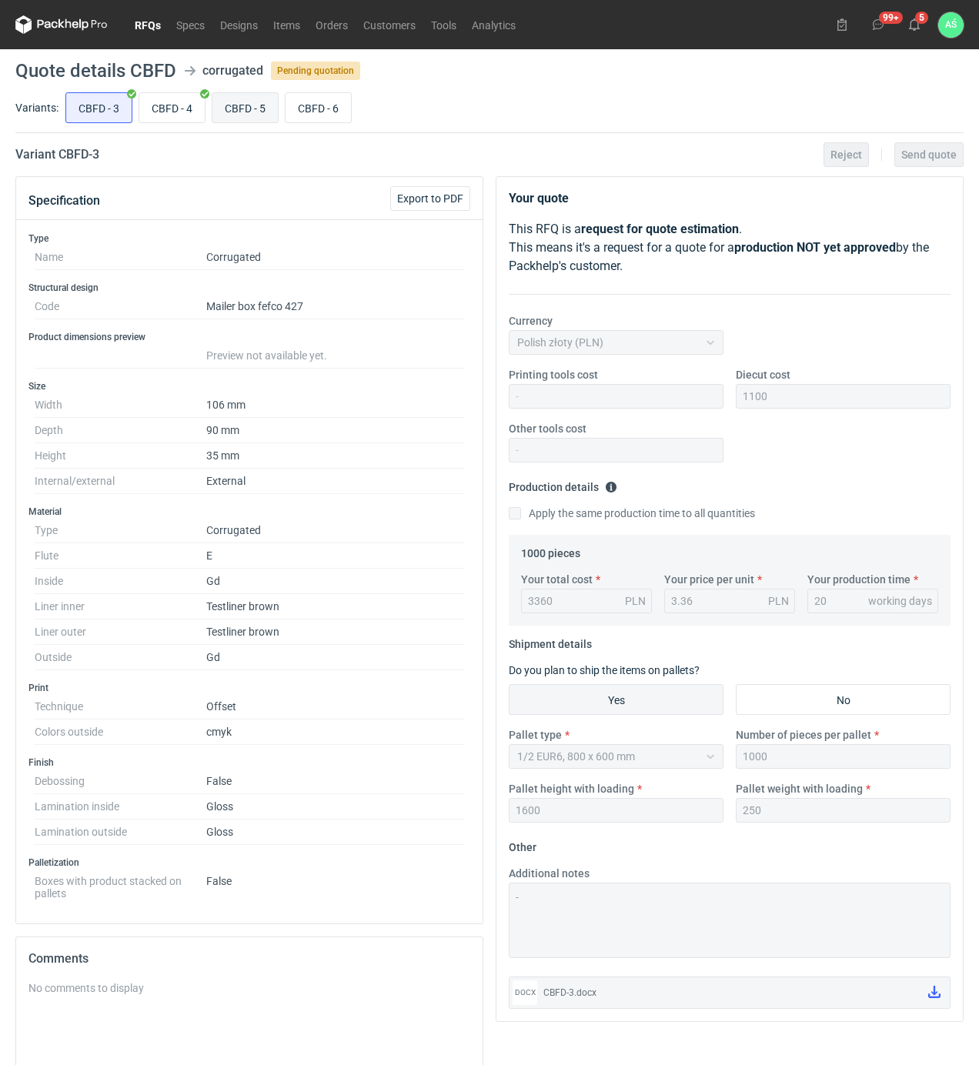
click at [238, 103] on input "CBFD - 5" at bounding box center [244, 107] width 65 height 29
radio input "true"
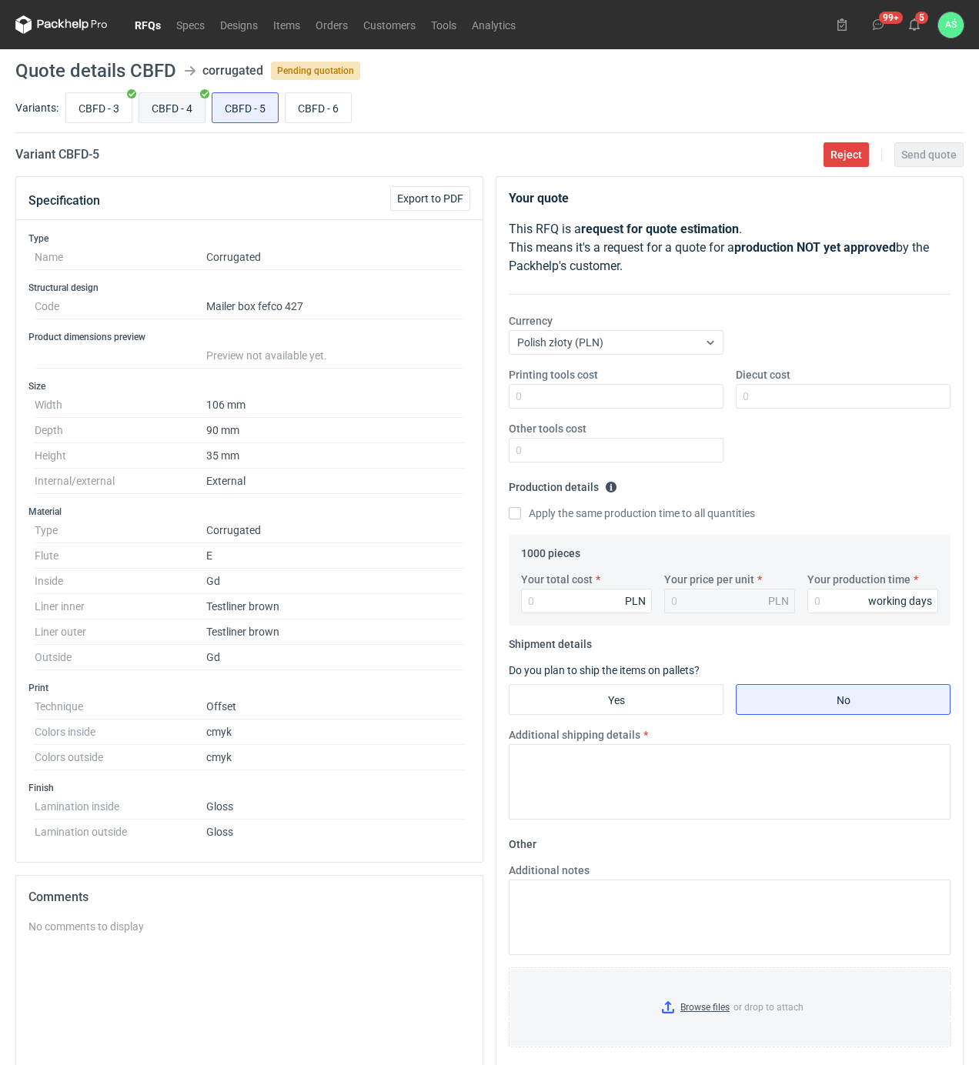
click at [192, 108] on input "CBFD - 4" at bounding box center [171, 107] width 65 height 29
radio input "true"
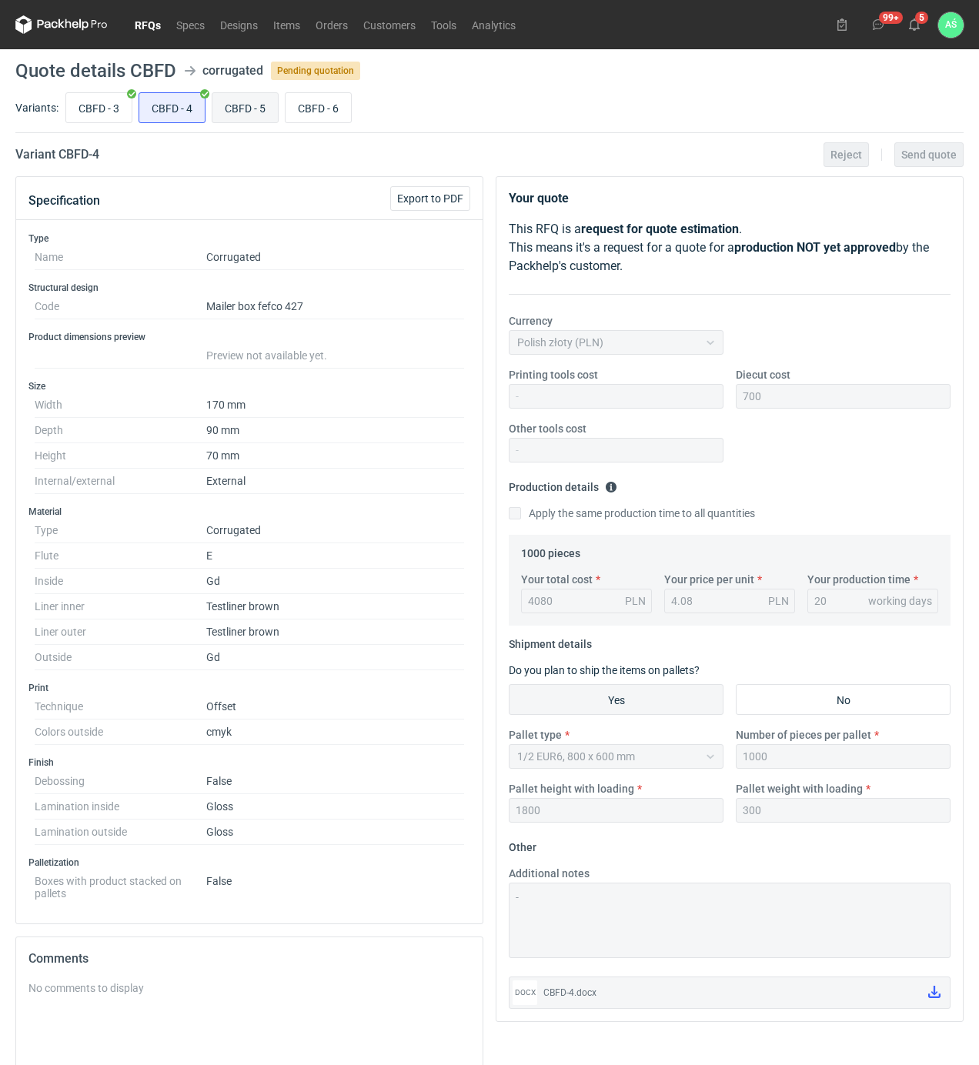
click at [229, 108] on input "CBFD - 5" at bounding box center [244, 107] width 65 height 29
radio input "true"
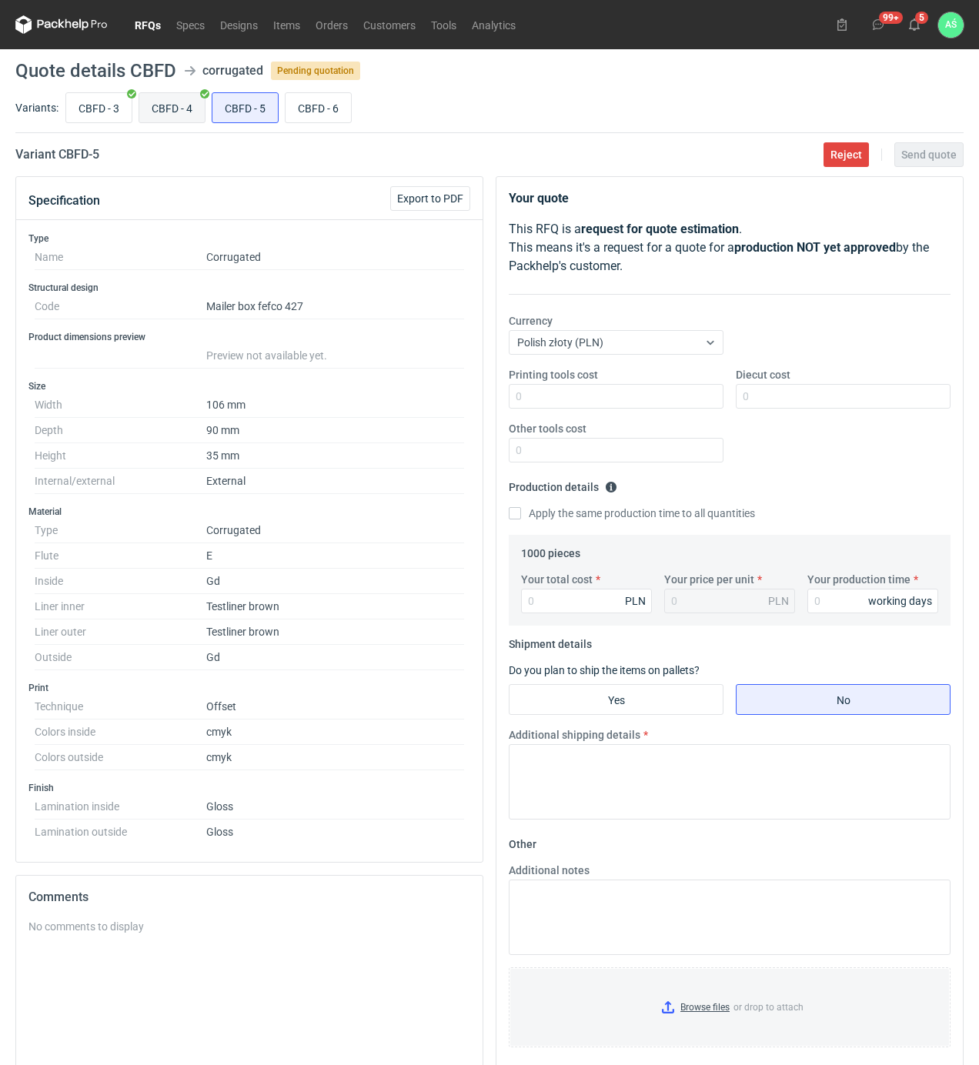
click at [182, 117] on input "CBFD - 4" at bounding box center [171, 107] width 65 height 29
radio input "true"
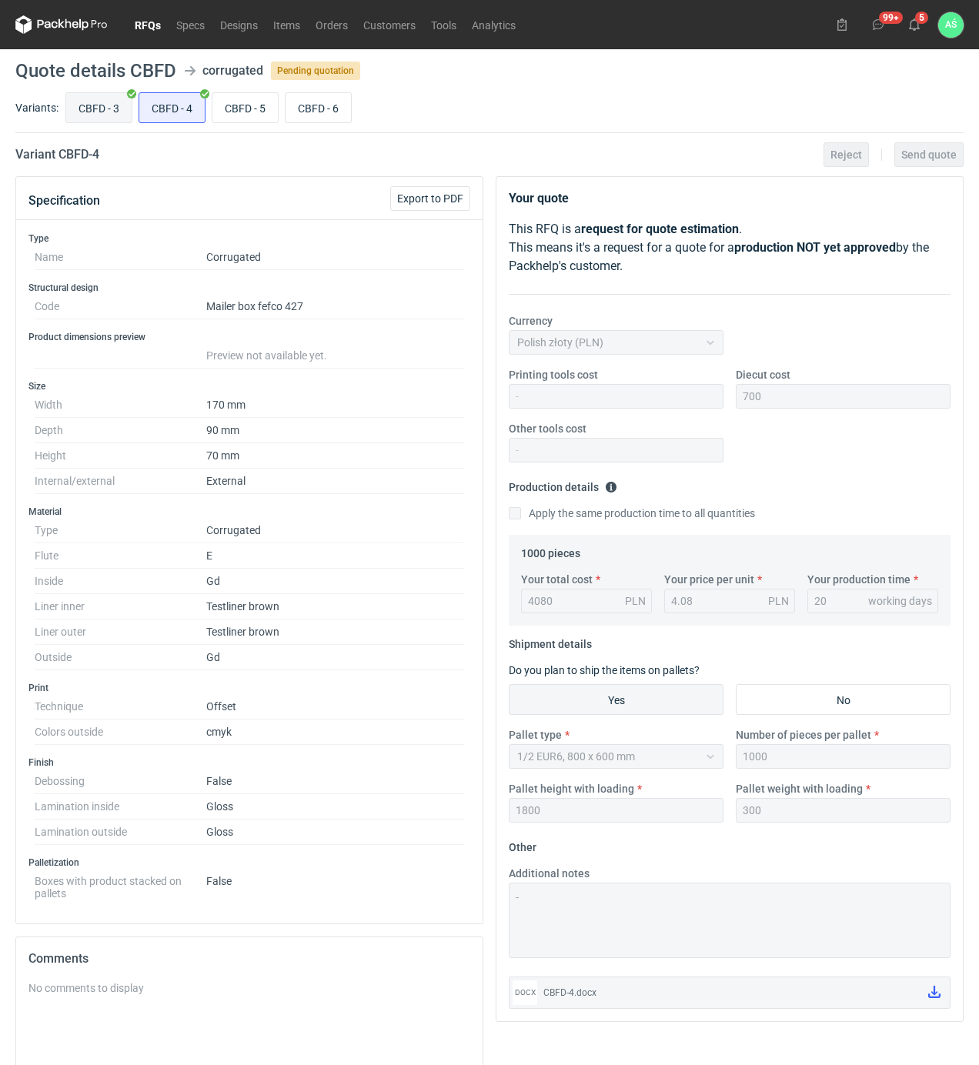
click at [115, 111] on input "CBFD - 3" at bounding box center [98, 107] width 65 height 29
radio input "true"
click at [251, 111] on input "CBFD - 5" at bounding box center [244, 107] width 65 height 29
radio input "true"
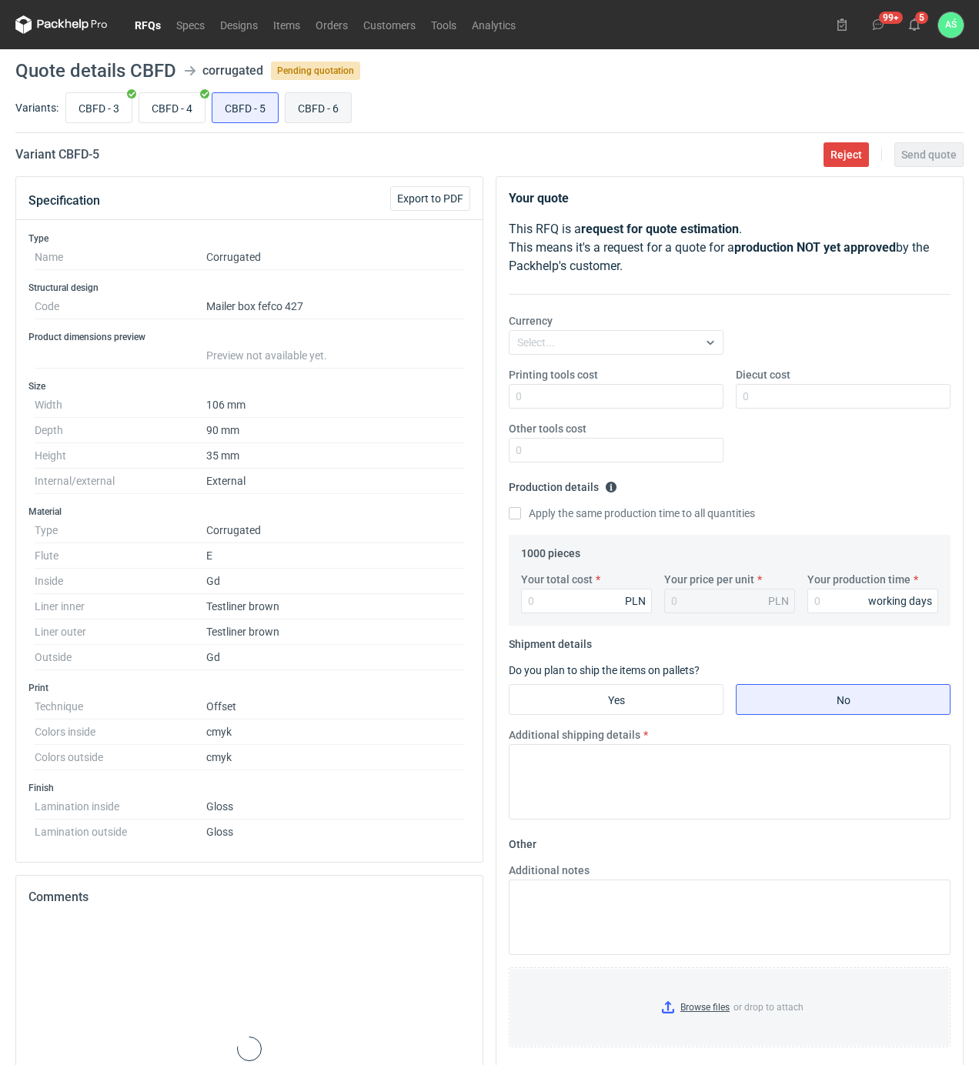
click at [322, 112] on input "CBFD - 6" at bounding box center [317, 107] width 65 height 29
radio input "true"
click at [247, 111] on input "CBFD - 5" at bounding box center [244, 107] width 65 height 29
radio input "true"
click at [177, 105] on input "CBFD - 4" at bounding box center [171, 107] width 65 height 29
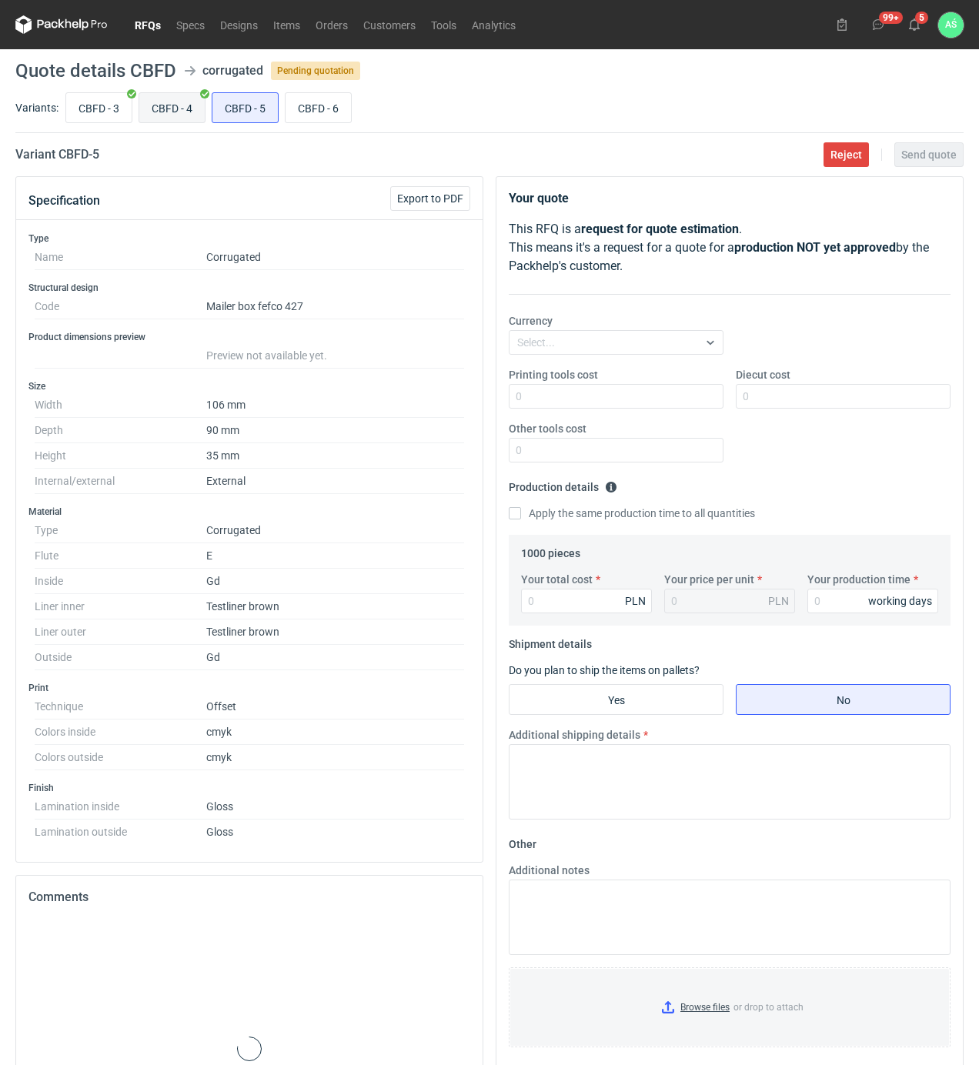
radio input "true"
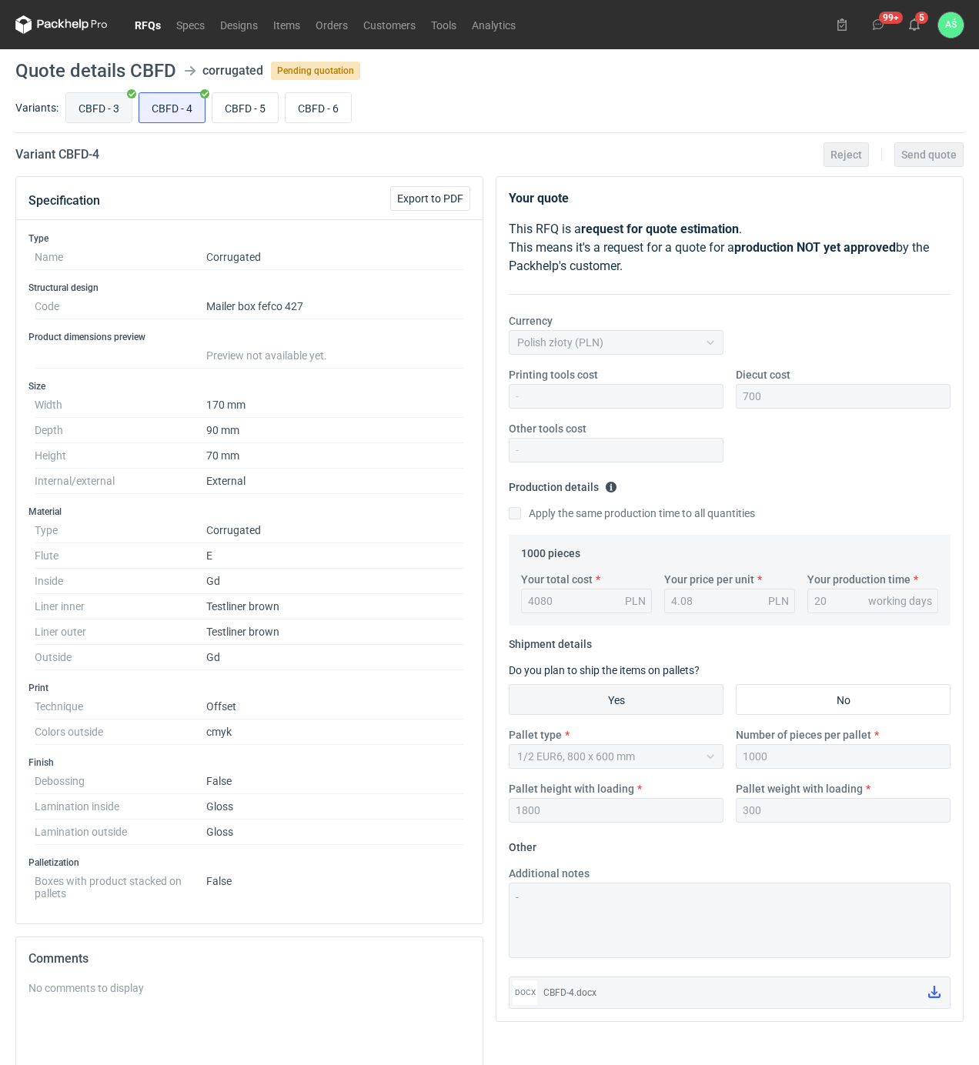
click at [97, 115] on input "CBFD - 3" at bounding box center [98, 107] width 65 height 29
radio input "true"
drag, startPoint x: 252, startPoint y: 108, endPoint x: 255, endPoint y: 96, distance: 12.7
click at [254, 103] on input "CBFD - 5" at bounding box center [244, 107] width 65 height 29
radio input "true"
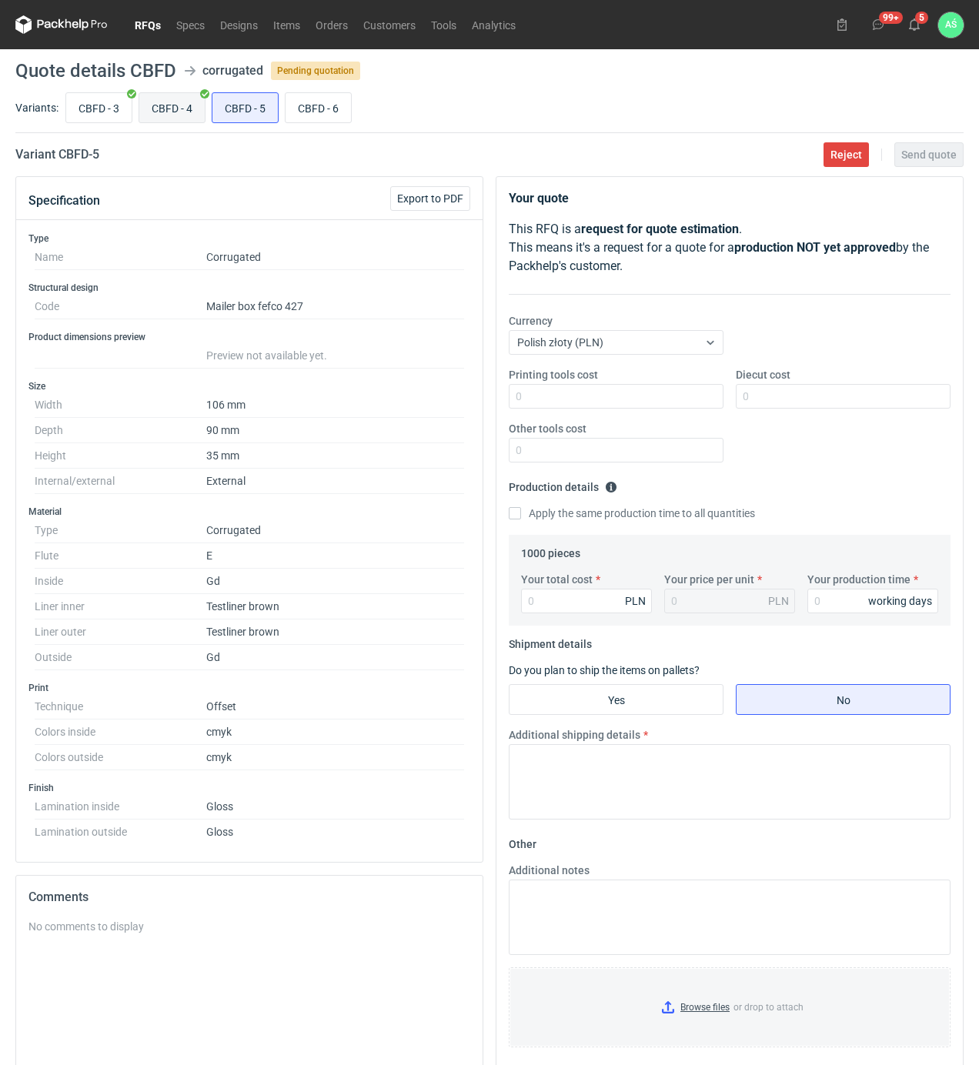
click at [179, 115] on input "CBFD - 4" at bounding box center [171, 107] width 65 height 29
radio input "true"
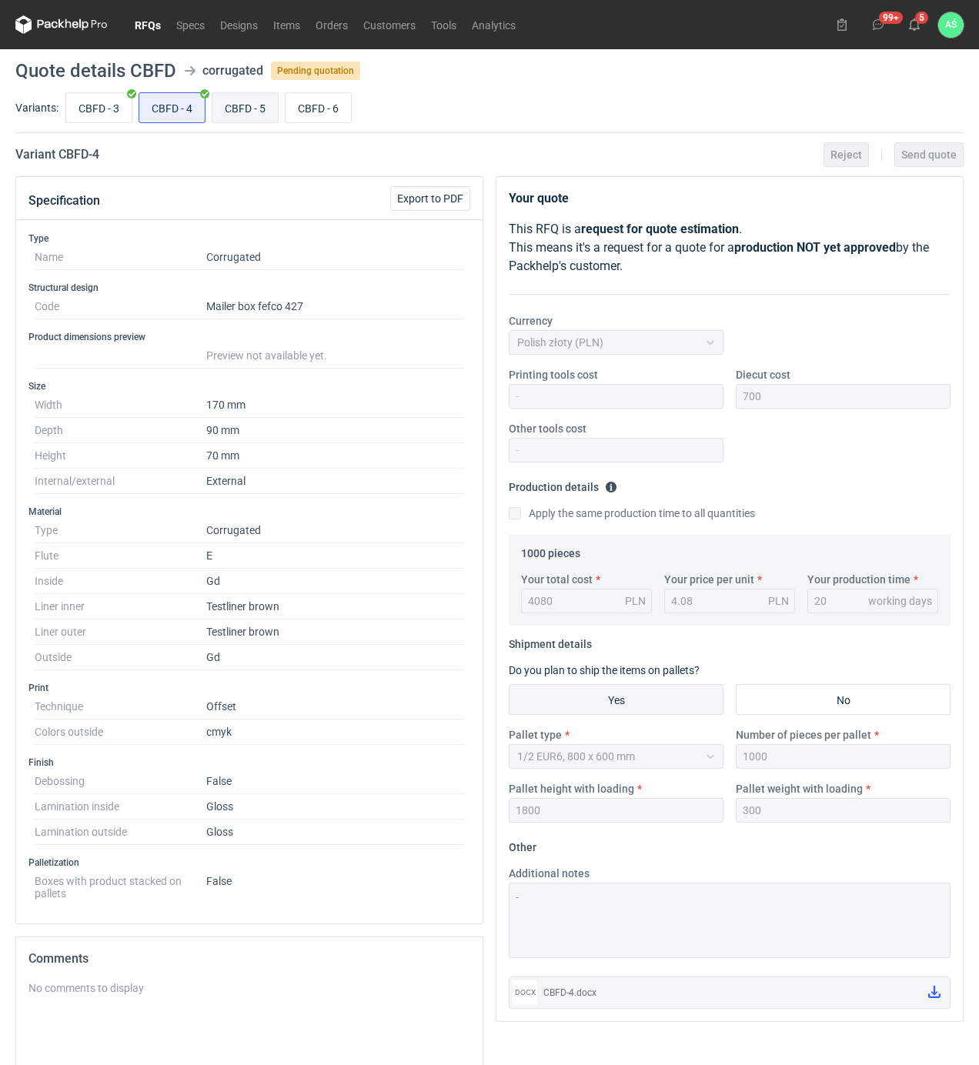
click at [259, 114] on input "CBFD - 5" at bounding box center [244, 107] width 65 height 29
radio input "true"
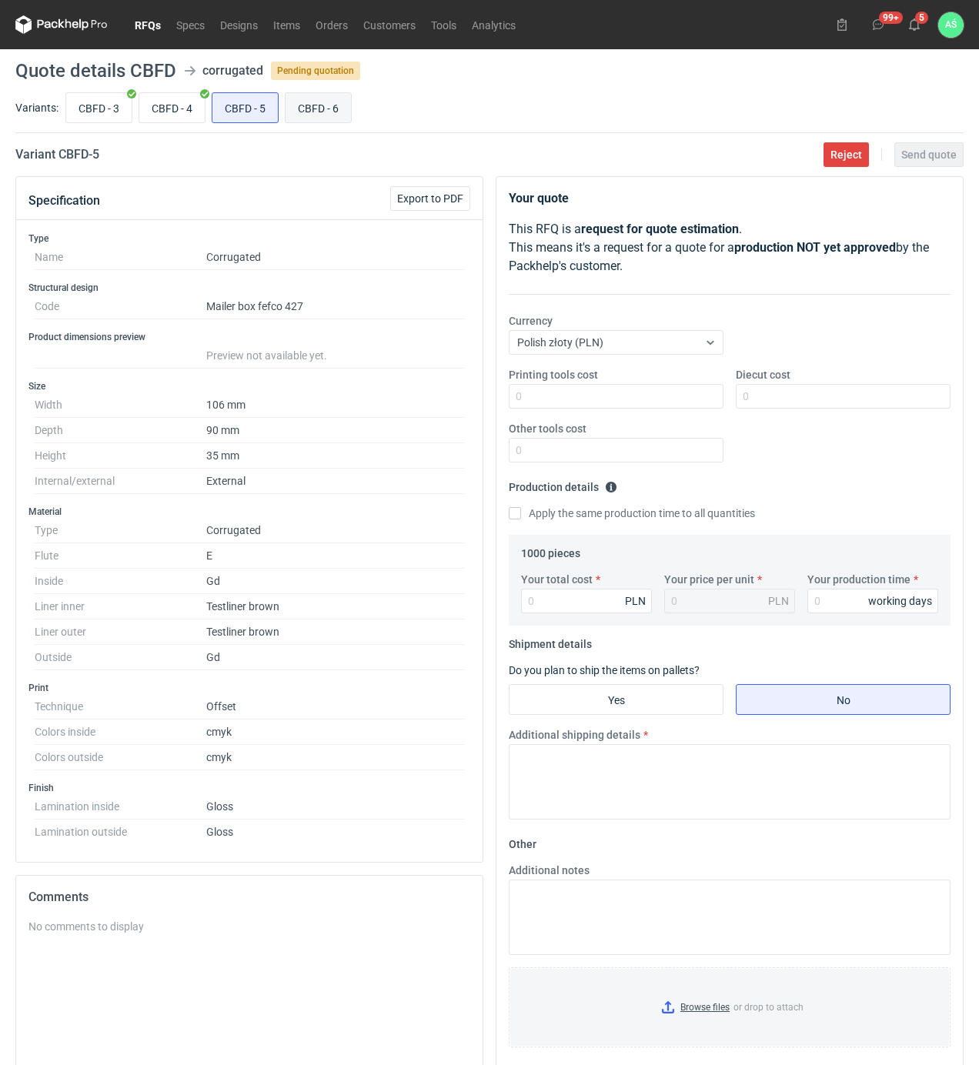
click at [340, 115] on input "CBFD - 6" at bounding box center [317, 107] width 65 height 29
radio input "true"
click at [241, 99] on input "CBFD - 5" at bounding box center [244, 107] width 65 height 29
radio input "true"
click at [659, 397] on input "Printing tools cost" at bounding box center [616, 396] width 215 height 25
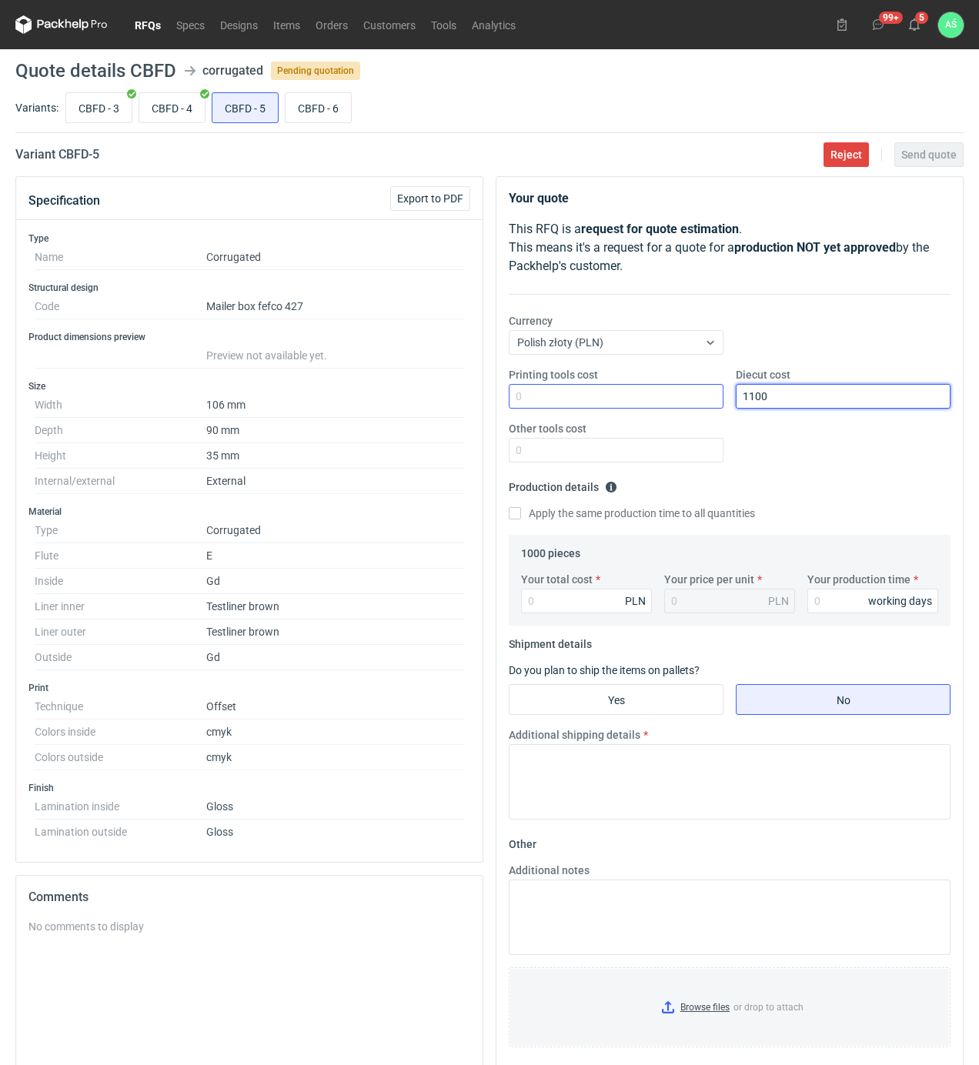
type input "1100"
type input "3360"
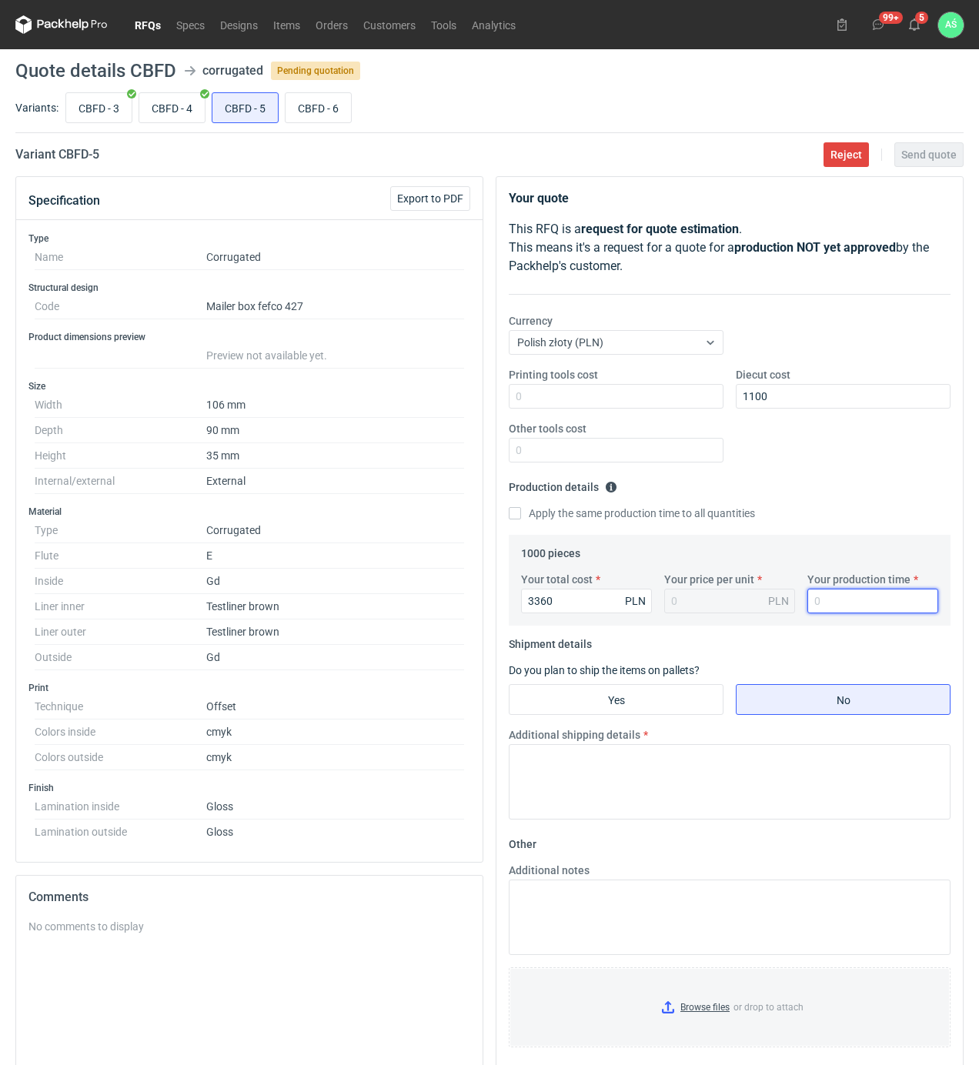
type input "3.36"
type input "20"
click at [582, 709] on input "Yes" at bounding box center [615, 699] width 213 height 29
radio input "true"
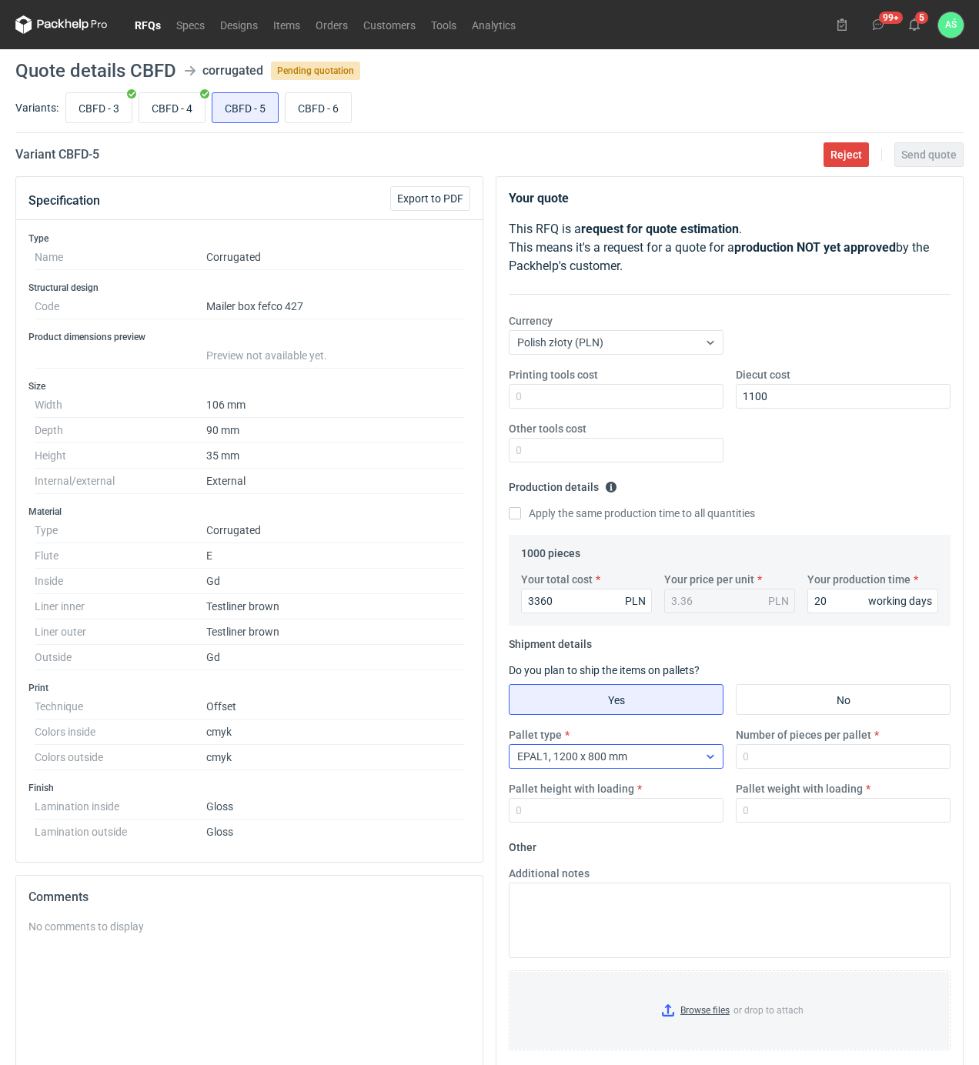
click at [677, 759] on div "EPAL1, 1200 x 800 mm" at bounding box center [603, 757] width 189 height 22
click at [589, 871] on span "1/2 EUR6, 800 x 600 mm" at bounding box center [580, 867] width 118 height 15
click at [788, 763] on input "Number of pieces per pallet" at bounding box center [843, 756] width 215 height 25
drag, startPoint x: 785, startPoint y: 763, endPoint x: 713, endPoint y: 762, distance: 72.3
click at [713, 762] on div "Pallet type 1/2 EUR6, 800 x 600 mm Number of pieces per pallet 1800 Pallet heig…" at bounding box center [729, 781] width 454 height 108
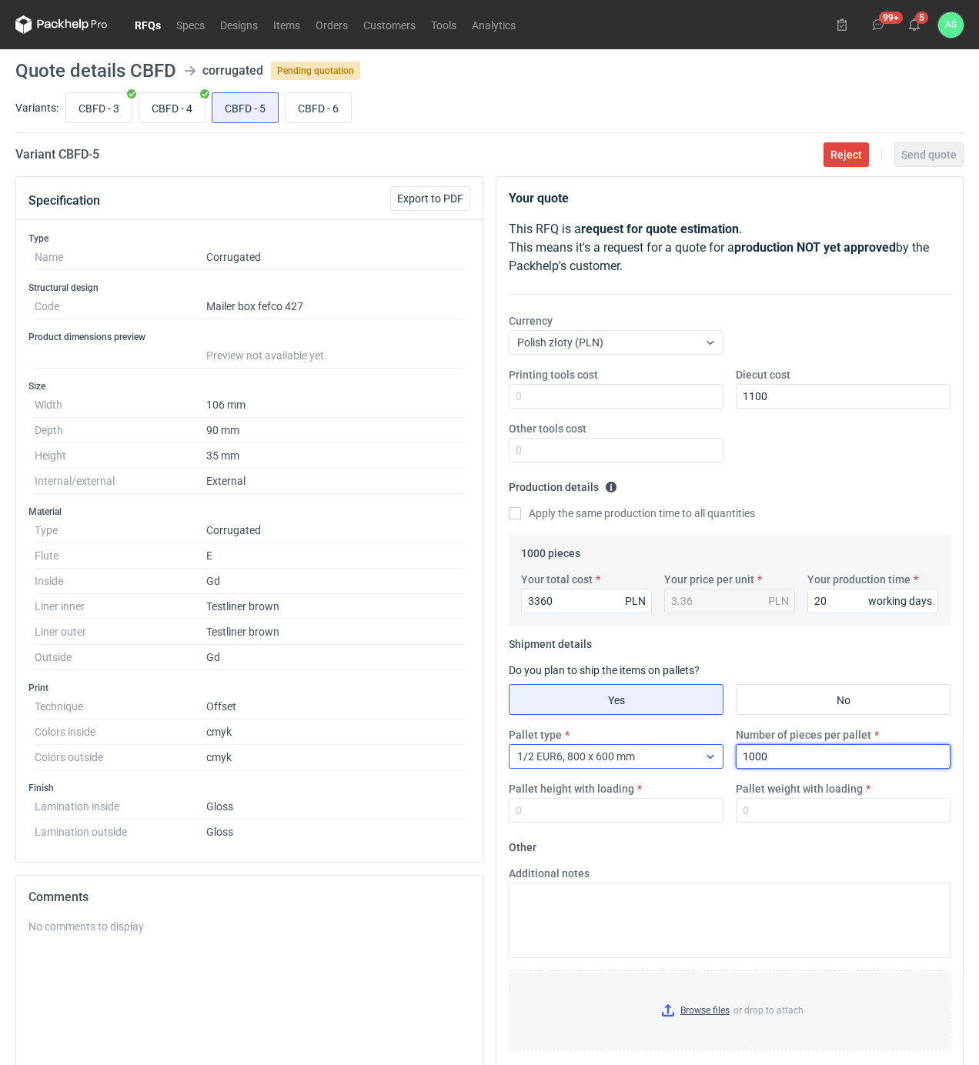
type input "1000"
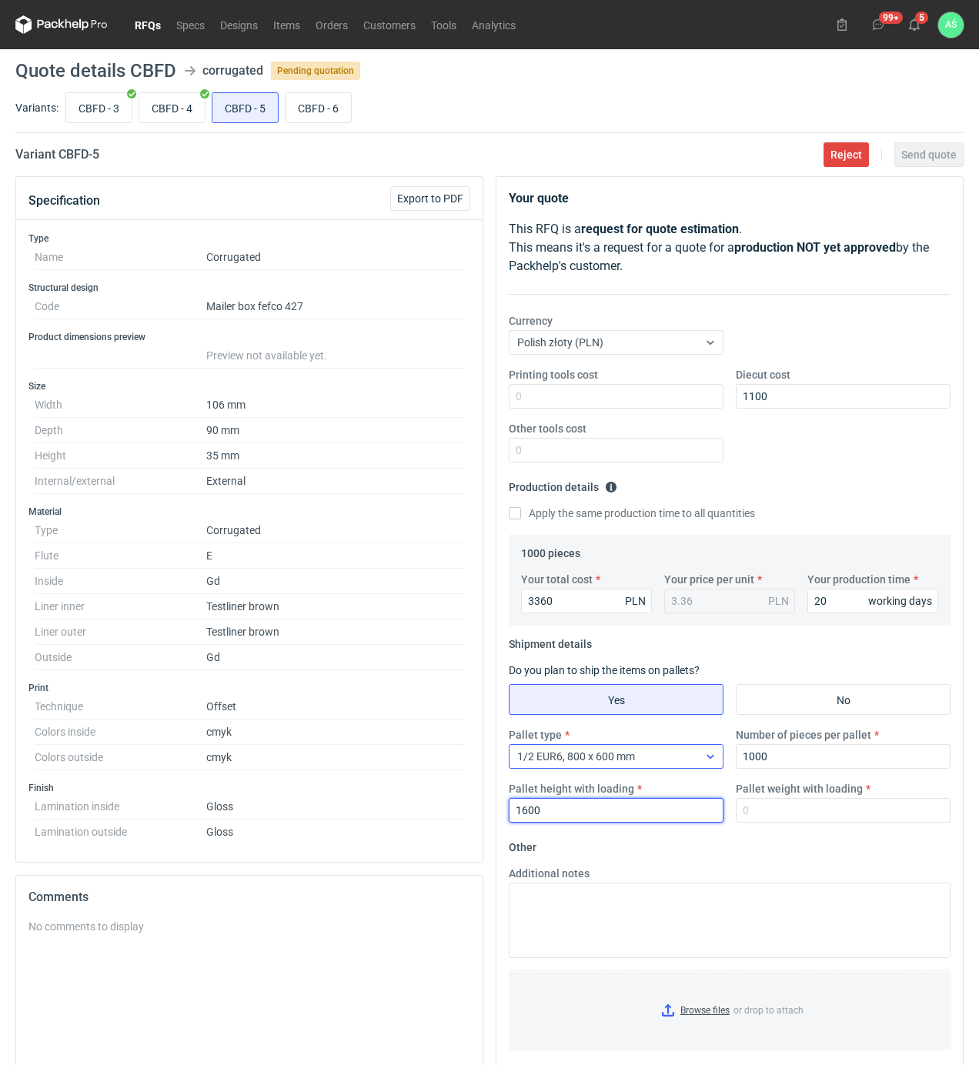
type input "1600"
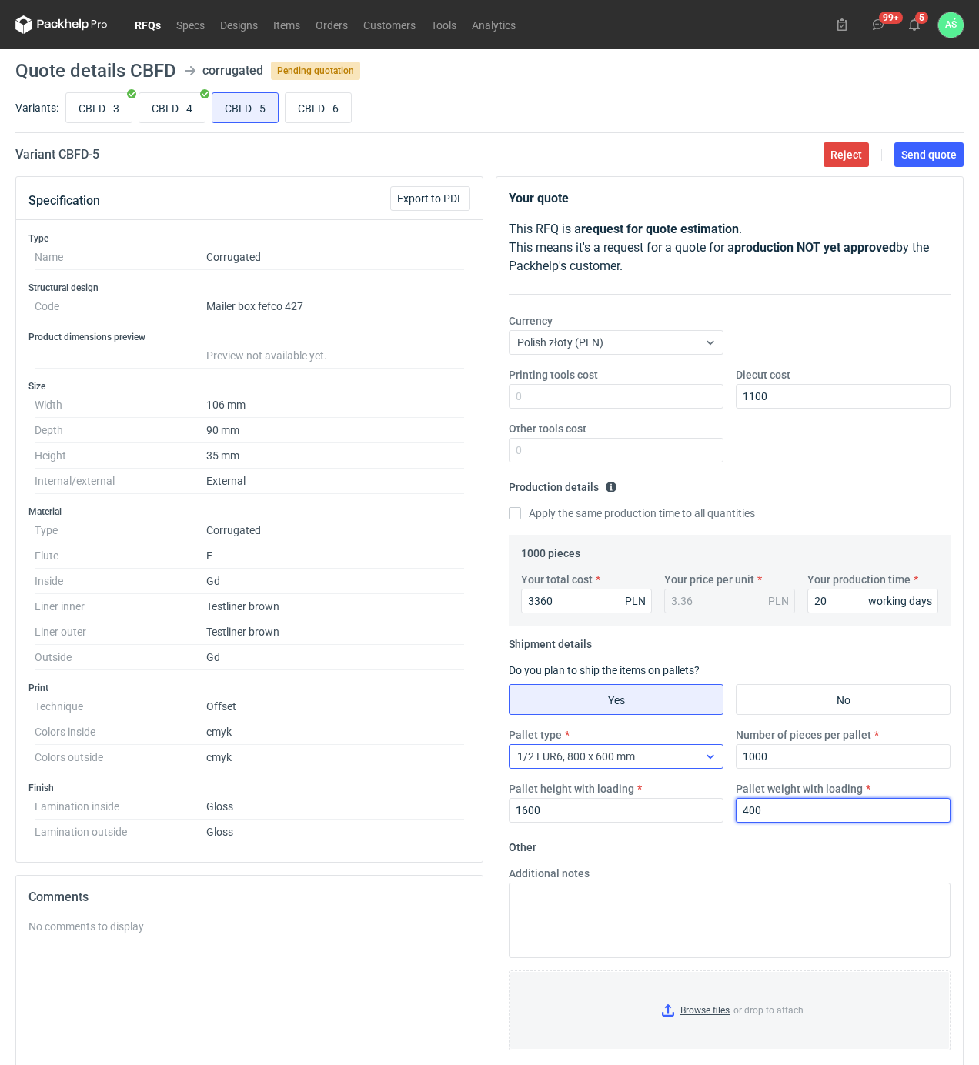
type input "400"
click at [726, 1013] on input "Browse files or drop to attach" at bounding box center [729, 1010] width 439 height 77
click at [927, 151] on span "Send quote" at bounding box center [928, 154] width 55 height 11
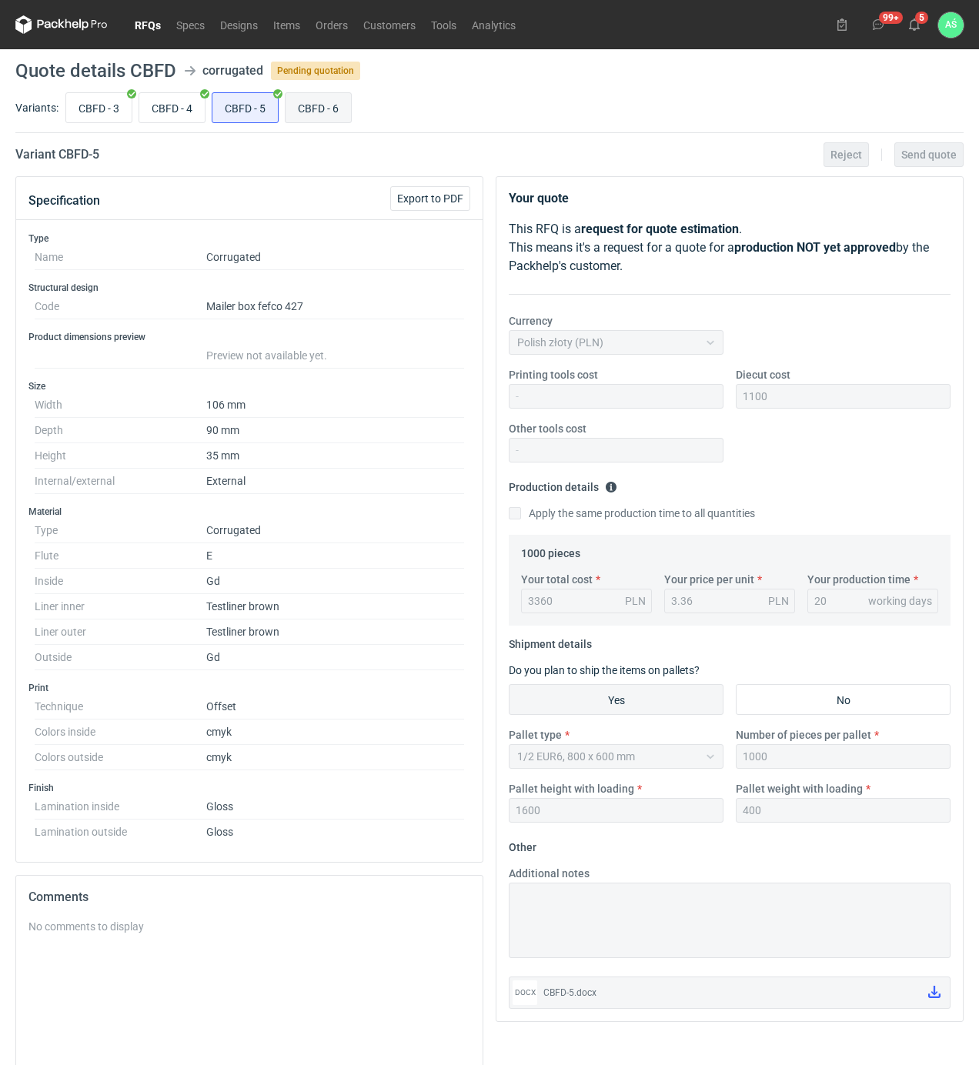
click at [318, 114] on input "CBFD - 6" at bounding box center [317, 107] width 65 height 29
radio input "true"
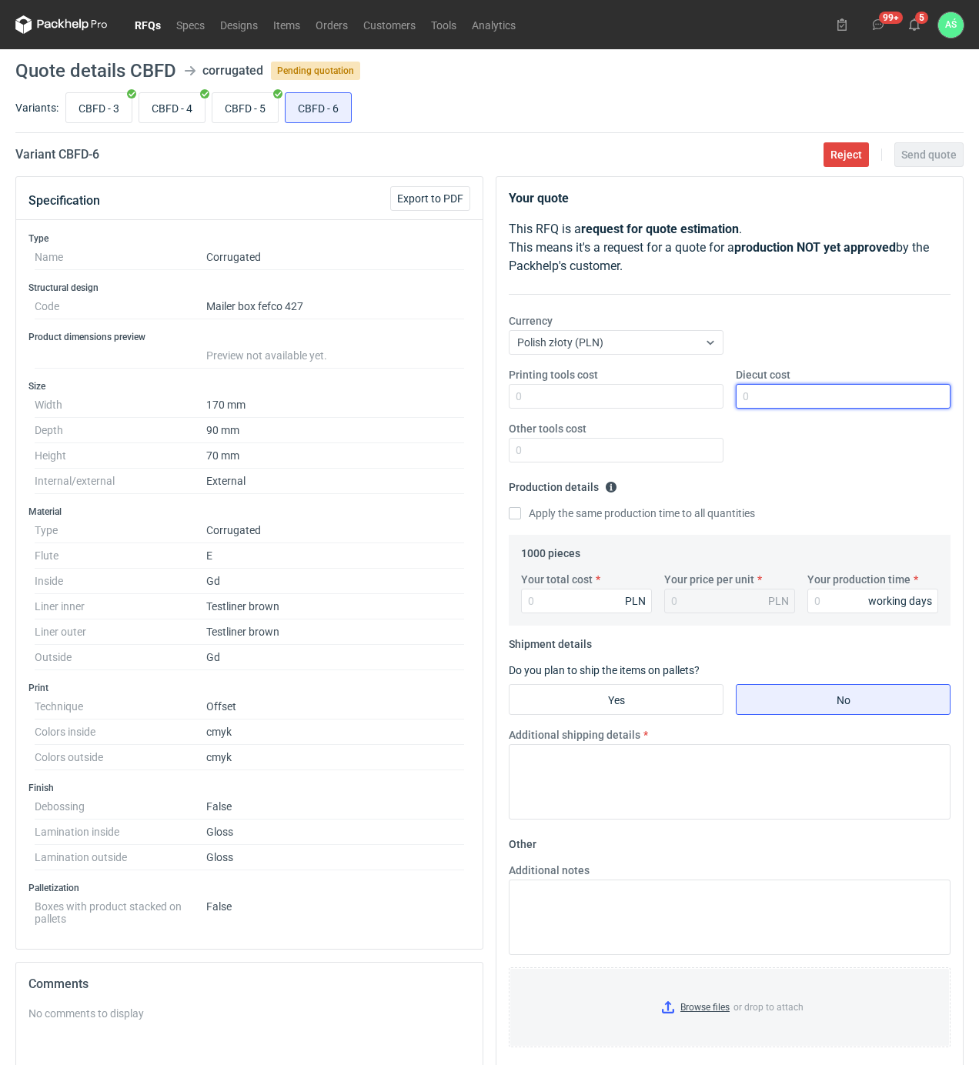
click at [767, 396] on input "Diecut cost" at bounding box center [843, 396] width 215 height 25
type input "700"
click at [561, 611] on input "Your total cost" at bounding box center [586, 601] width 131 height 25
type input "4080"
type input "4.08"
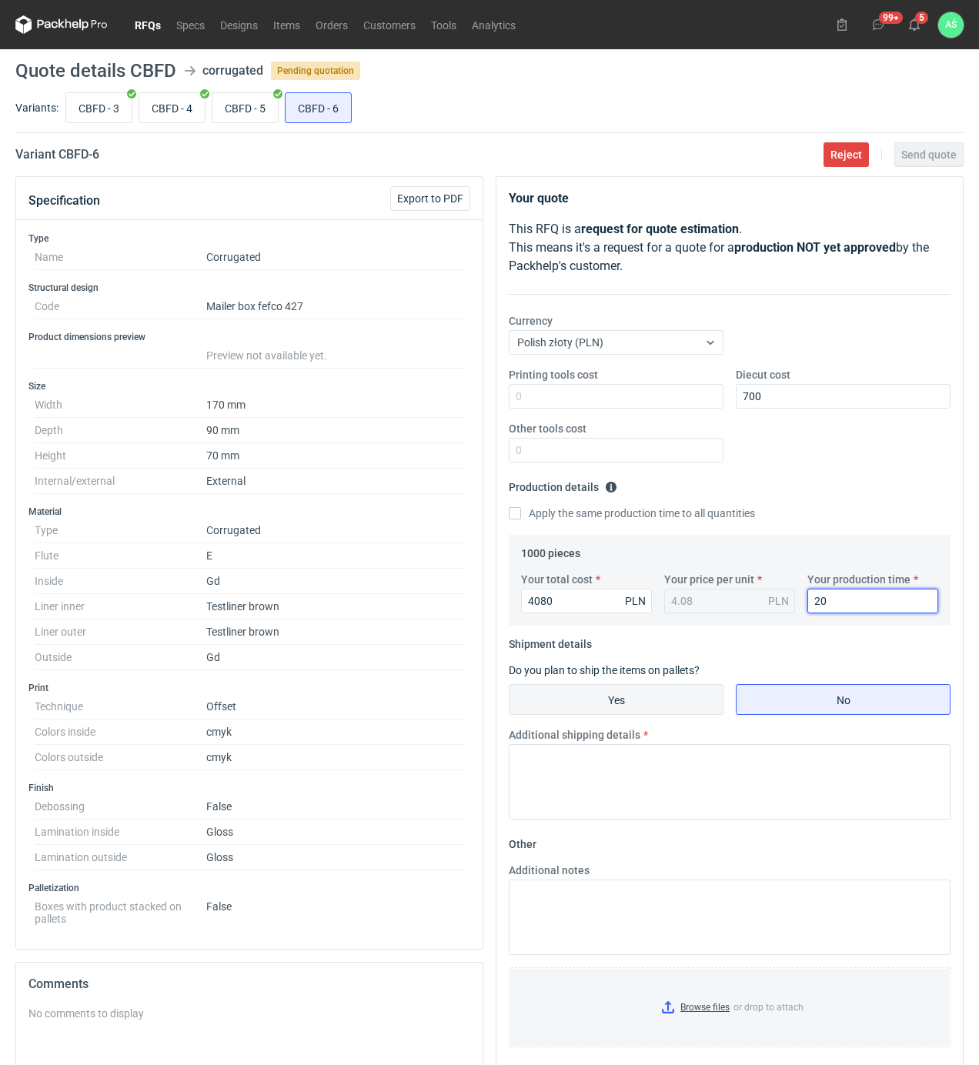
type input "20"
click at [604, 703] on input "Yes" at bounding box center [615, 699] width 213 height 29
radio input "true"
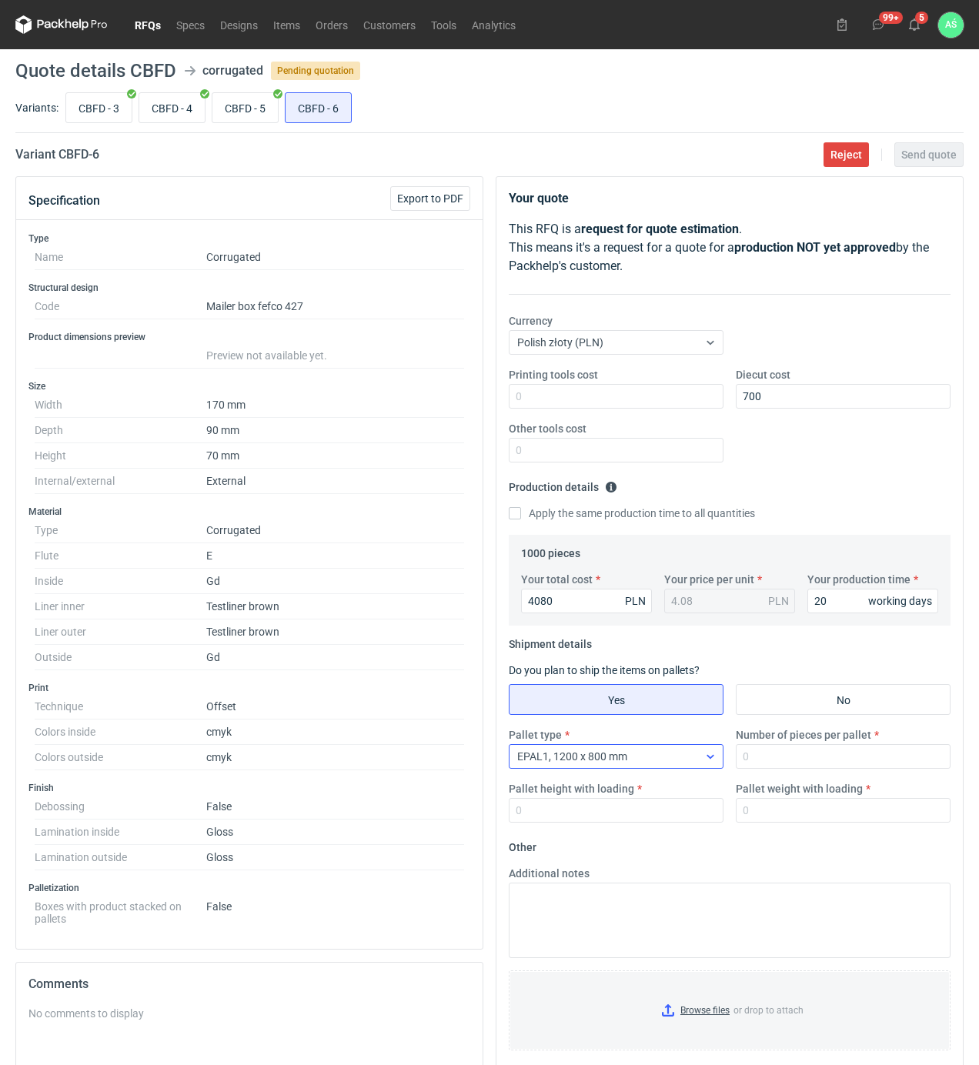
click at [668, 762] on div "EPAL1, 1200 x 800 mm" at bounding box center [603, 757] width 189 height 22
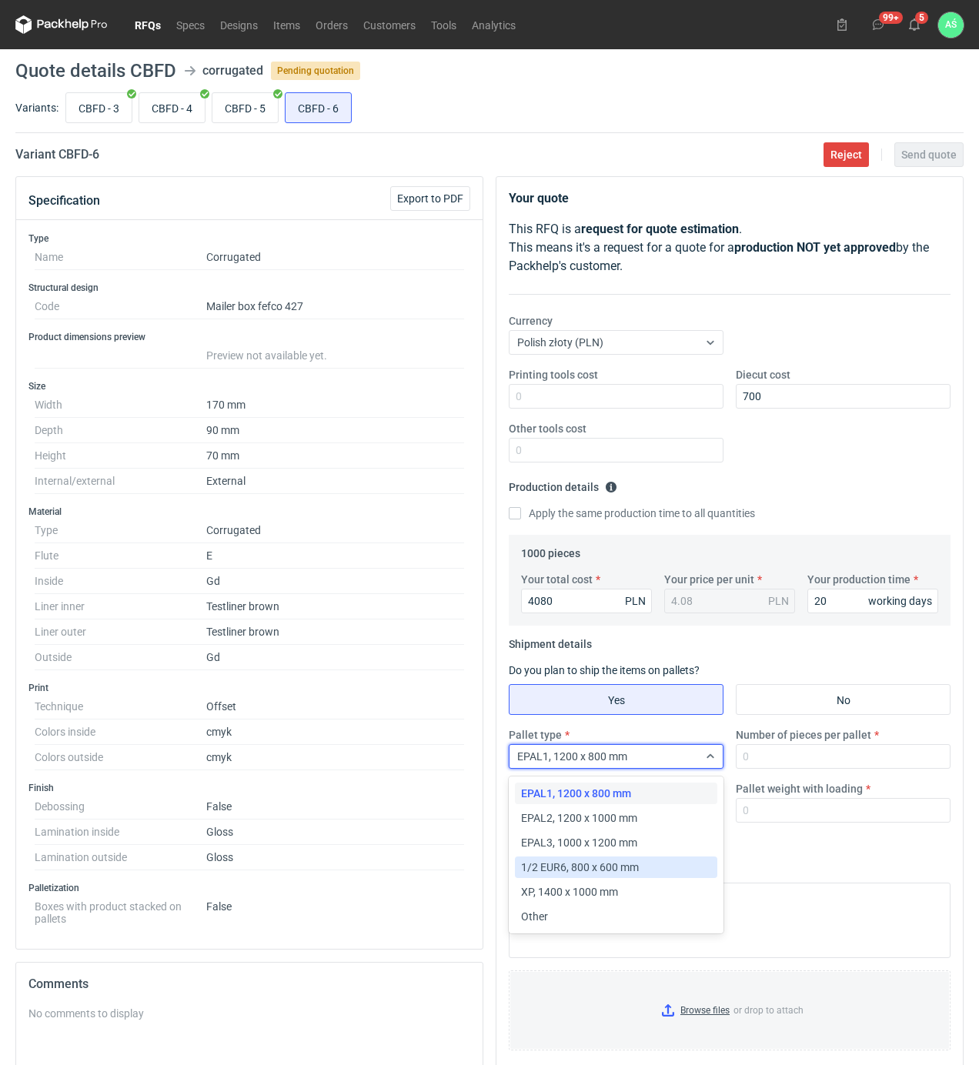
click at [601, 866] on span "1/2 EUR6, 800 x 600 mm" at bounding box center [580, 867] width 118 height 15
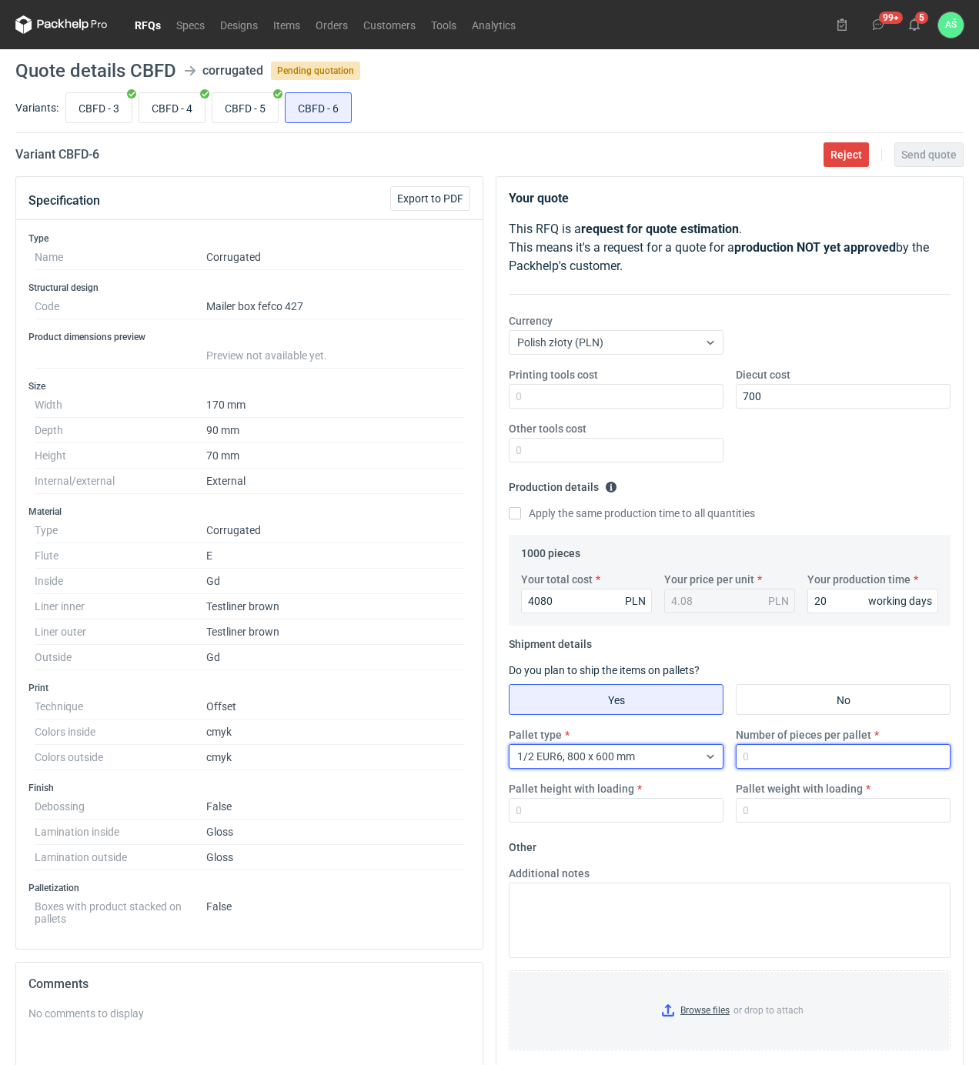
click at [773, 755] on input "Number of pieces per pallet" at bounding box center [843, 756] width 215 height 25
type input "1000"
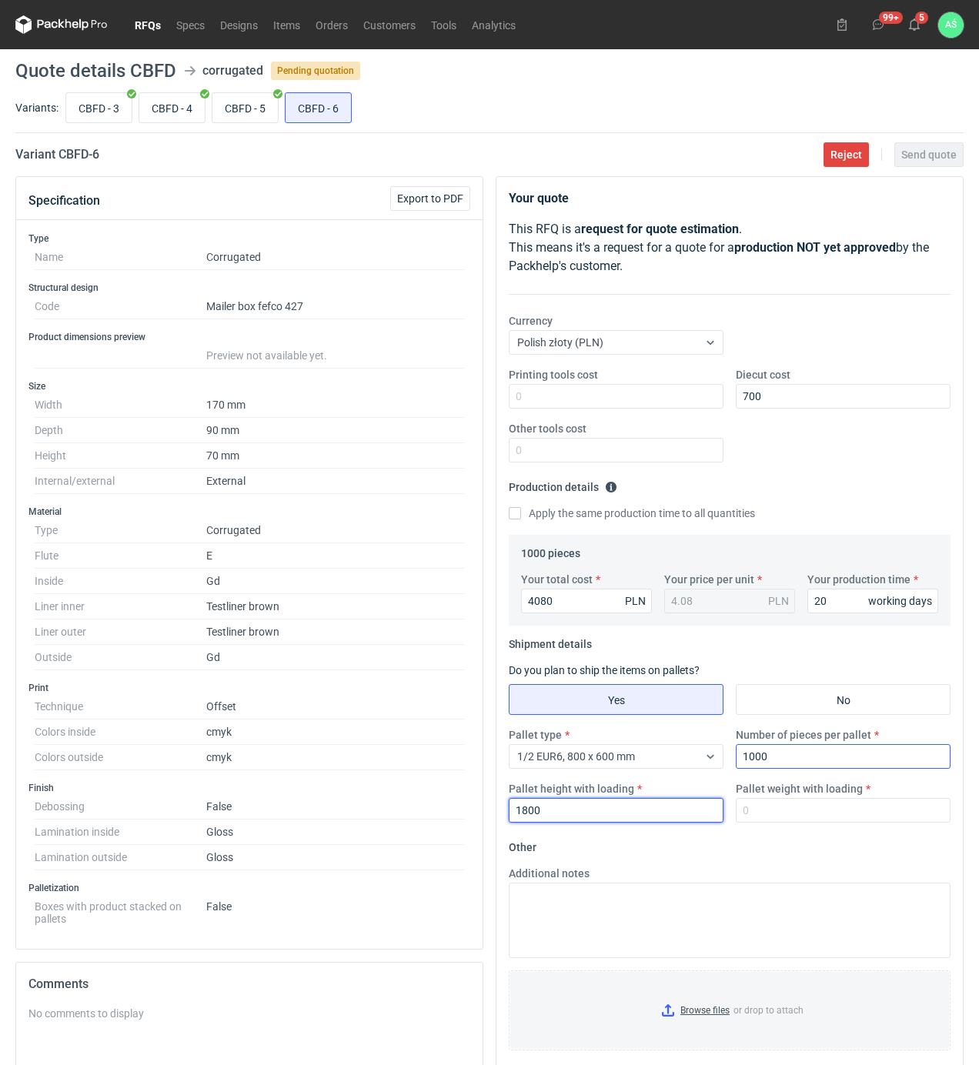
type input "1800"
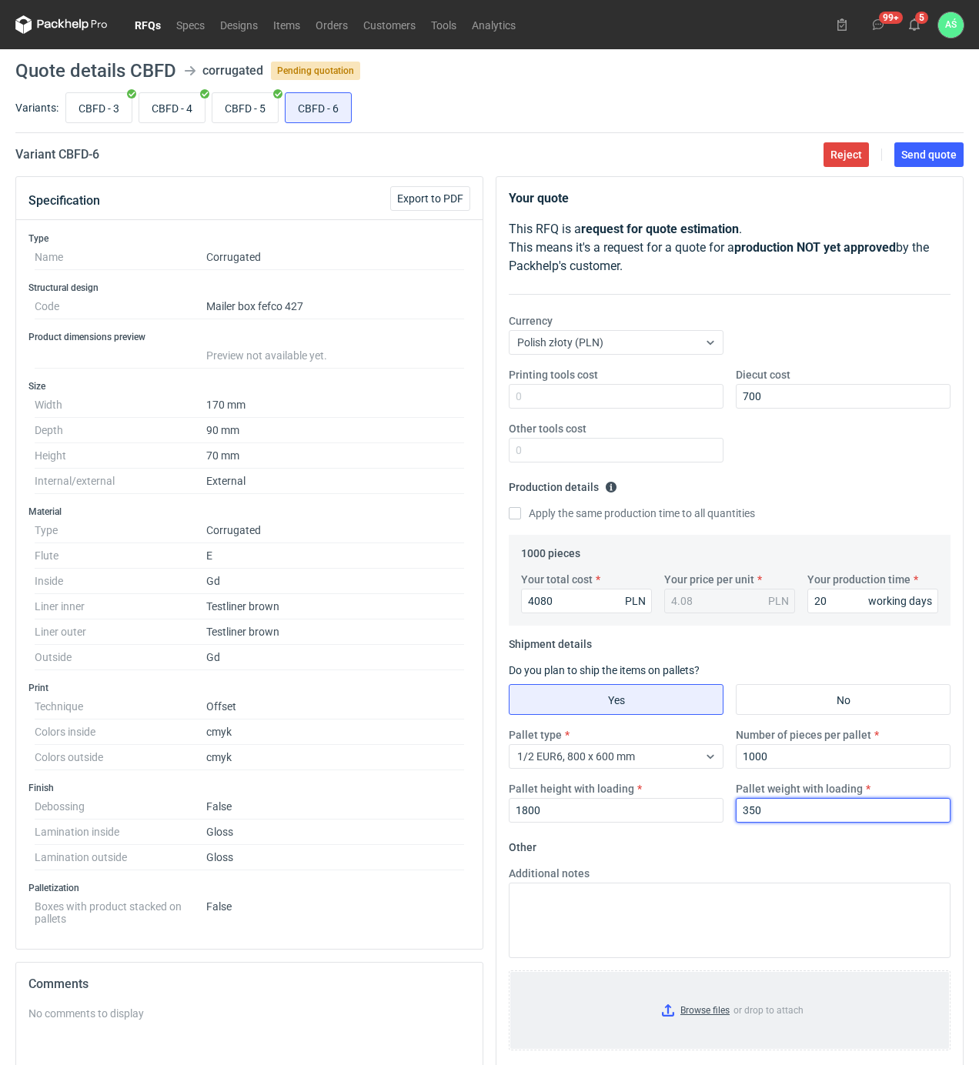
type input "350"
click at [764, 1016] on input "Browse files or drop to attach" at bounding box center [729, 1010] width 439 height 77
click at [946, 155] on span "Send quote" at bounding box center [928, 154] width 55 height 11
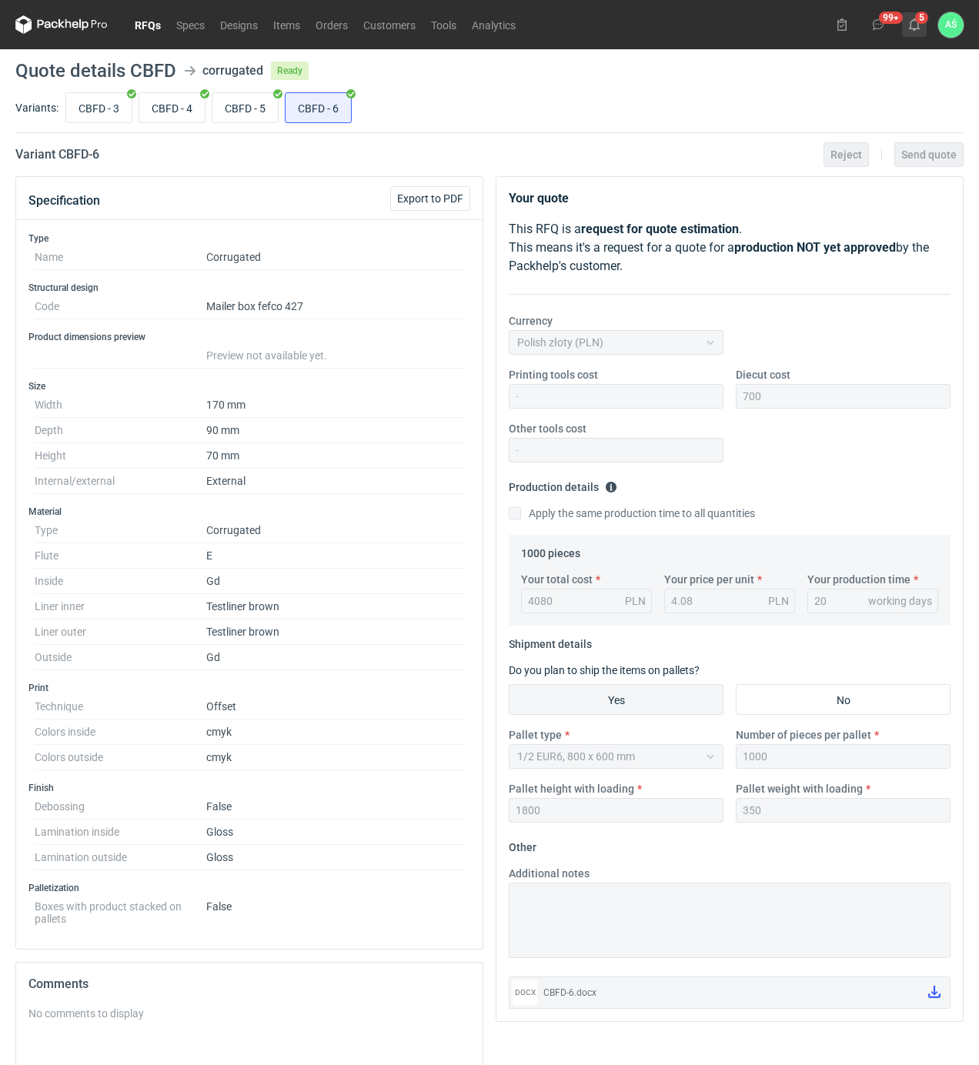
click at [920, 22] on button "5" at bounding box center [914, 24] width 25 height 25
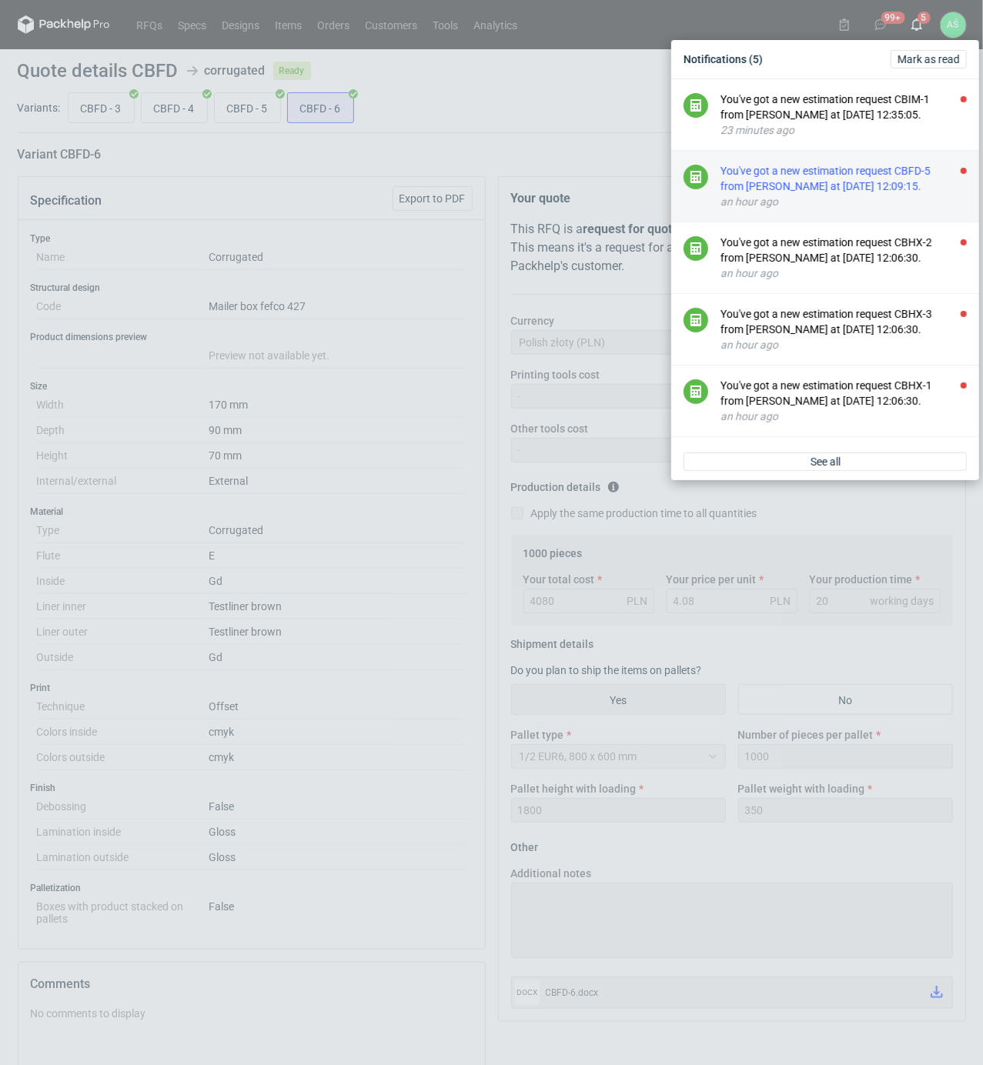
click at [880, 195] on div "an hour ago" at bounding box center [843, 201] width 246 height 15
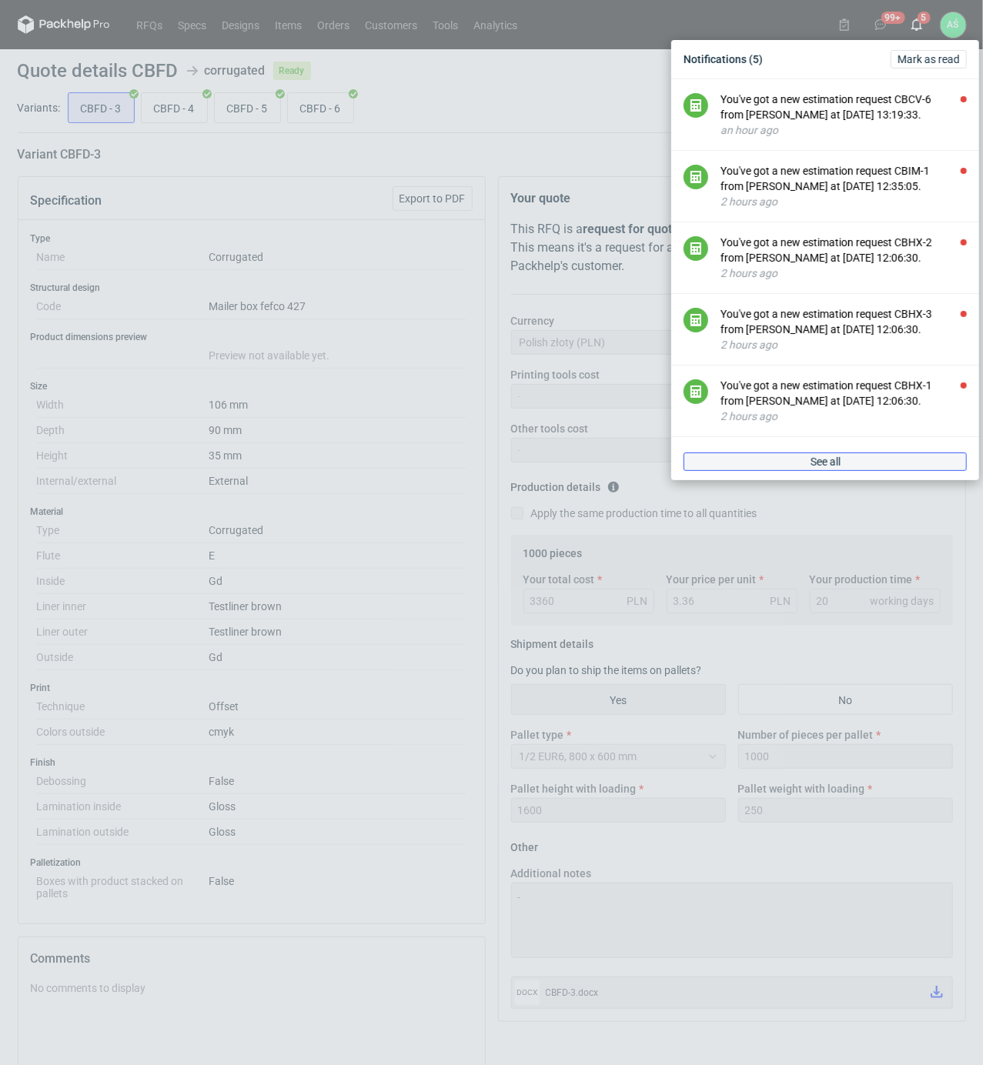
click at [816, 466] on span "See all" at bounding box center [825, 461] width 30 height 11
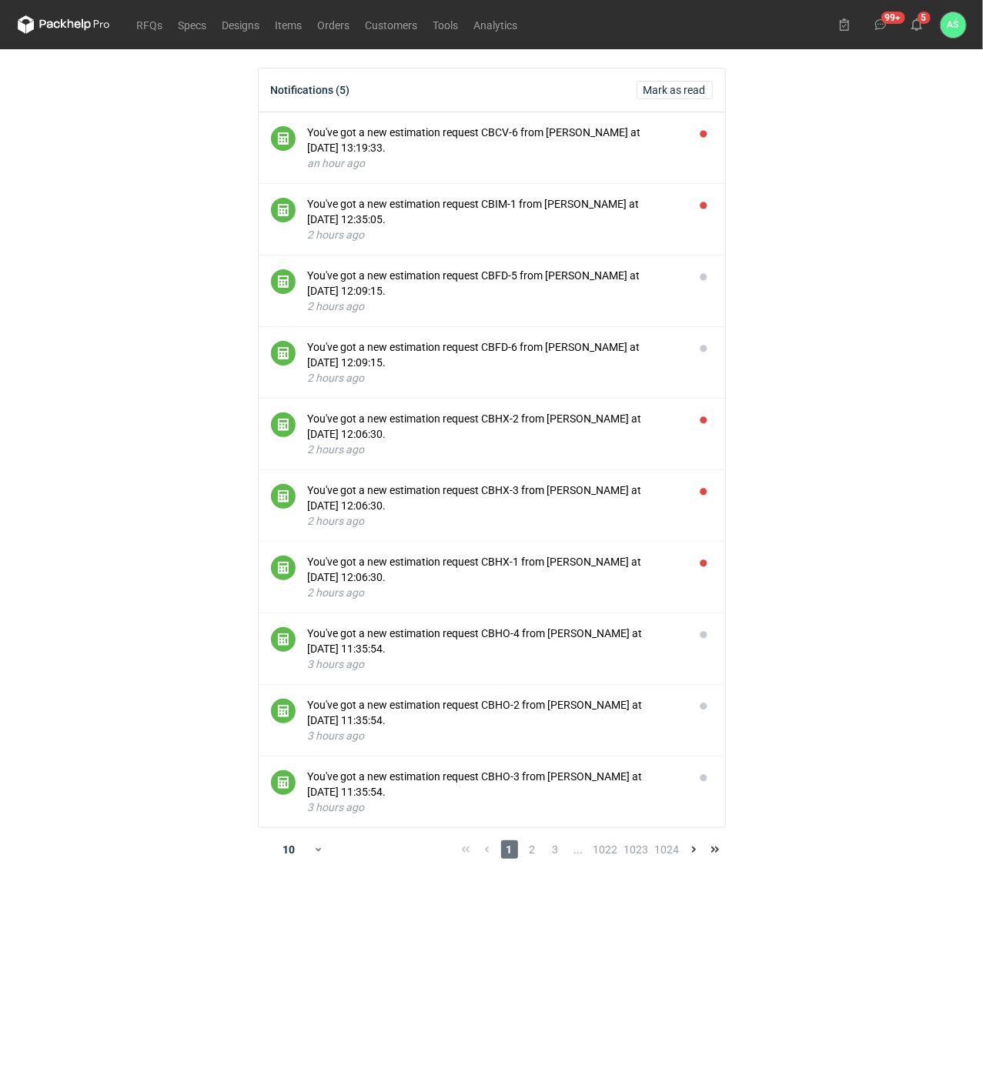
click at [923, 509] on main "Notifications (5) [PERSON_NAME] as read You've got a new estimation request CBC…" at bounding box center [492, 557] width 960 height 1016
click at [162, 28] on link "RFQs" at bounding box center [150, 24] width 42 height 18
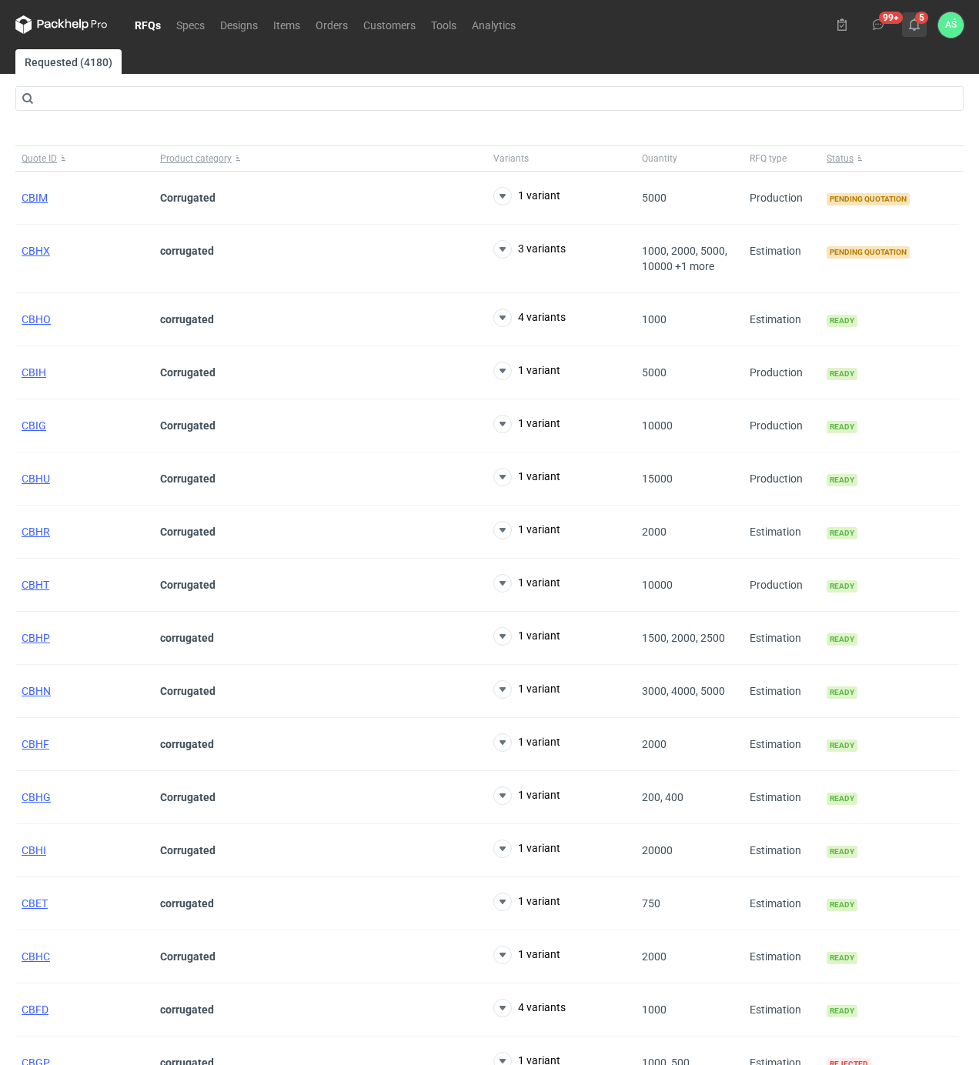
click at [916, 17] on button "5" at bounding box center [914, 24] width 25 height 25
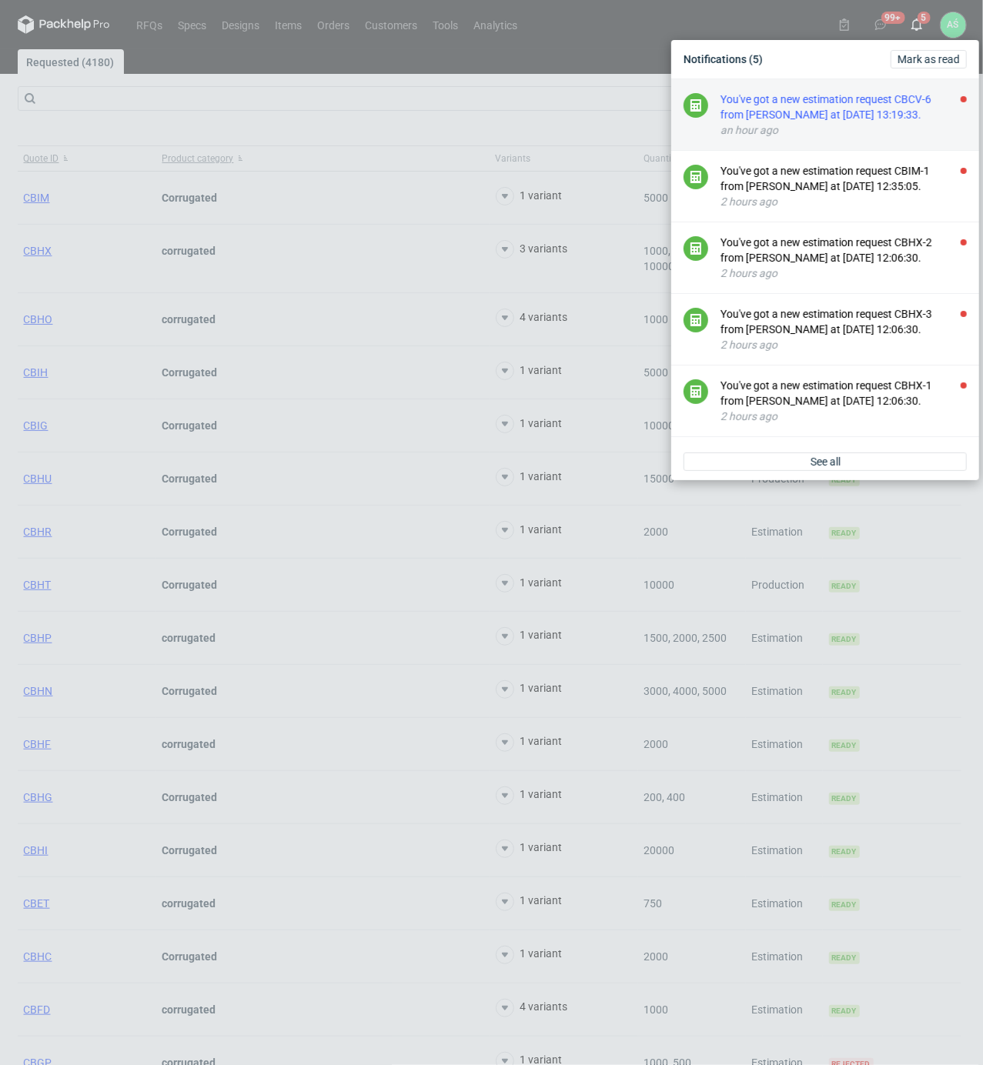
click at [908, 115] on div "You've got a new estimation request CBCV-6 from [PERSON_NAME] at [DATE] 13:19:3…" at bounding box center [843, 107] width 246 height 31
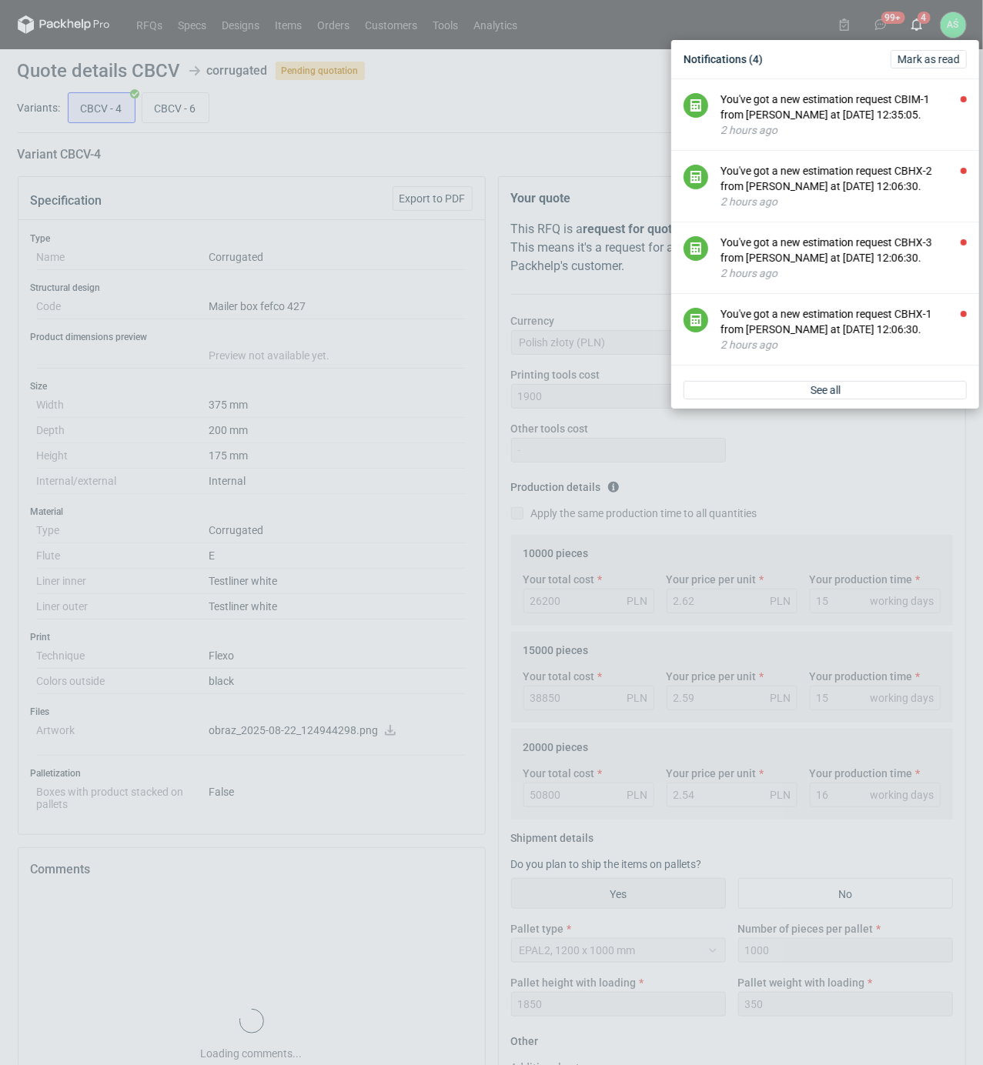
click at [422, 302] on div "Notifications (4) [PERSON_NAME] as read You've got a new estimation request CBI…" at bounding box center [491, 532] width 983 height 1065
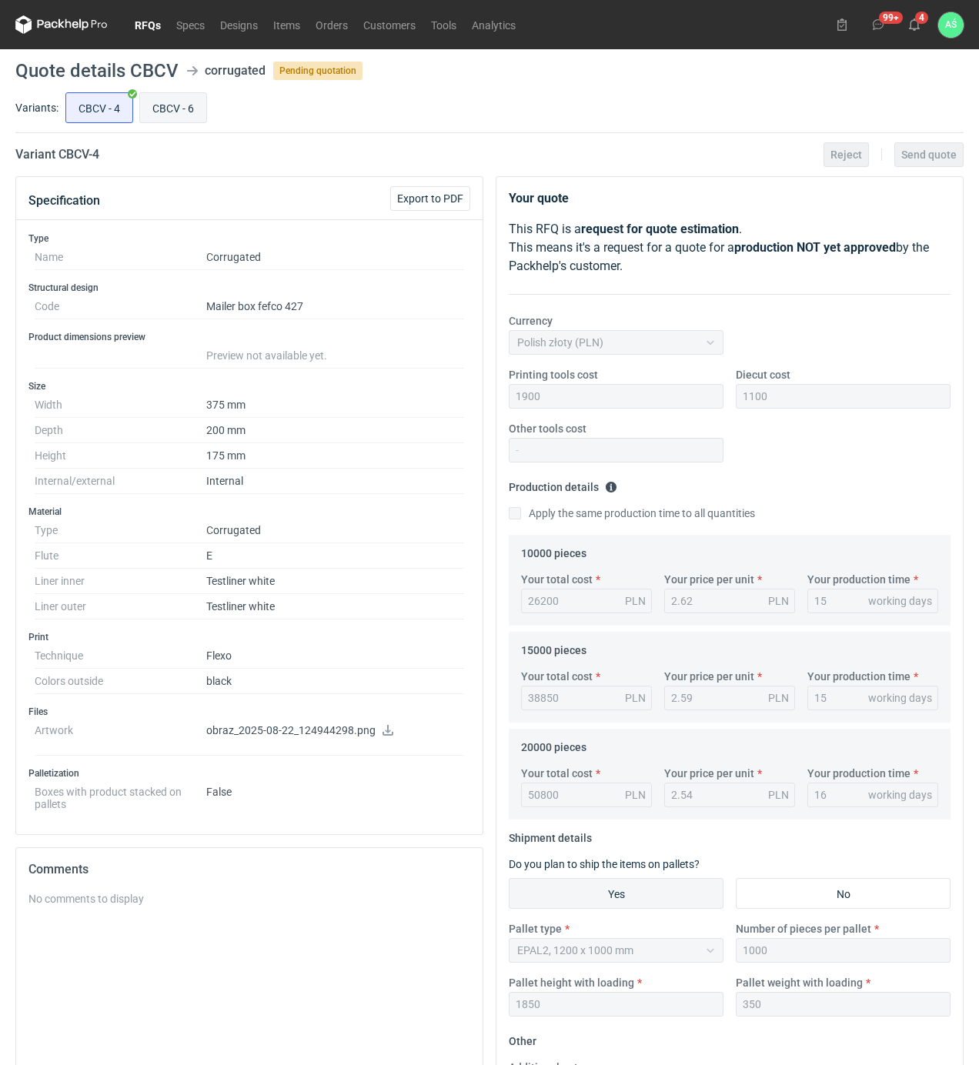
click at [168, 106] on input "CBCV - 6" at bounding box center [173, 107] width 66 height 29
radio input "true"
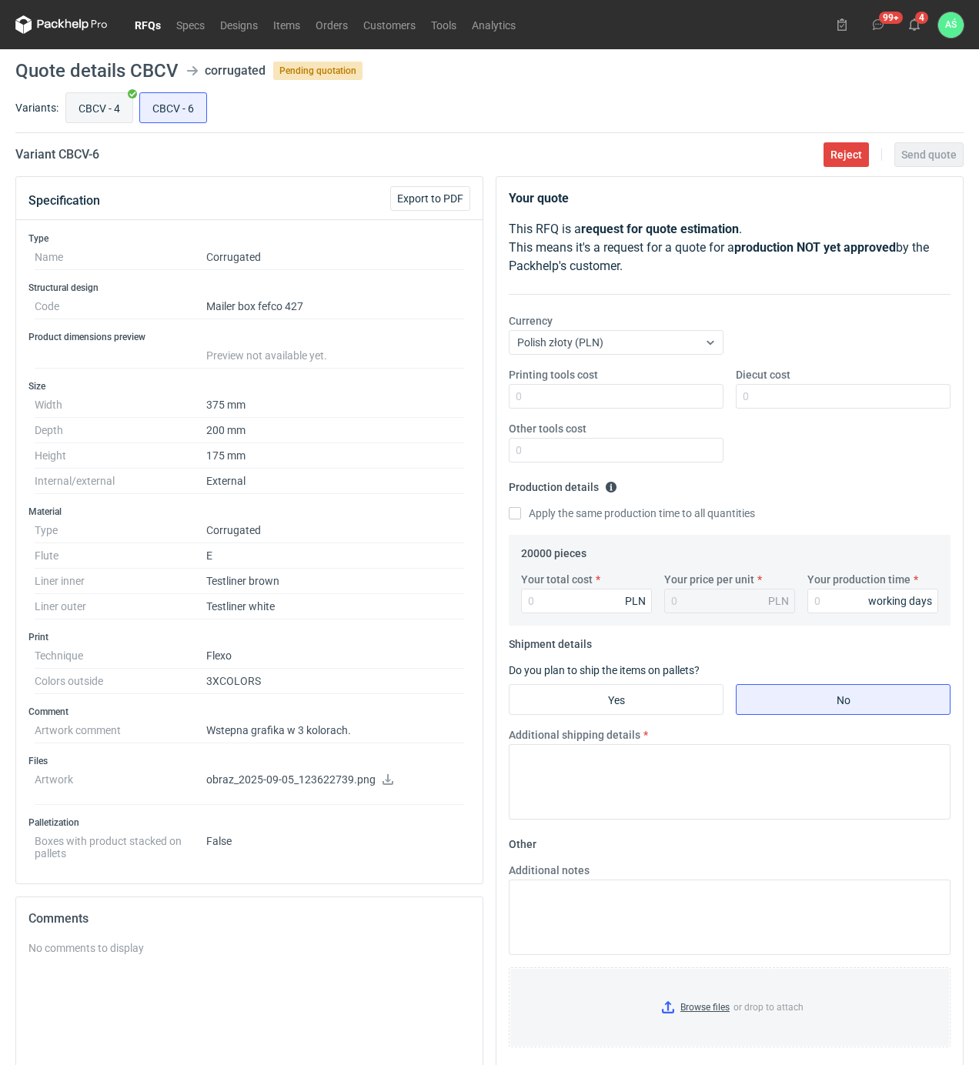
click at [95, 105] on input "CBCV - 4" at bounding box center [99, 107] width 66 height 29
radio input "true"
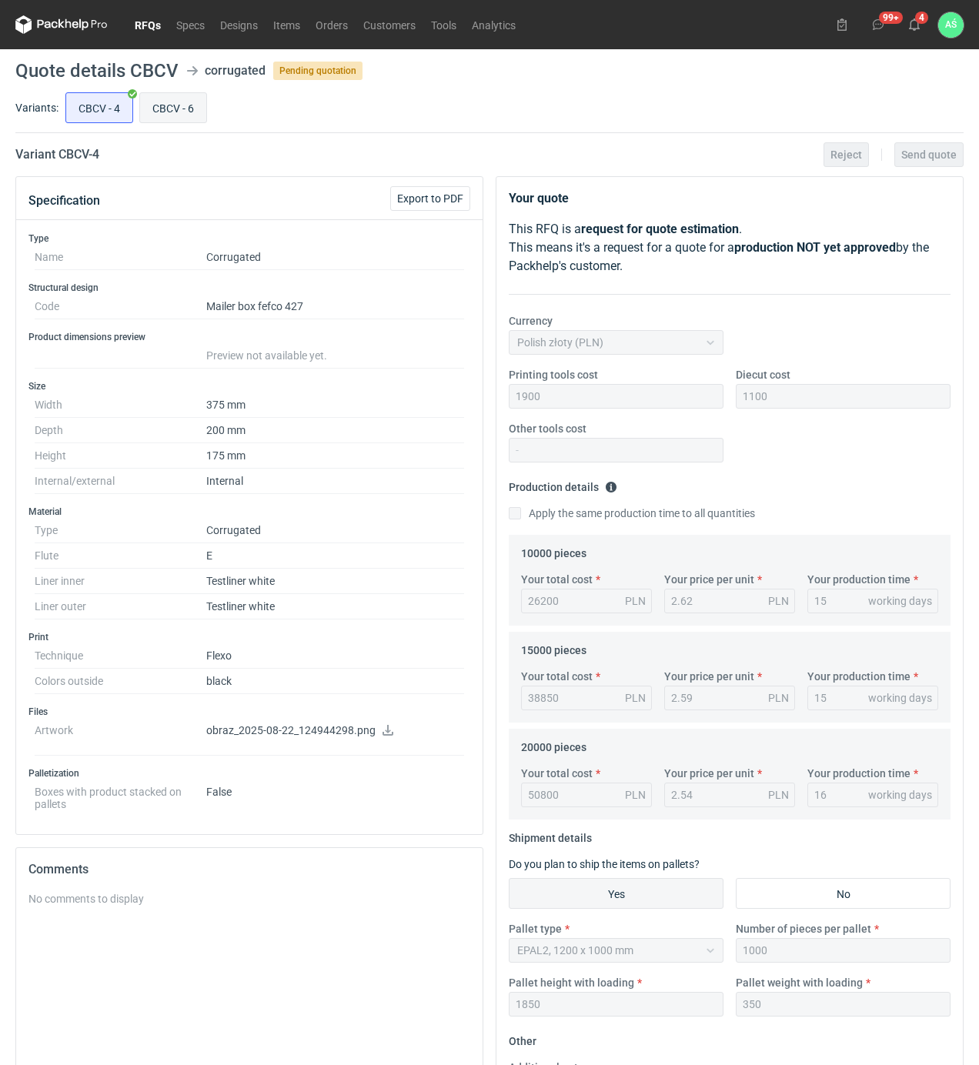
click at [169, 99] on input "CBCV - 6" at bounding box center [173, 107] width 66 height 29
radio input "true"
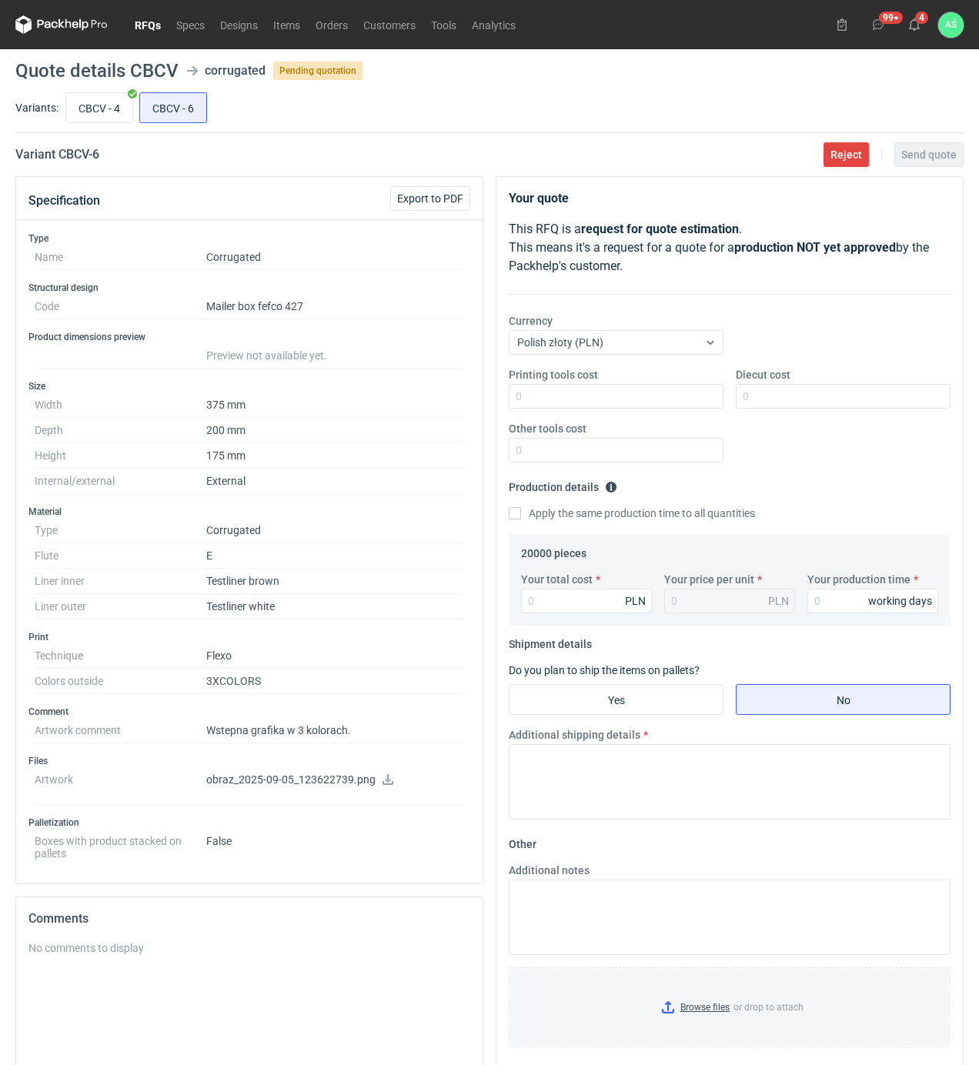
click at [382, 783] on icon at bounding box center [387, 779] width 11 height 11
click at [103, 98] on input "CBCV - 4" at bounding box center [99, 107] width 66 height 29
radio input "true"
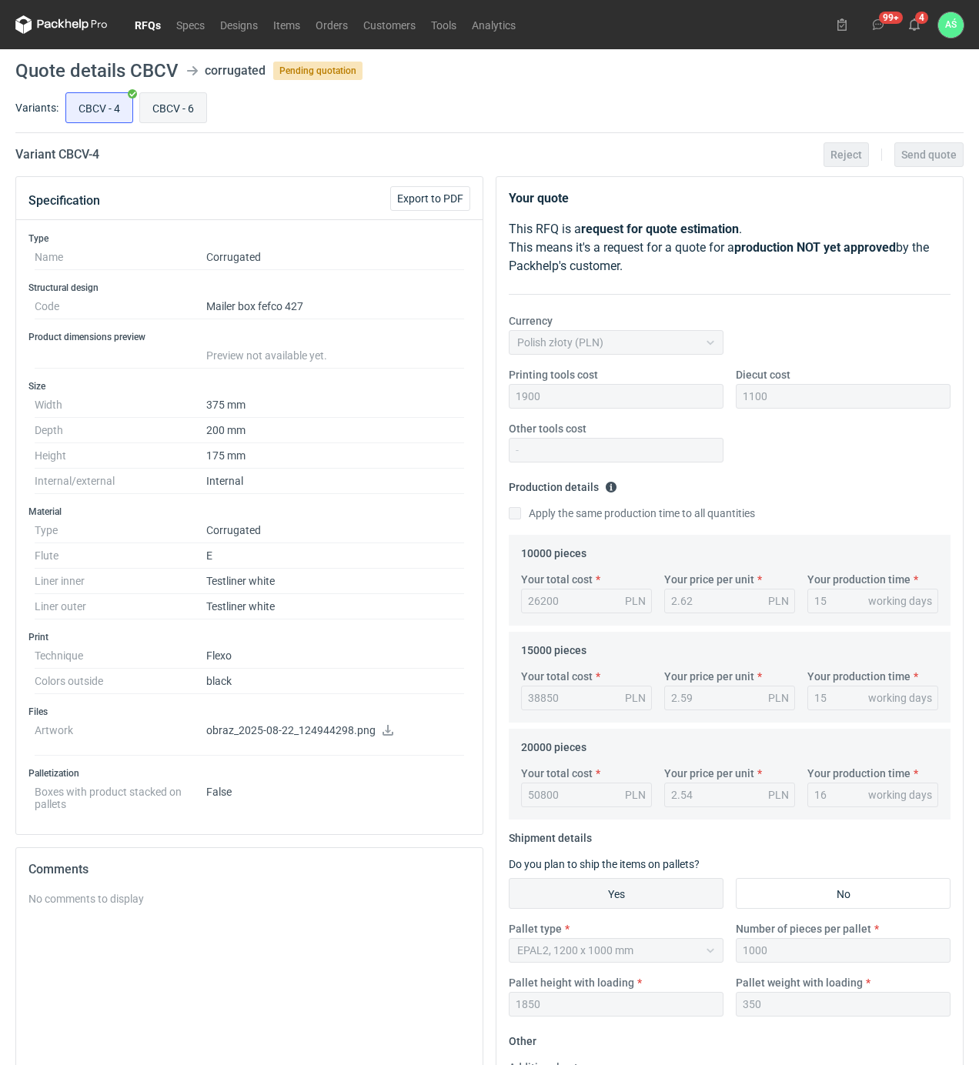
click at [167, 102] on input "CBCV - 6" at bounding box center [173, 107] width 66 height 29
radio input "true"
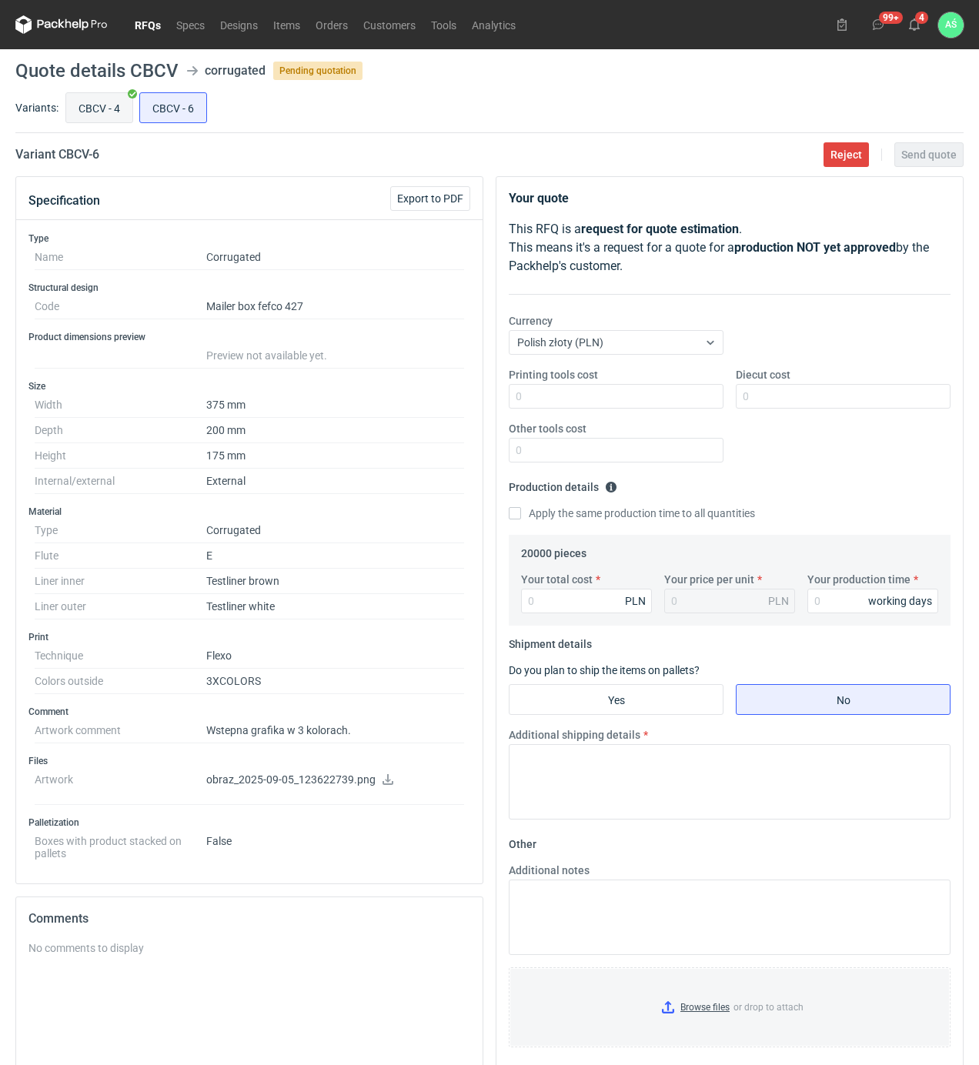
click at [115, 111] on input "CBCV - 4" at bounding box center [99, 107] width 66 height 29
radio input "true"
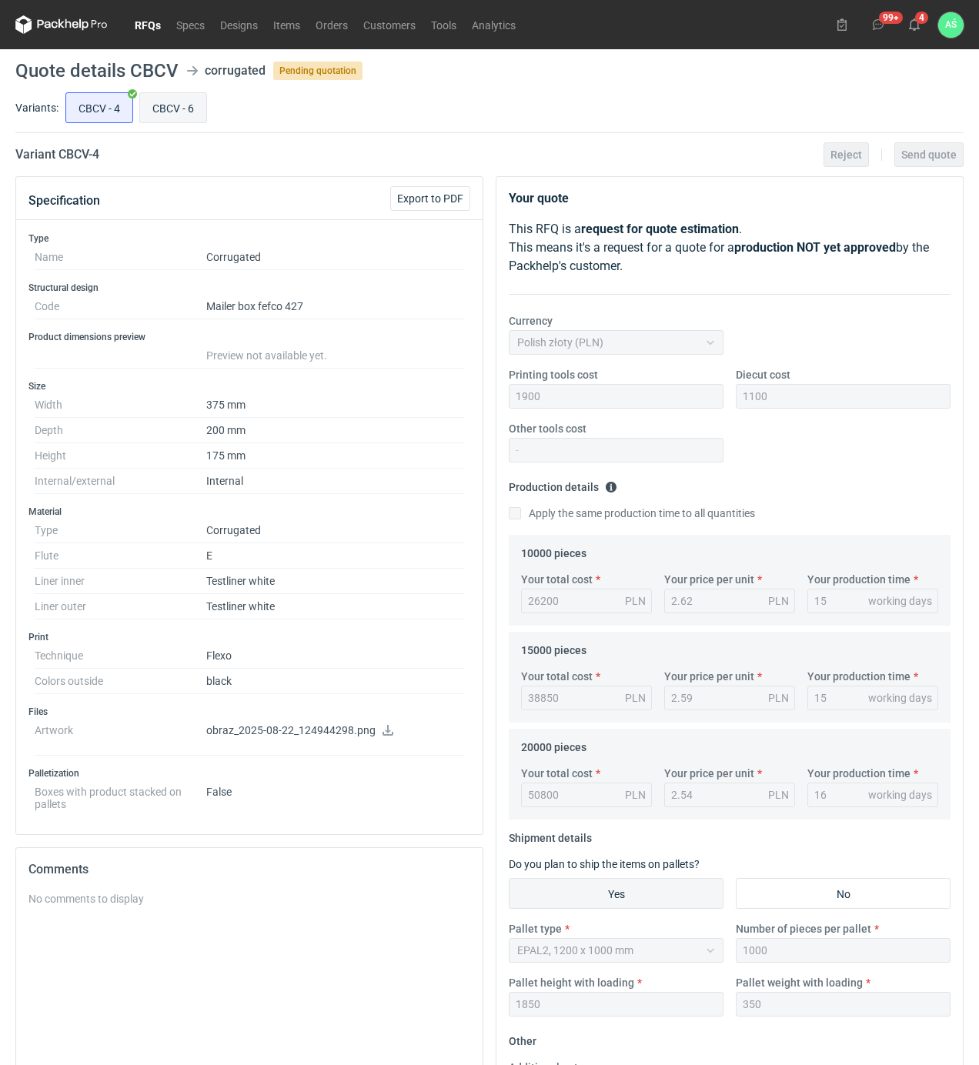
click at [169, 106] on input "CBCV - 6" at bounding box center [173, 107] width 66 height 29
radio input "true"
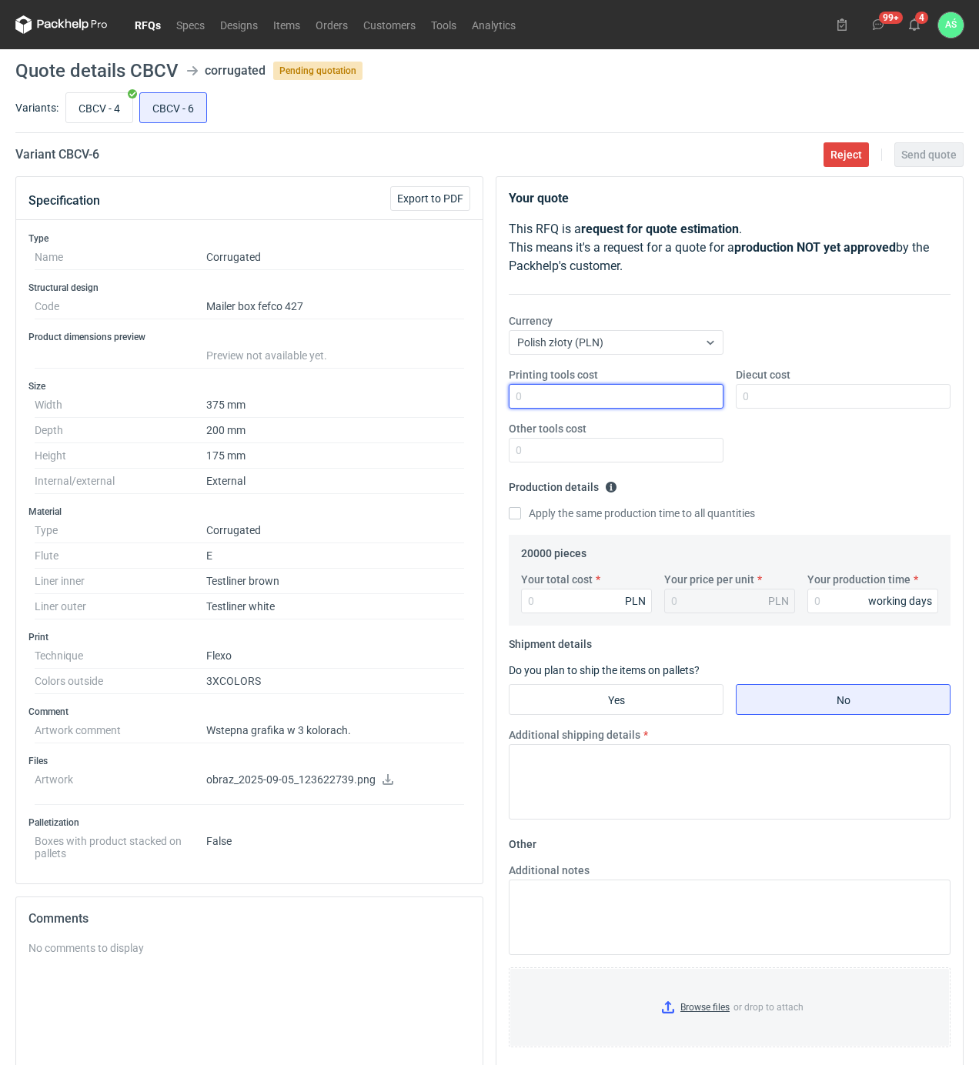
click at [666, 398] on input "Printing tools cost" at bounding box center [616, 396] width 215 height 25
click at [696, 401] on input "Printing tools cost" at bounding box center [616, 396] width 215 height 25
type input "2400"
type input "1050"
type input "49000"
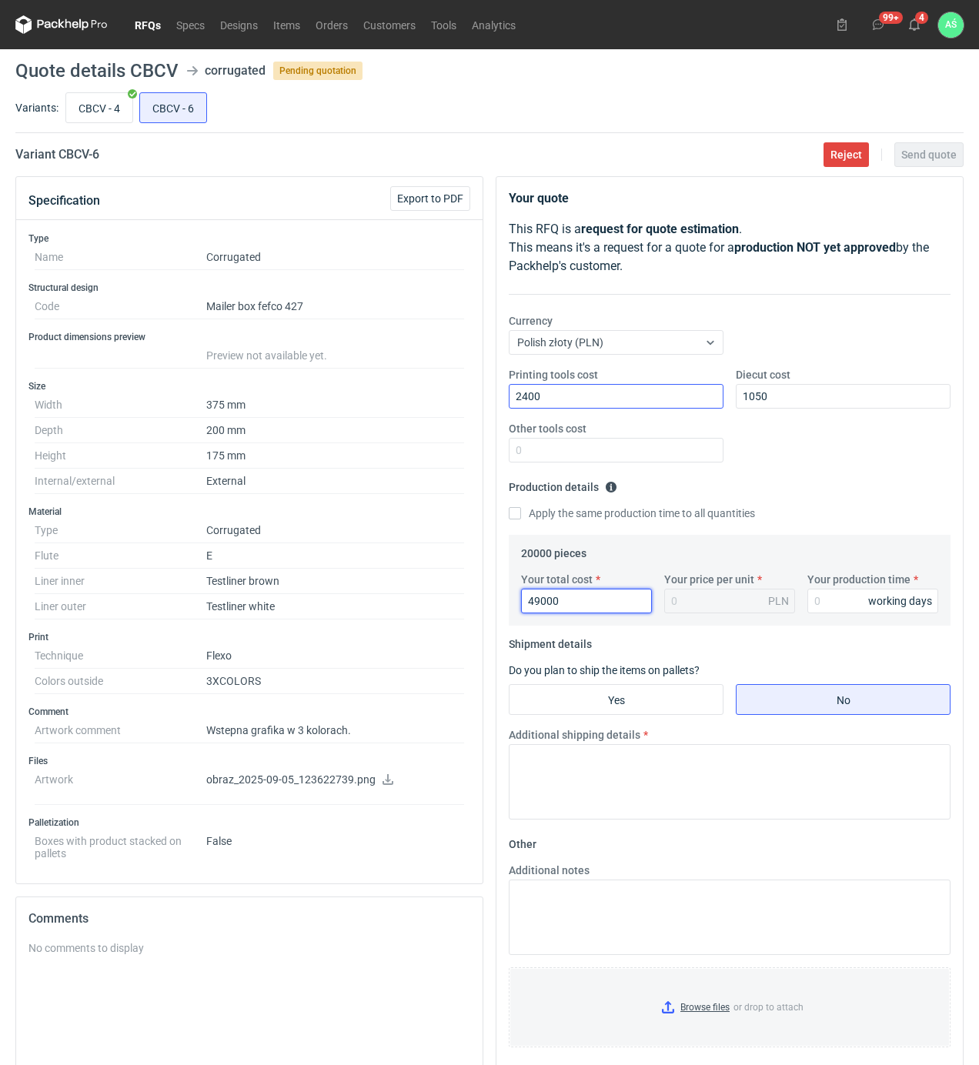
type input "2.45"
type input "49000"
click at [114, 112] on input "CBCV - 4" at bounding box center [99, 107] width 66 height 29
radio input "true"
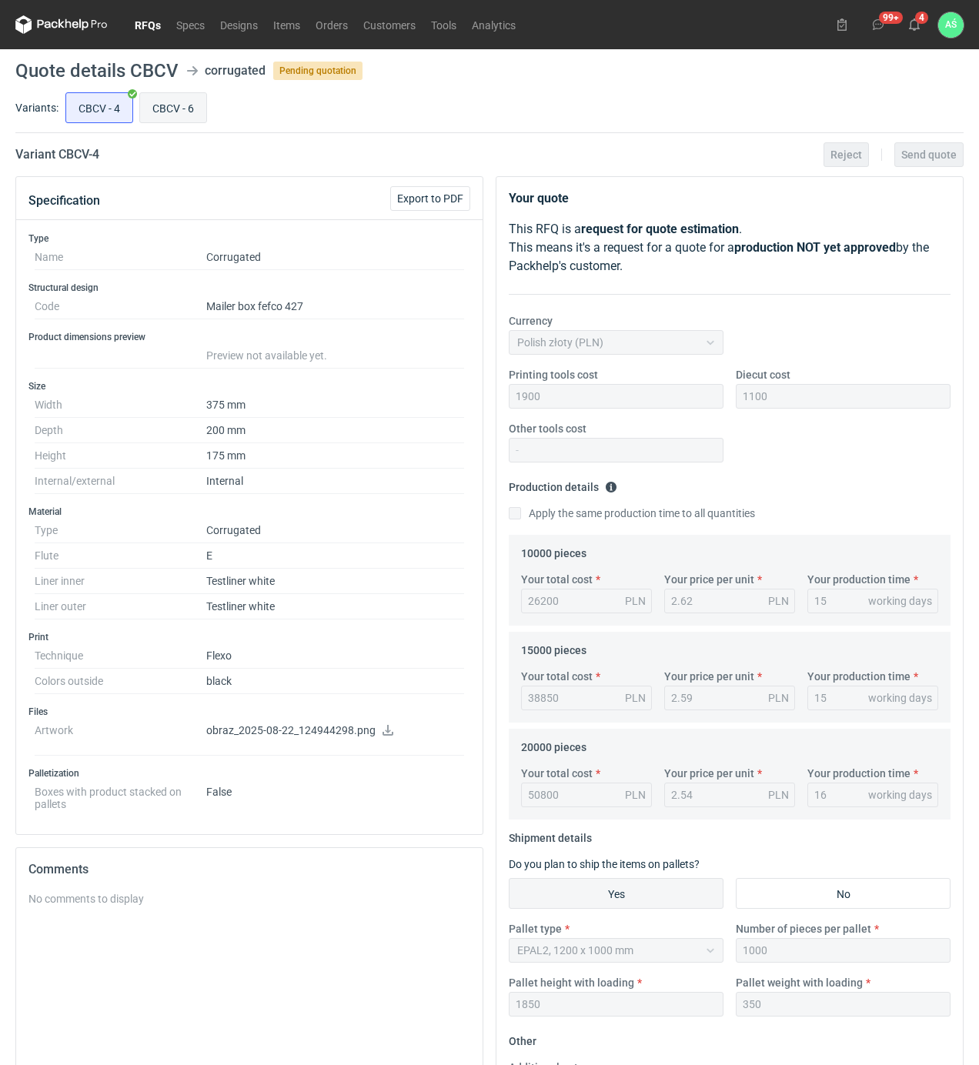
click at [161, 102] on input "CBCV - 6" at bounding box center [173, 107] width 66 height 29
radio input "true"
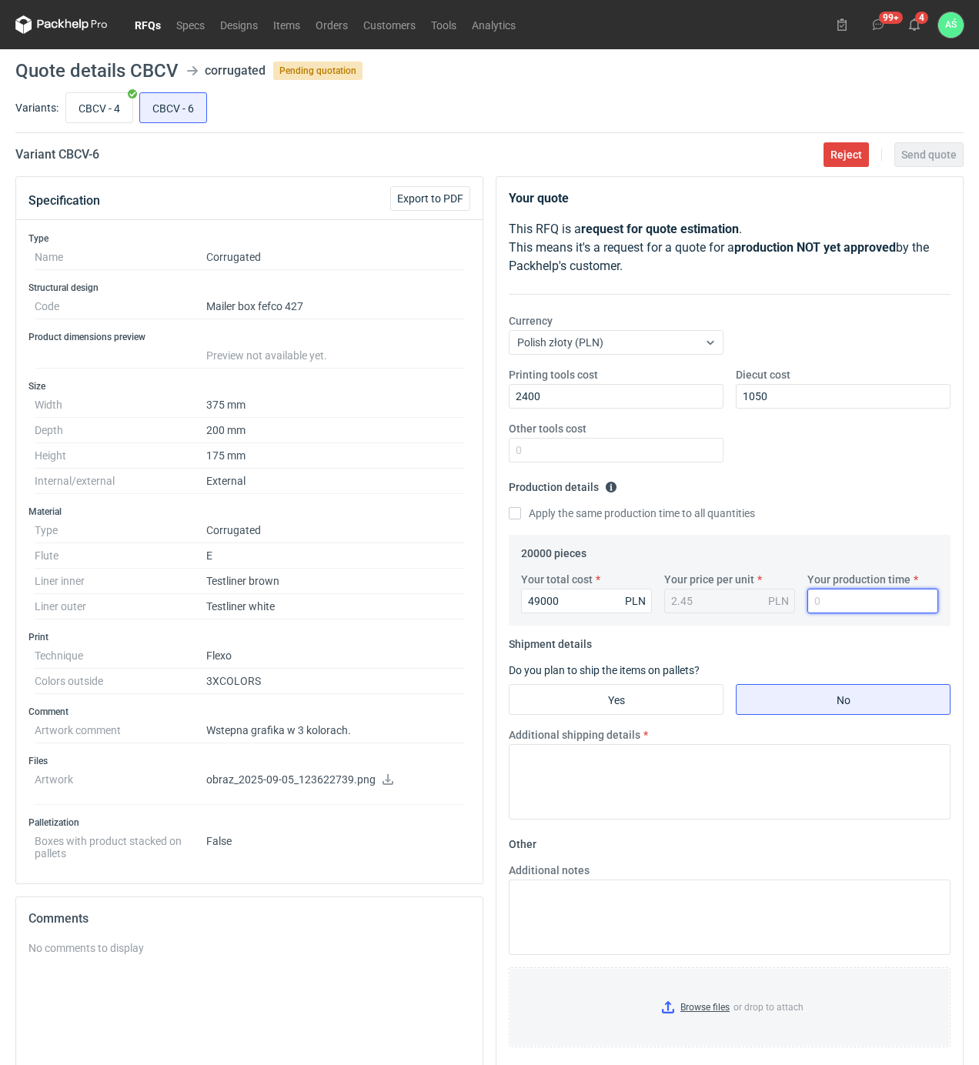
click at [841, 602] on input "Your production time" at bounding box center [872, 601] width 131 height 25
type input "16"
click at [646, 685] on label "Yes" at bounding box center [616, 699] width 215 height 31
click at [646, 685] on input "Yes" at bounding box center [615, 699] width 213 height 29
radio input "true"
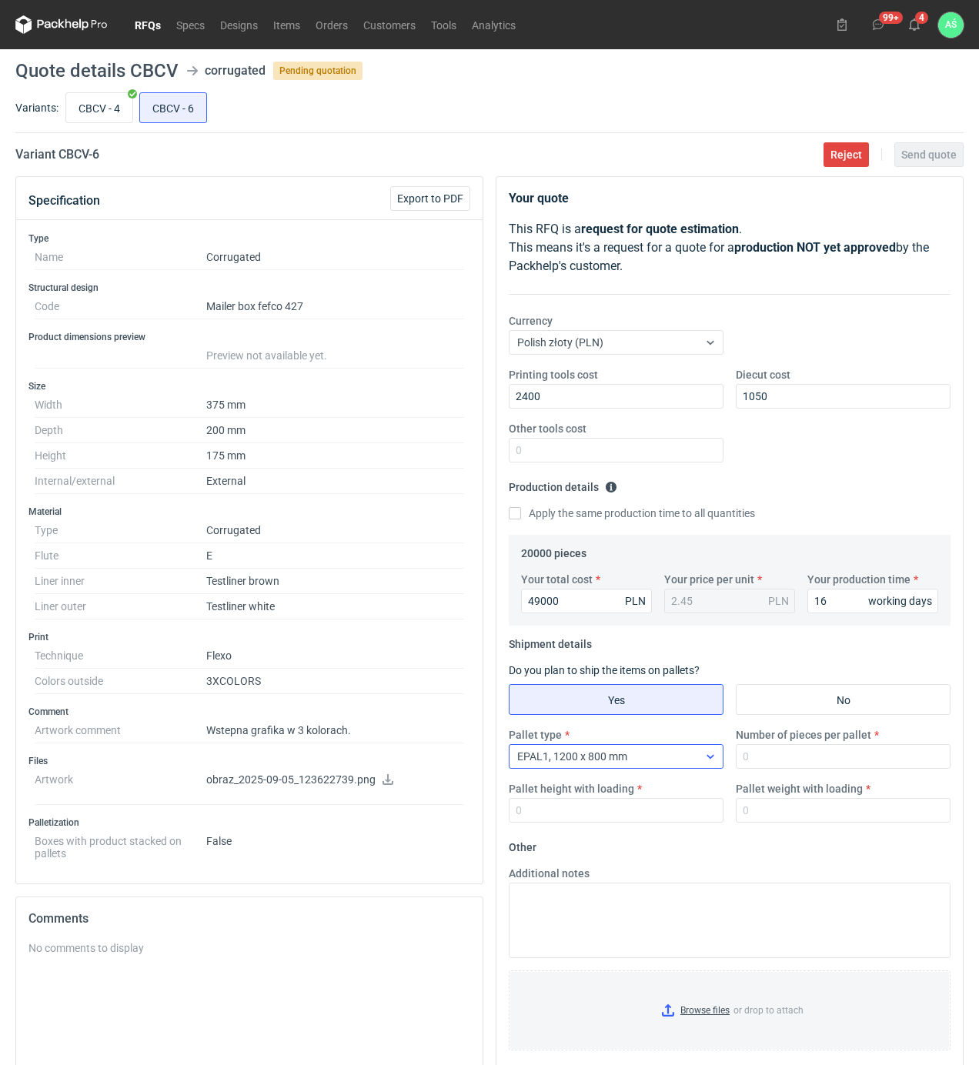
click at [656, 757] on div "EPAL1, 1200 x 800 mm" at bounding box center [603, 757] width 189 height 22
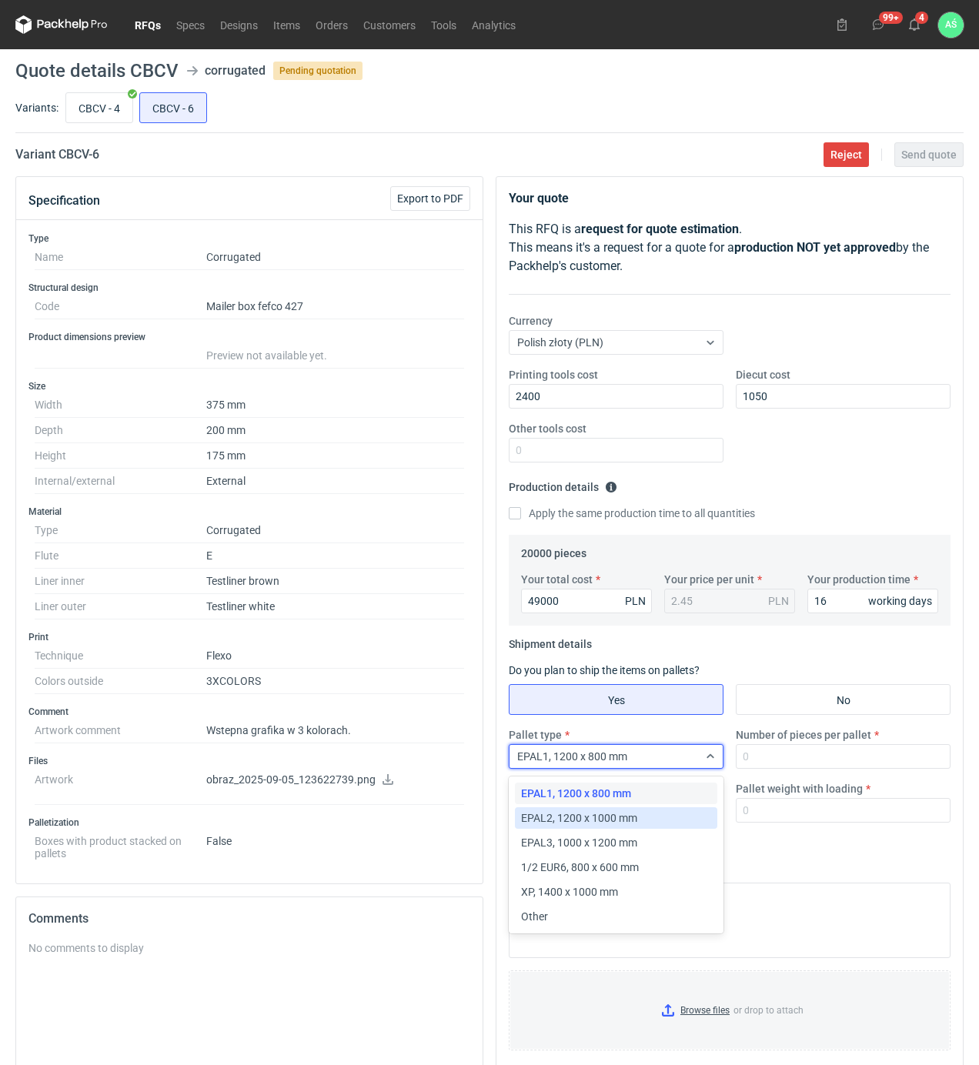
click at [634, 816] on span "EPAL2, 1200 x 1000 mm" at bounding box center [579, 817] width 116 height 15
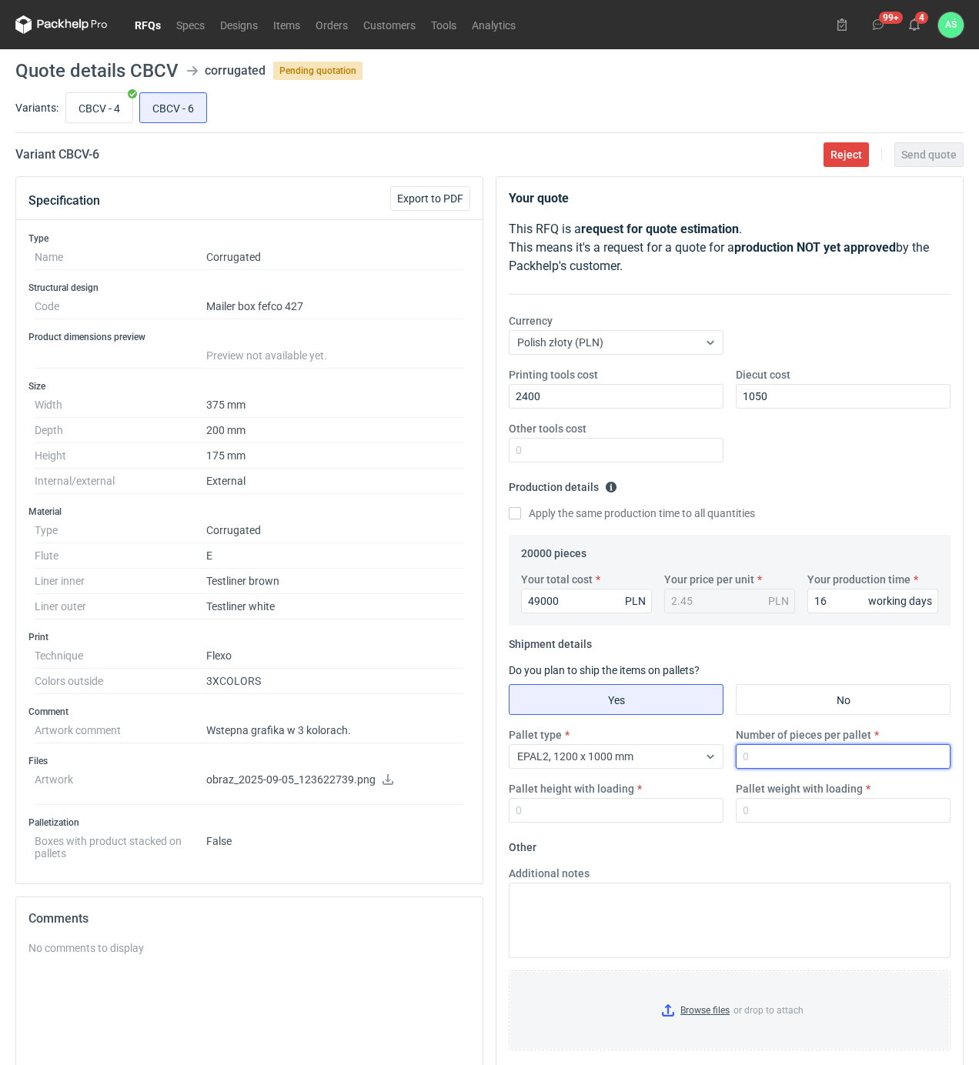
click at [804, 749] on input "Number of pieces per pallet" at bounding box center [843, 756] width 215 height 25
type input "1000"
type input "1850"
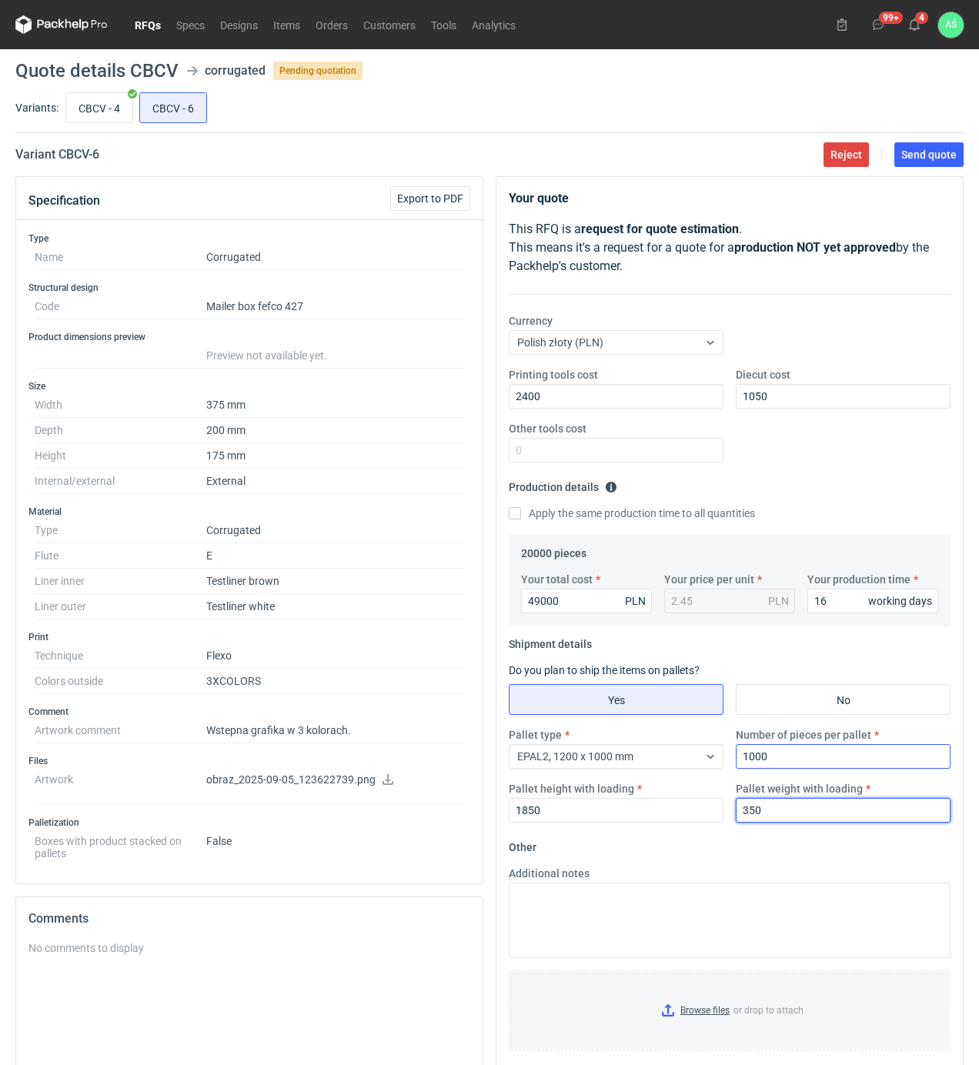
type input "350"
click at [712, 1005] on input "Browse files or drop to attach" at bounding box center [729, 1010] width 439 height 77
click at [925, 152] on span "Send quote" at bounding box center [928, 154] width 55 height 11
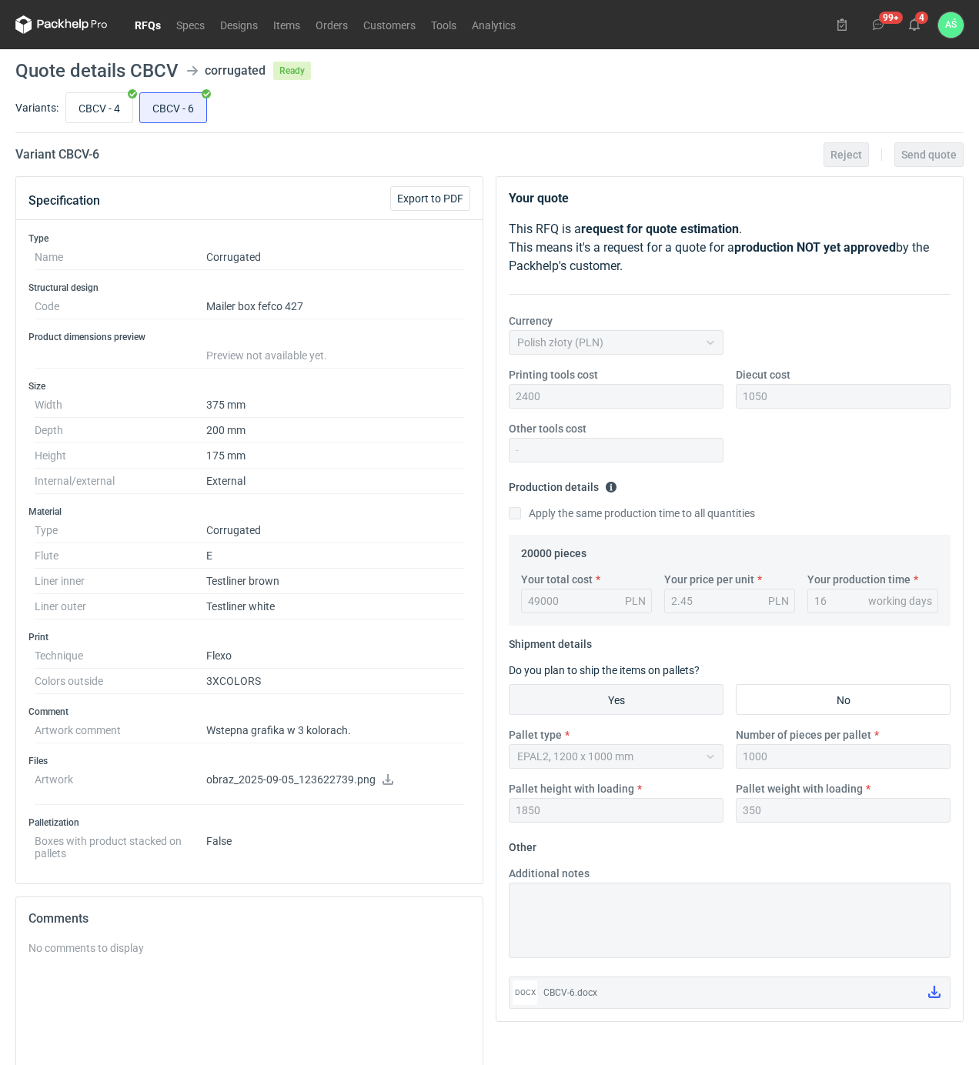
click at [125, 25] on nav "RFQs Specs Designs Items Orders Customers Tools Analytics" at bounding box center [269, 24] width 508 height 49
click at [148, 25] on link "RFQs" at bounding box center [148, 24] width 42 height 18
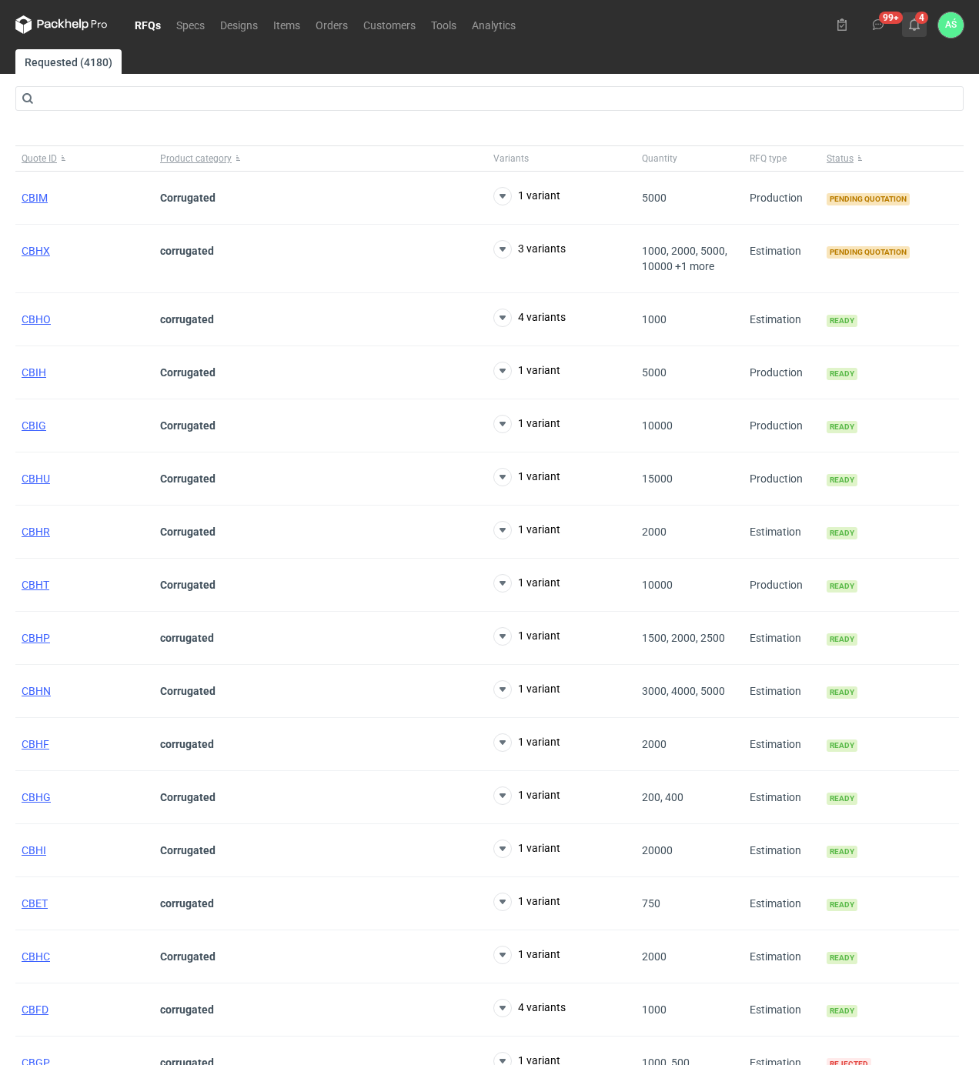
click at [914, 25] on icon at bounding box center [914, 24] width 12 height 12
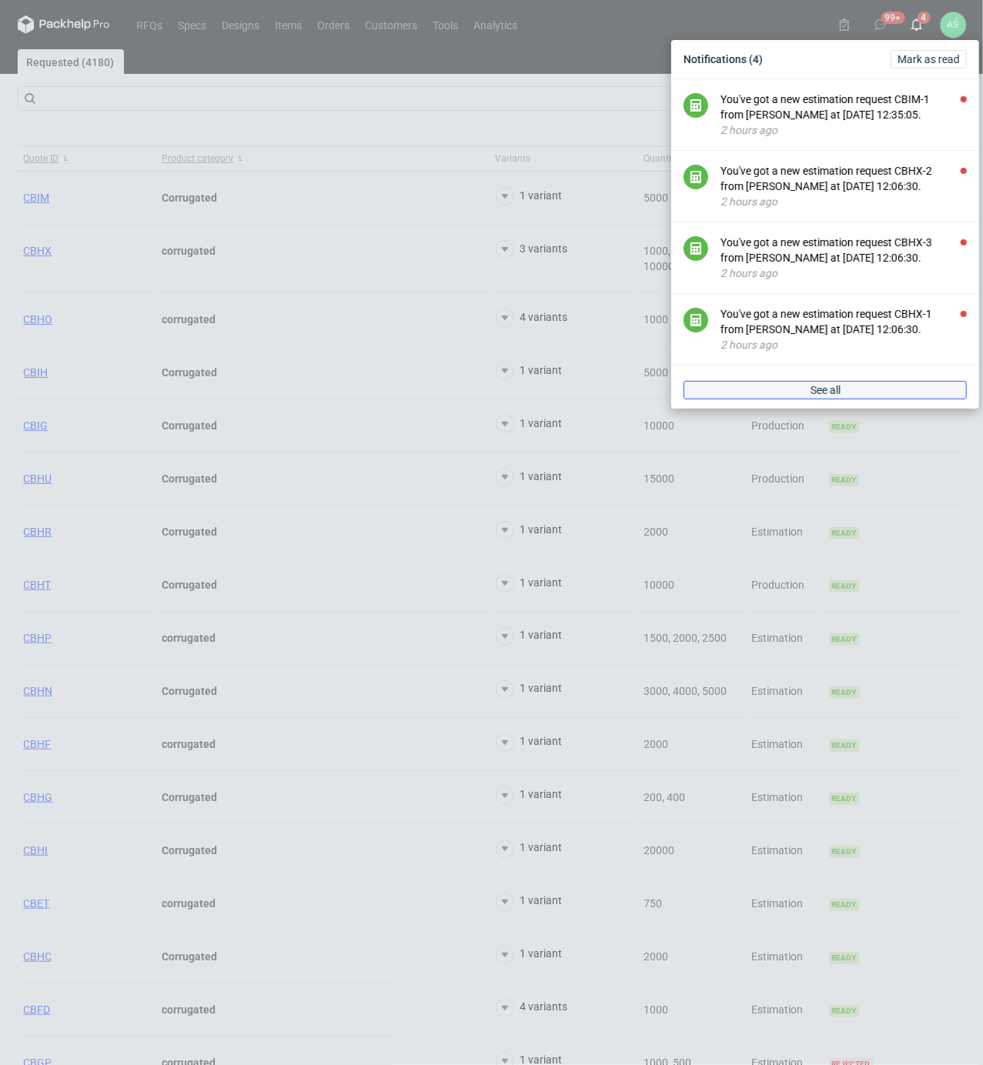
click at [848, 398] on link "See all" at bounding box center [824, 390] width 283 height 18
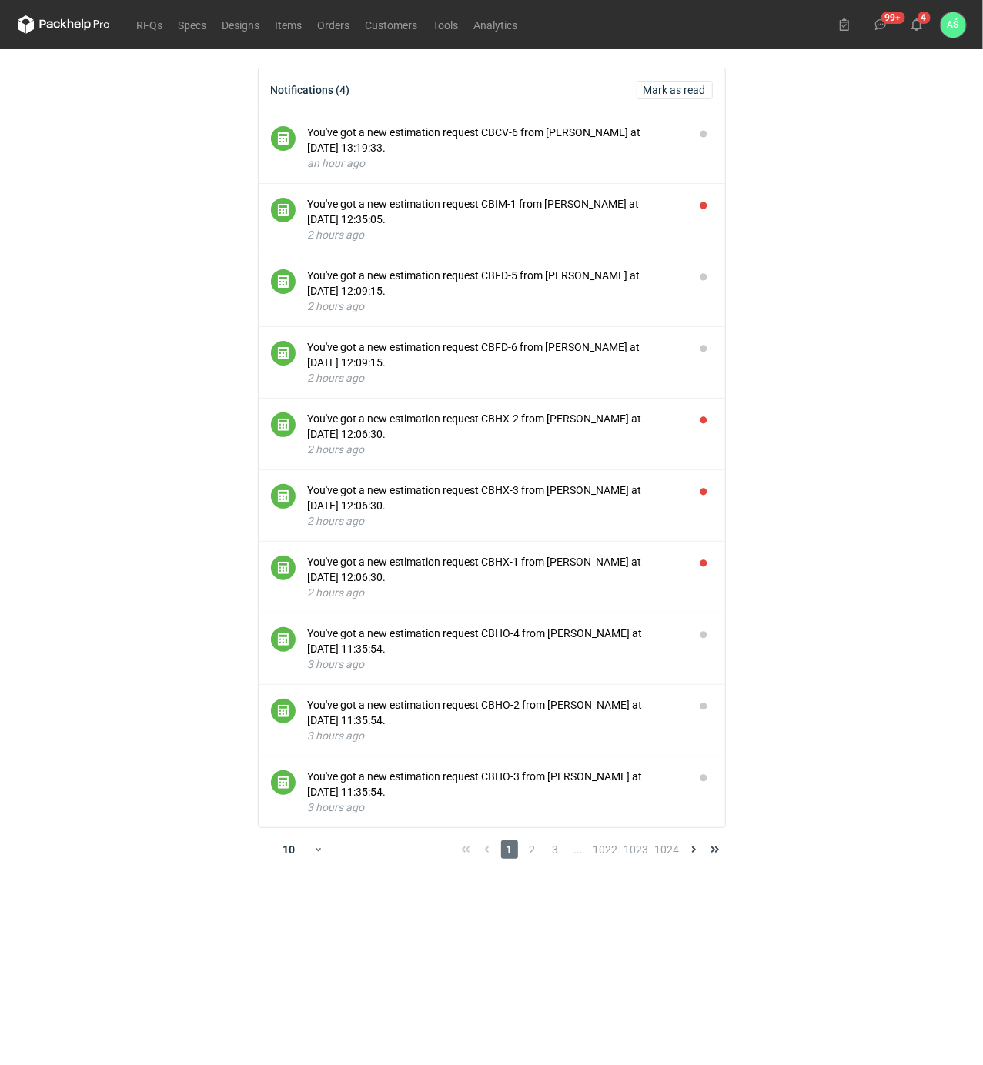
click at [811, 213] on main "Notifications (4) [PERSON_NAME] as read You've got a new estimation request CBC…" at bounding box center [492, 557] width 960 height 1016
click at [139, 25] on link "RFQs" at bounding box center [150, 24] width 42 height 18
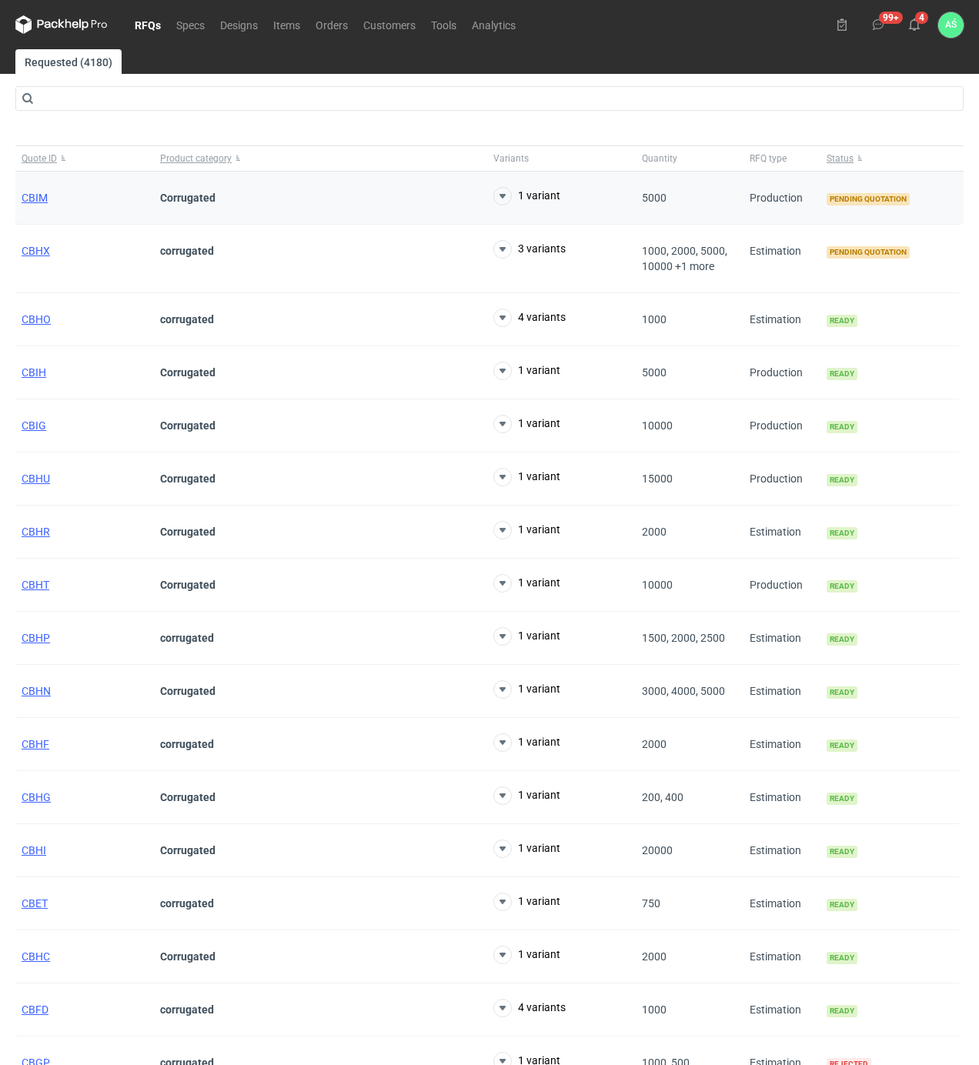
click at [26, 207] on div "CBIM" at bounding box center [84, 198] width 139 height 53
click at [31, 195] on span "CBIM" at bounding box center [35, 198] width 26 height 12
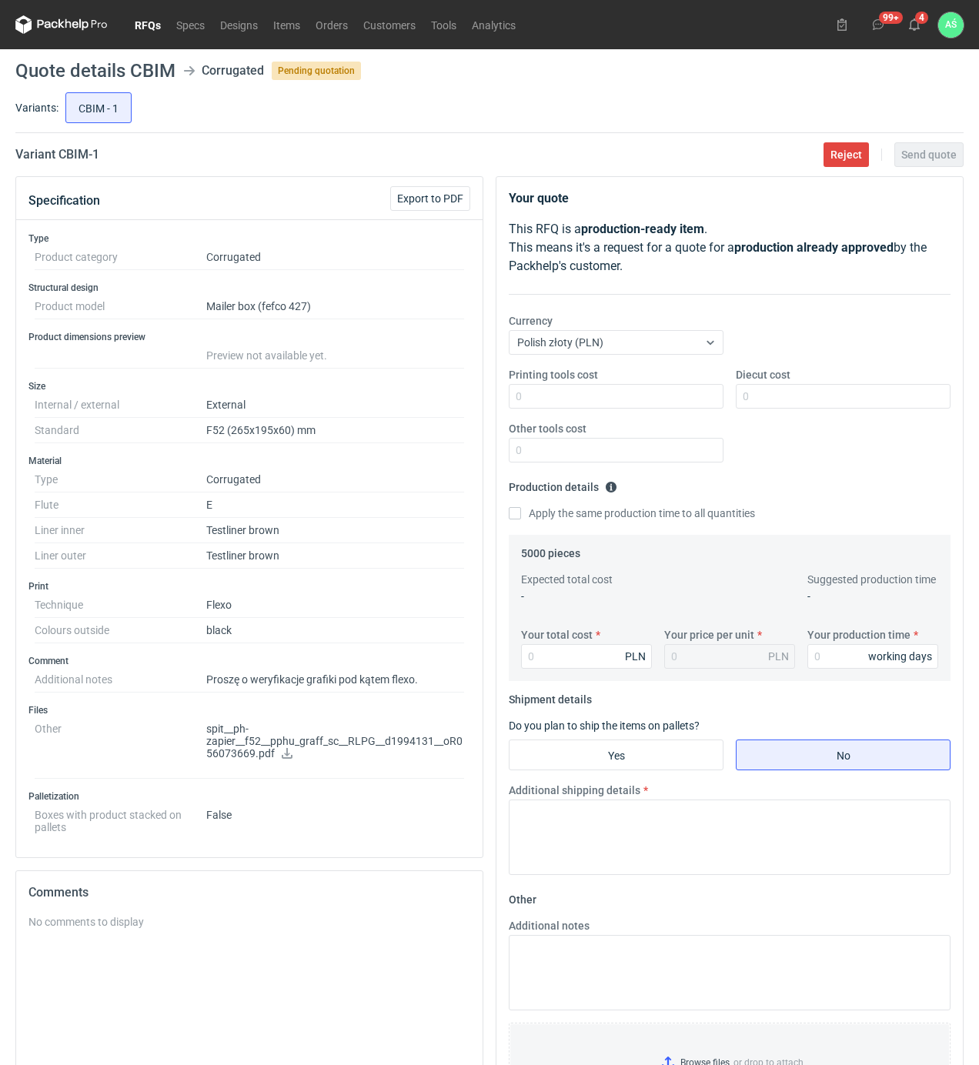
click at [157, 28] on link "RFQs" at bounding box center [148, 24] width 42 height 18
